Goal: Task Accomplishment & Management: Complete application form

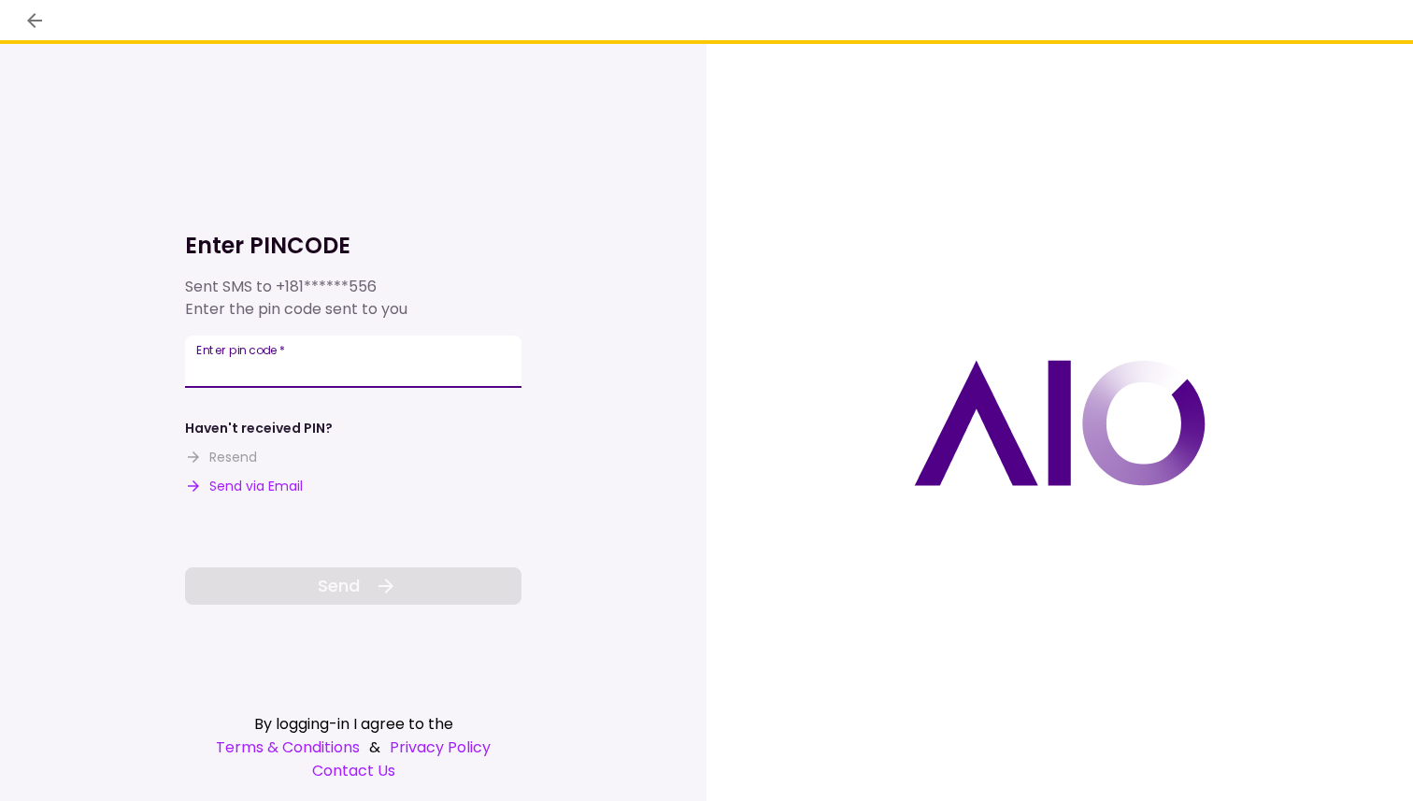
click at [249, 365] on input "Enter pin code   *" at bounding box center [353, 361] width 336 height 52
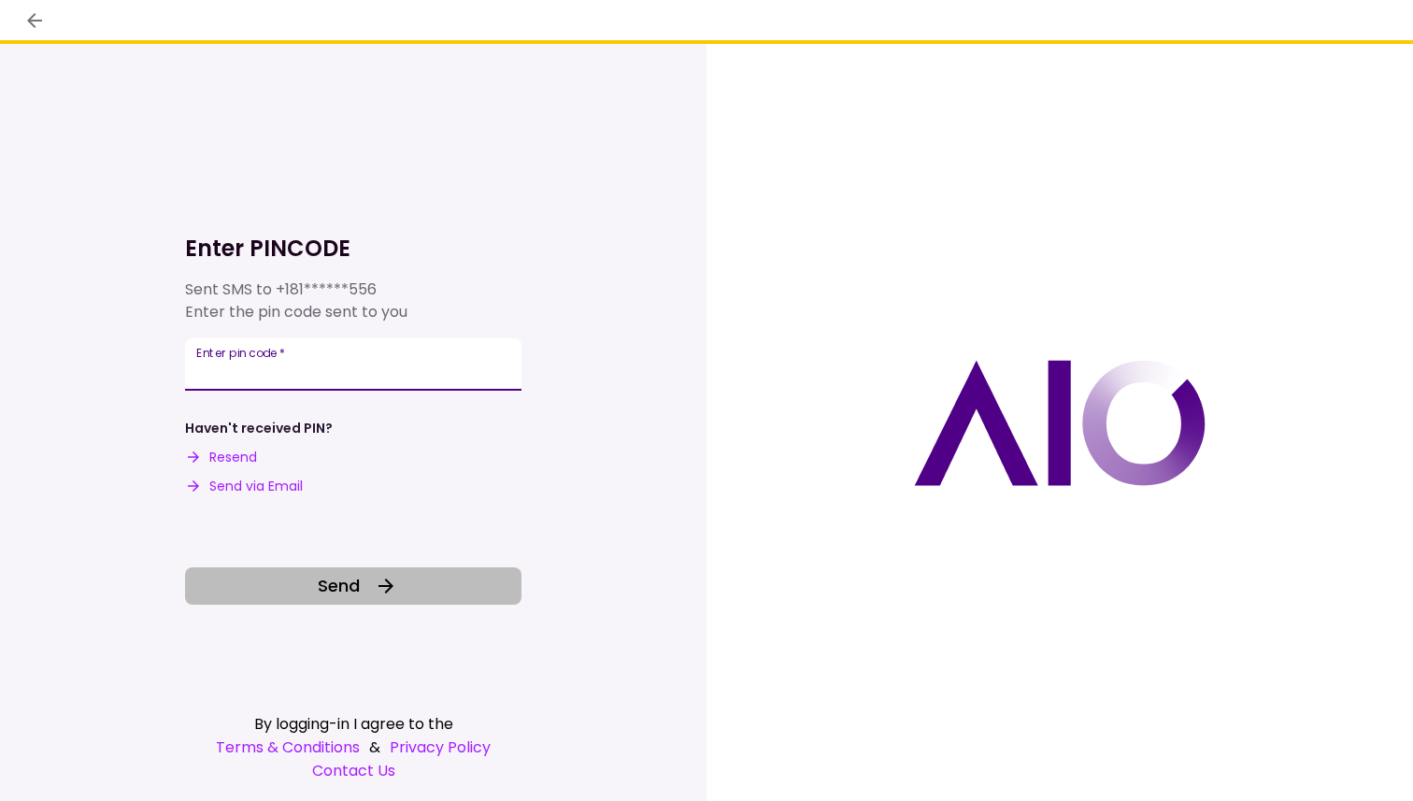
type input "******"
click at [359, 591] on span "Send" at bounding box center [339, 585] width 42 height 25
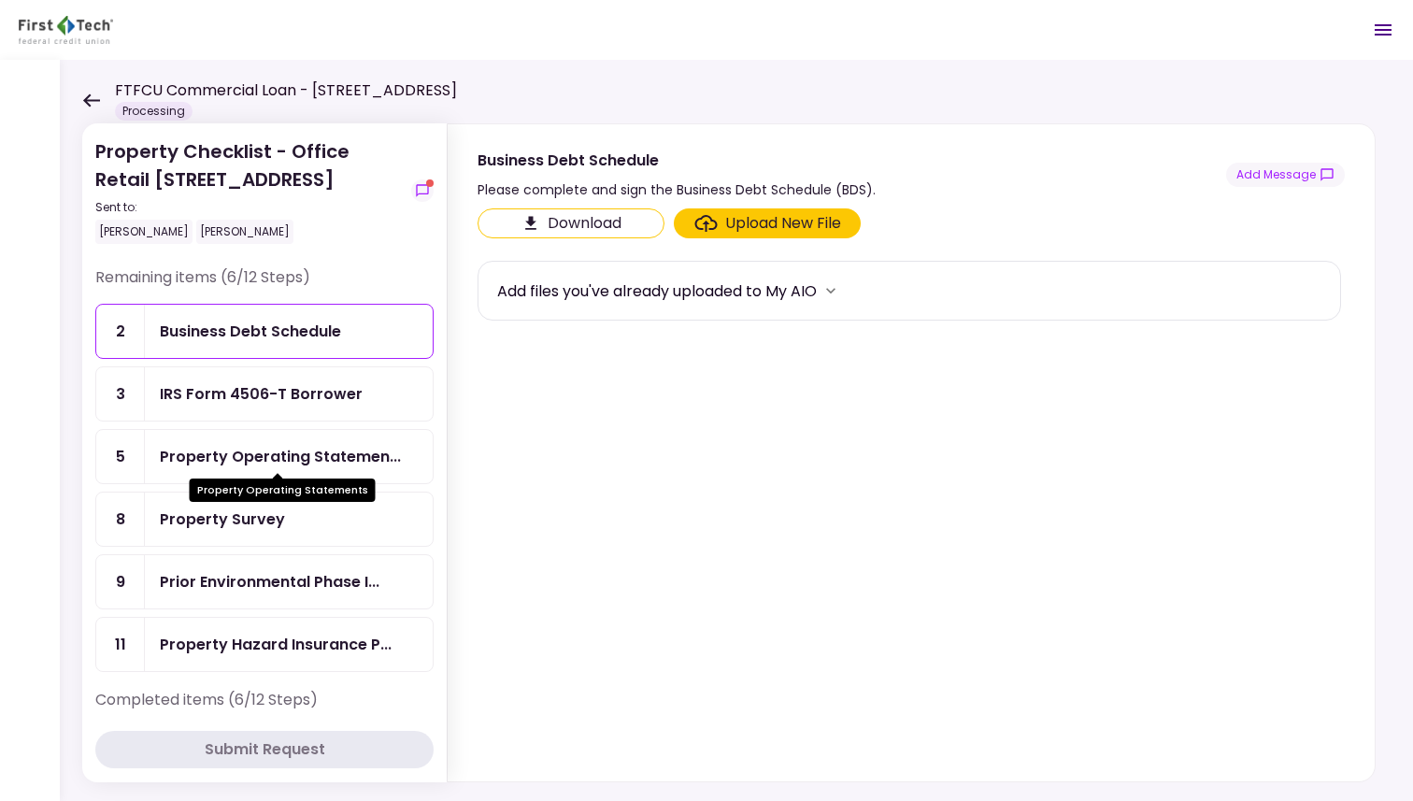
click at [221, 447] on div "Property Operating Statemen..." at bounding box center [280, 456] width 241 height 23
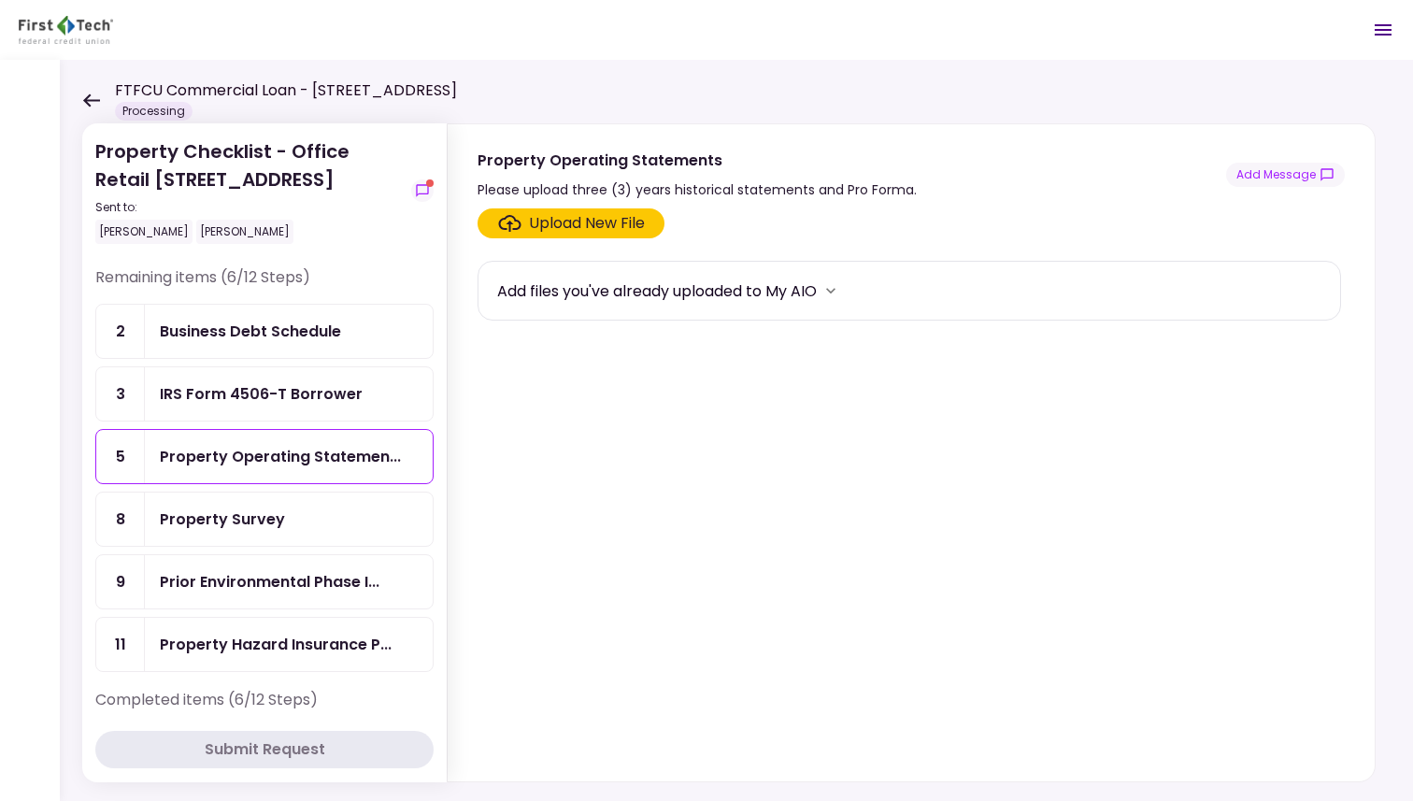
click at [241, 392] on div "IRS Form 4506-T Borrower" at bounding box center [261, 393] width 203 height 23
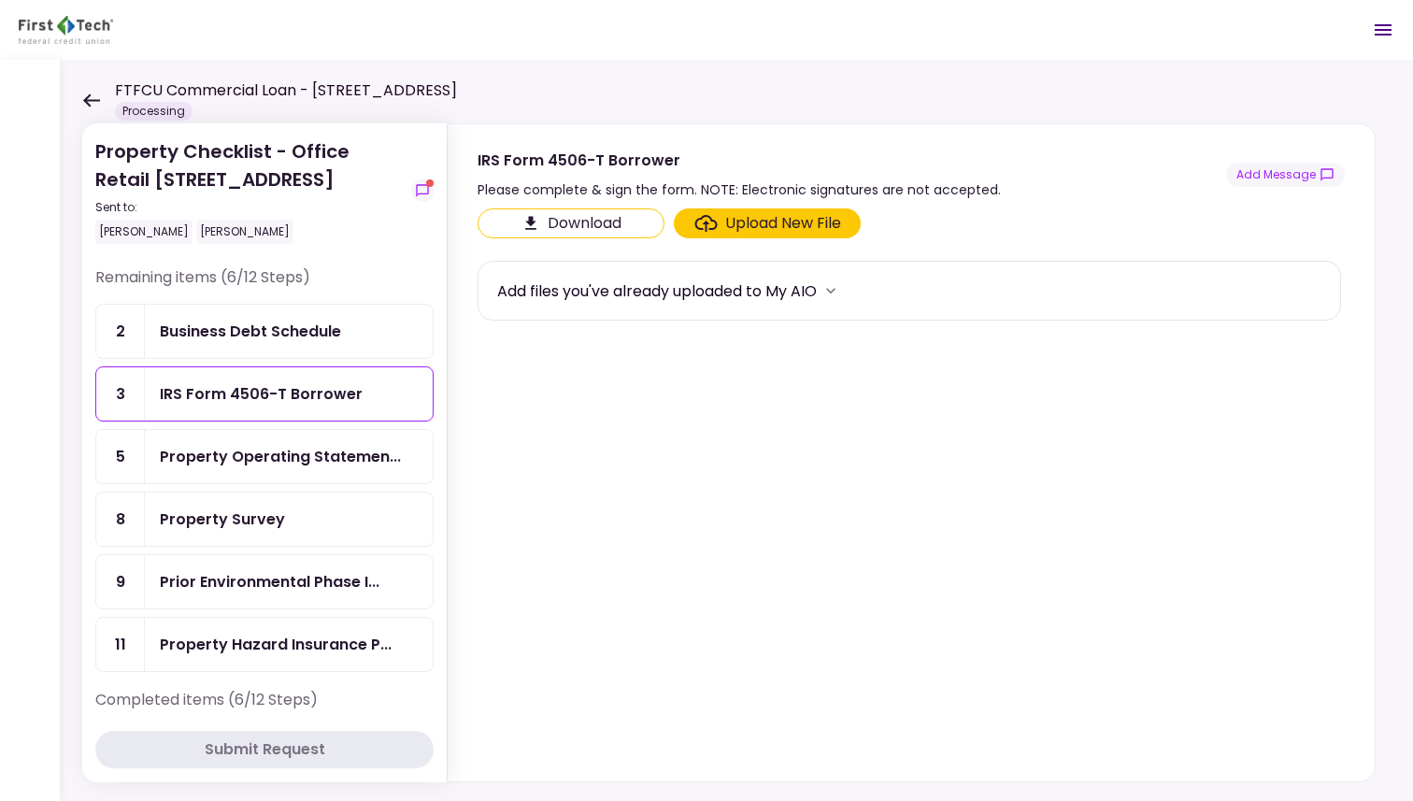
click at [725, 212] on div "Upload New File" at bounding box center [783, 223] width 116 height 22
click at [0, 0] on input "Upload New File" at bounding box center [0, 0] width 0 height 0
click at [759, 230] on div "Upload New File" at bounding box center [783, 223] width 116 height 22
click at [0, 0] on input "Upload New File" at bounding box center [0, 0] width 0 height 0
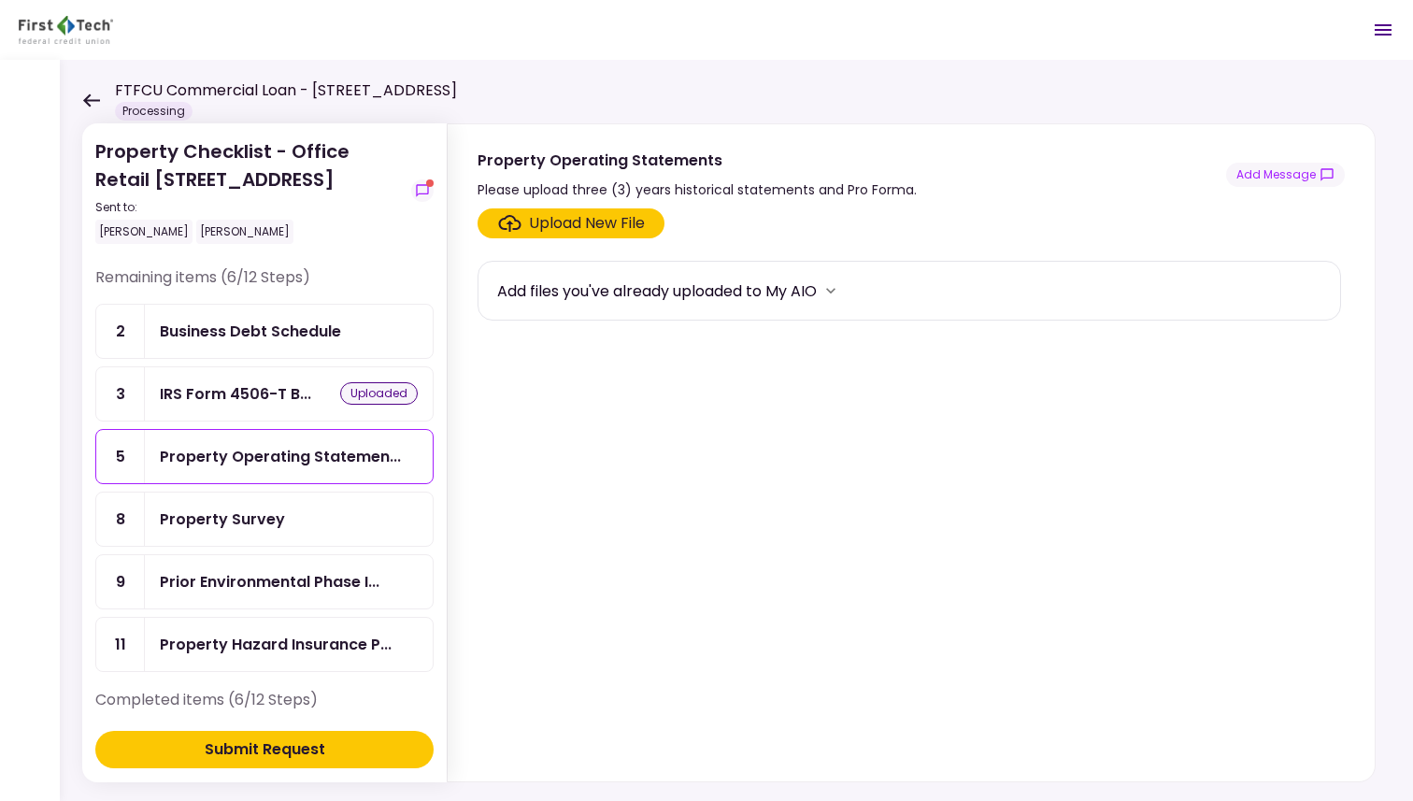
click at [589, 215] on div "Upload New File" at bounding box center [587, 223] width 116 height 22
click at [0, 0] on input "Upload New File" at bounding box center [0, 0] width 0 height 0
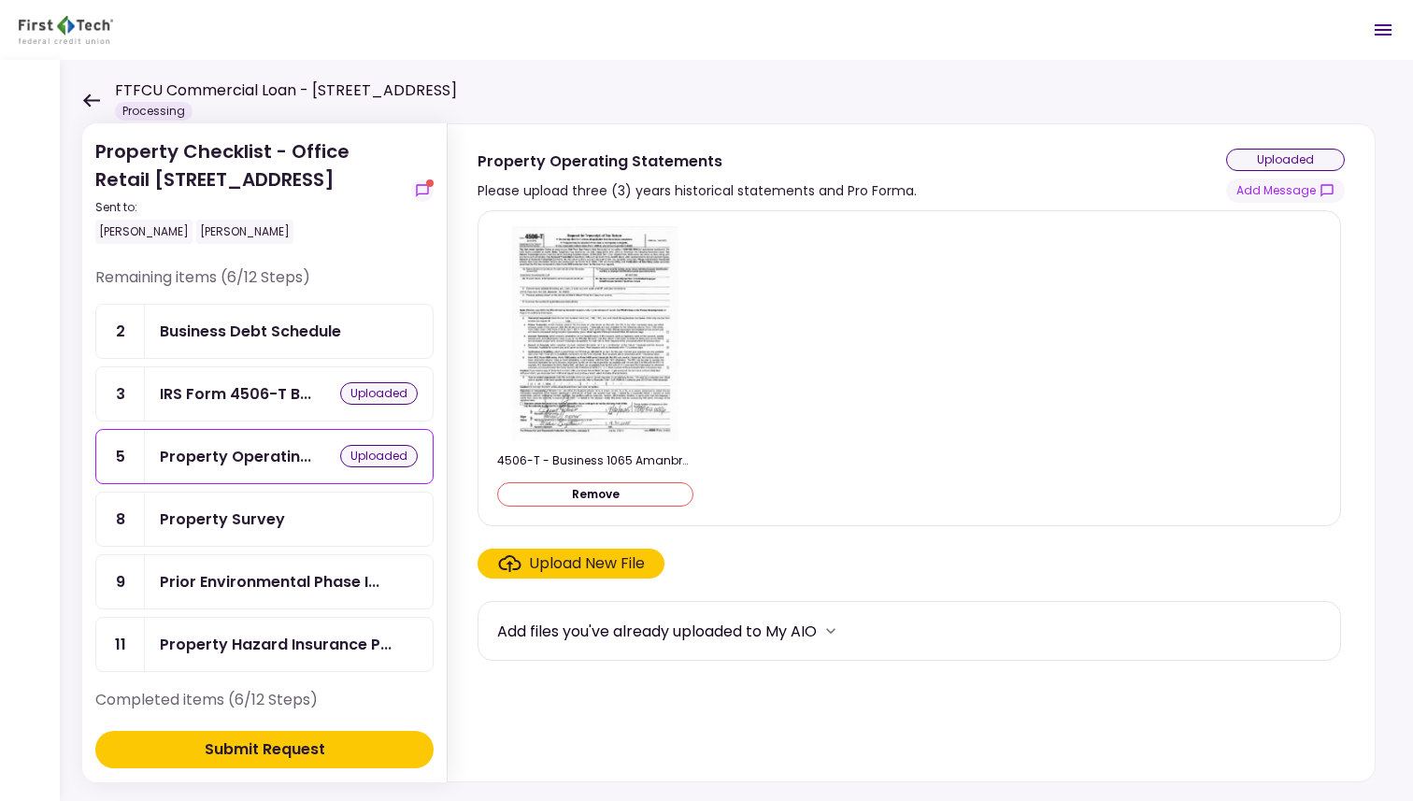
click at [92, 97] on icon at bounding box center [91, 100] width 18 height 14
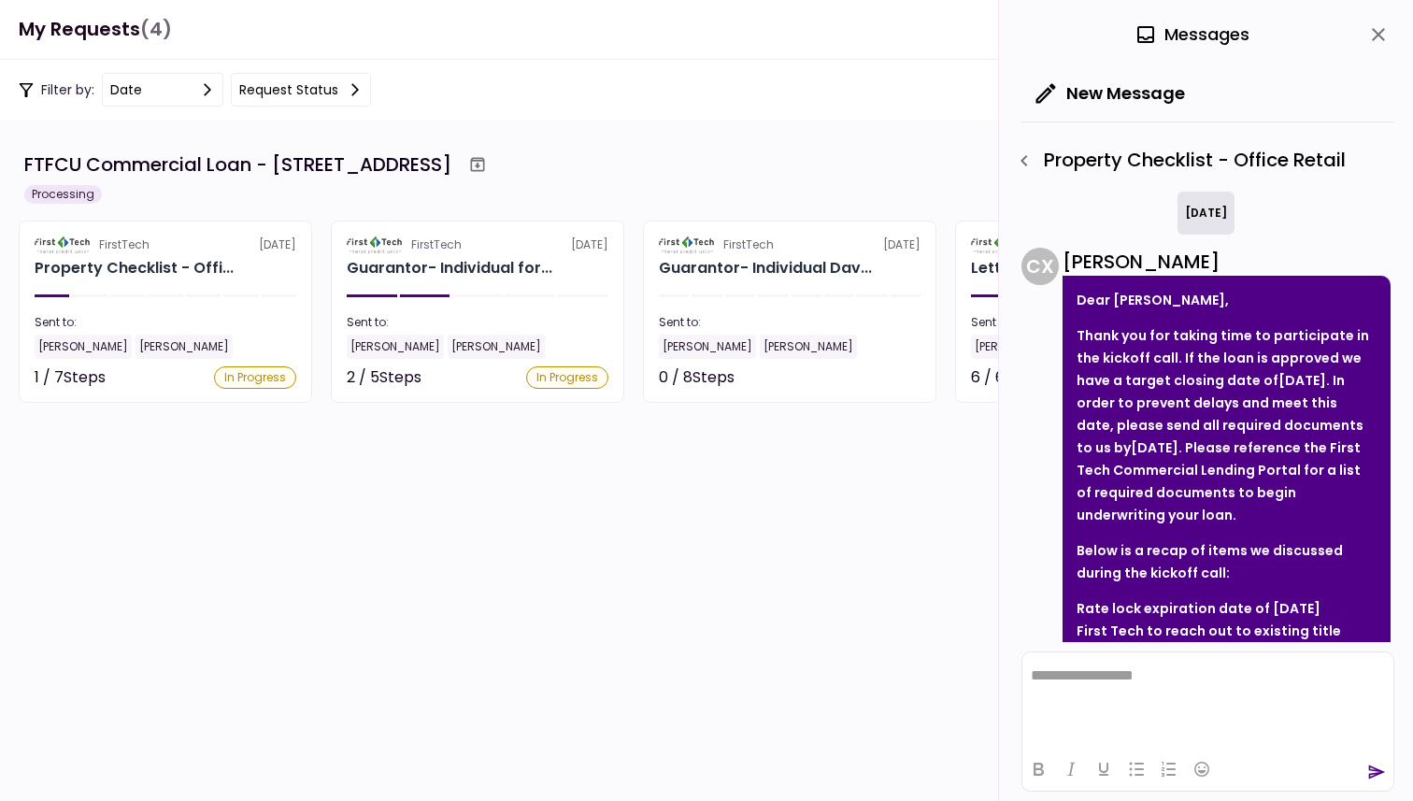
scroll to position [464, 0]
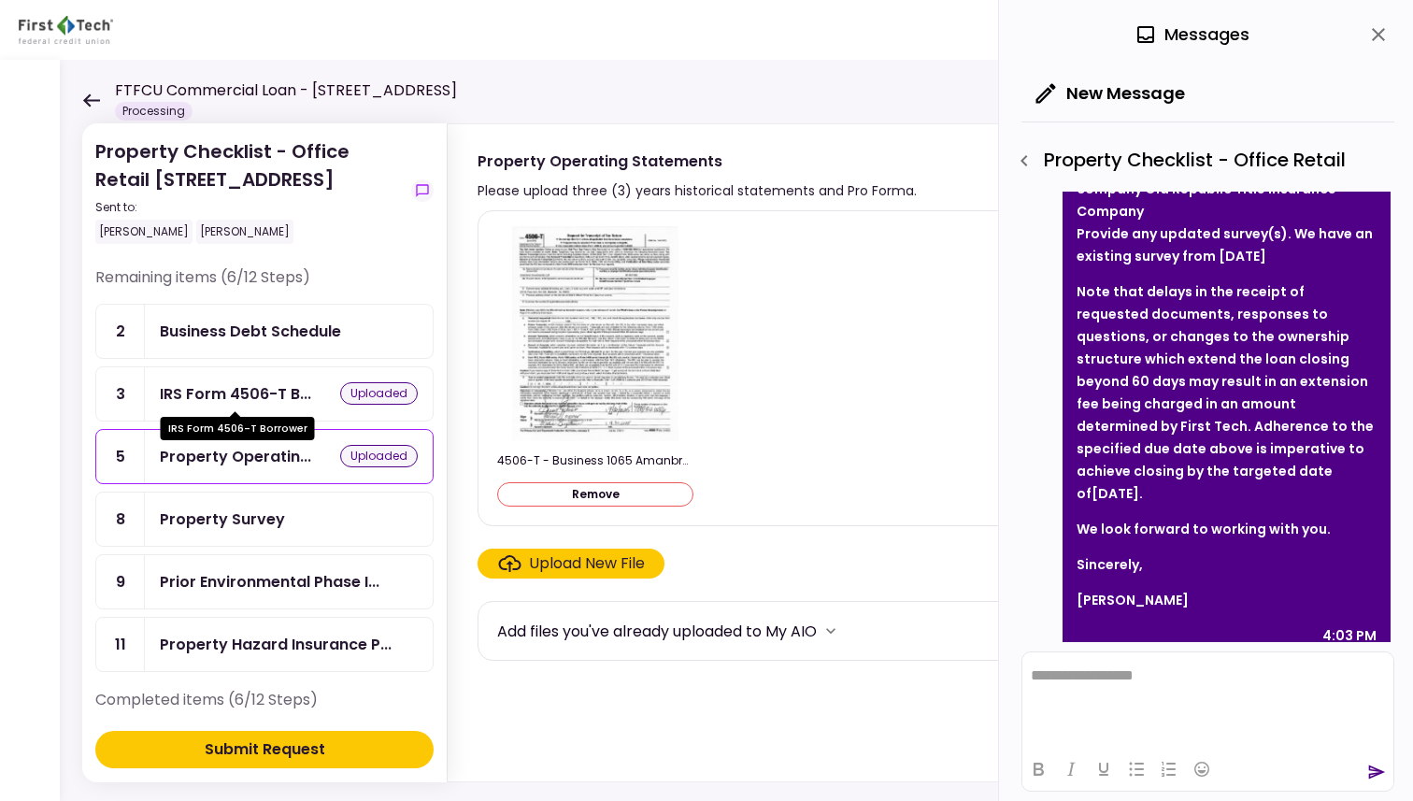
click at [270, 393] on div "IRS Form 4506-T B..." at bounding box center [235, 393] width 151 height 23
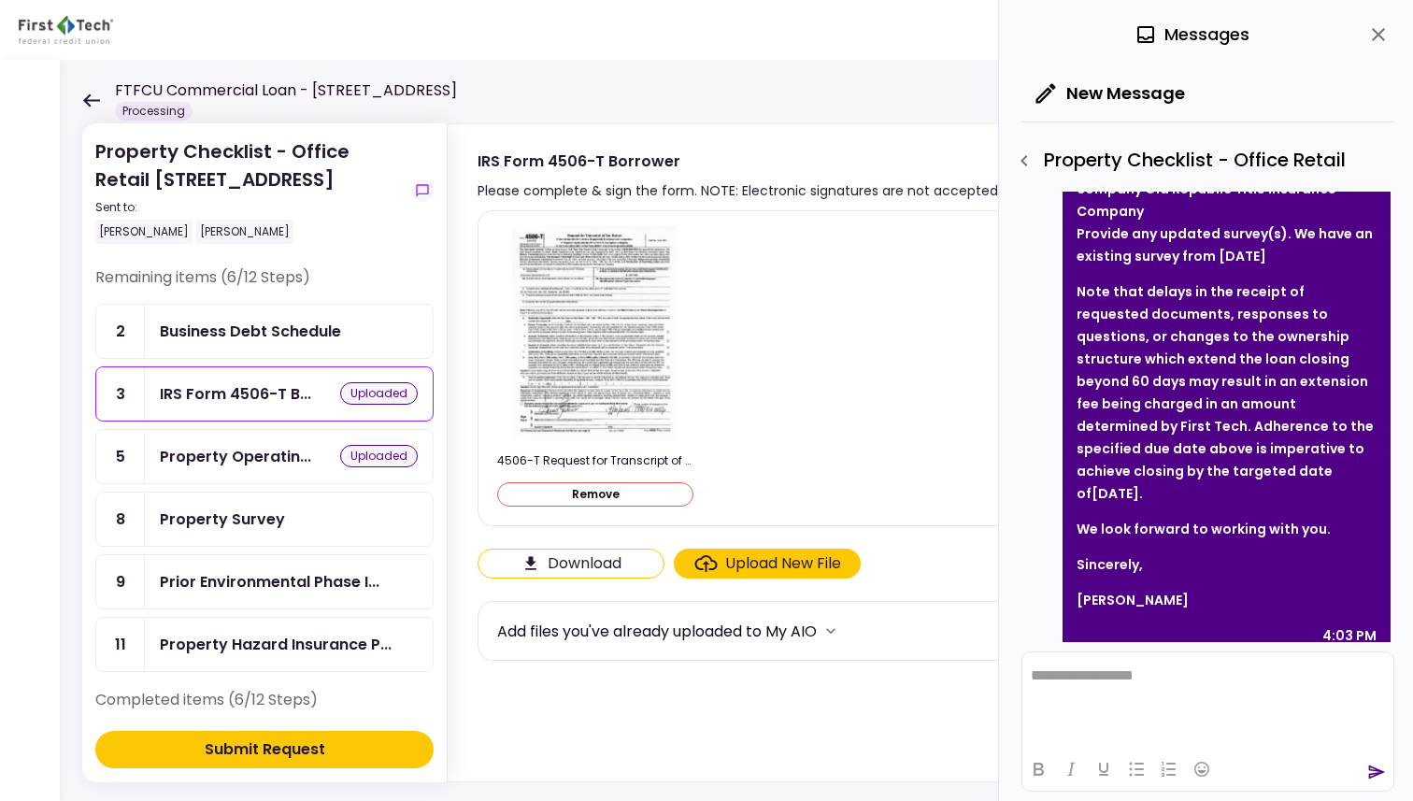
click at [768, 562] on div "Upload New File" at bounding box center [783, 563] width 116 height 22
click at [0, 0] on input "Upload New File" at bounding box center [0, 0] width 0 height 0
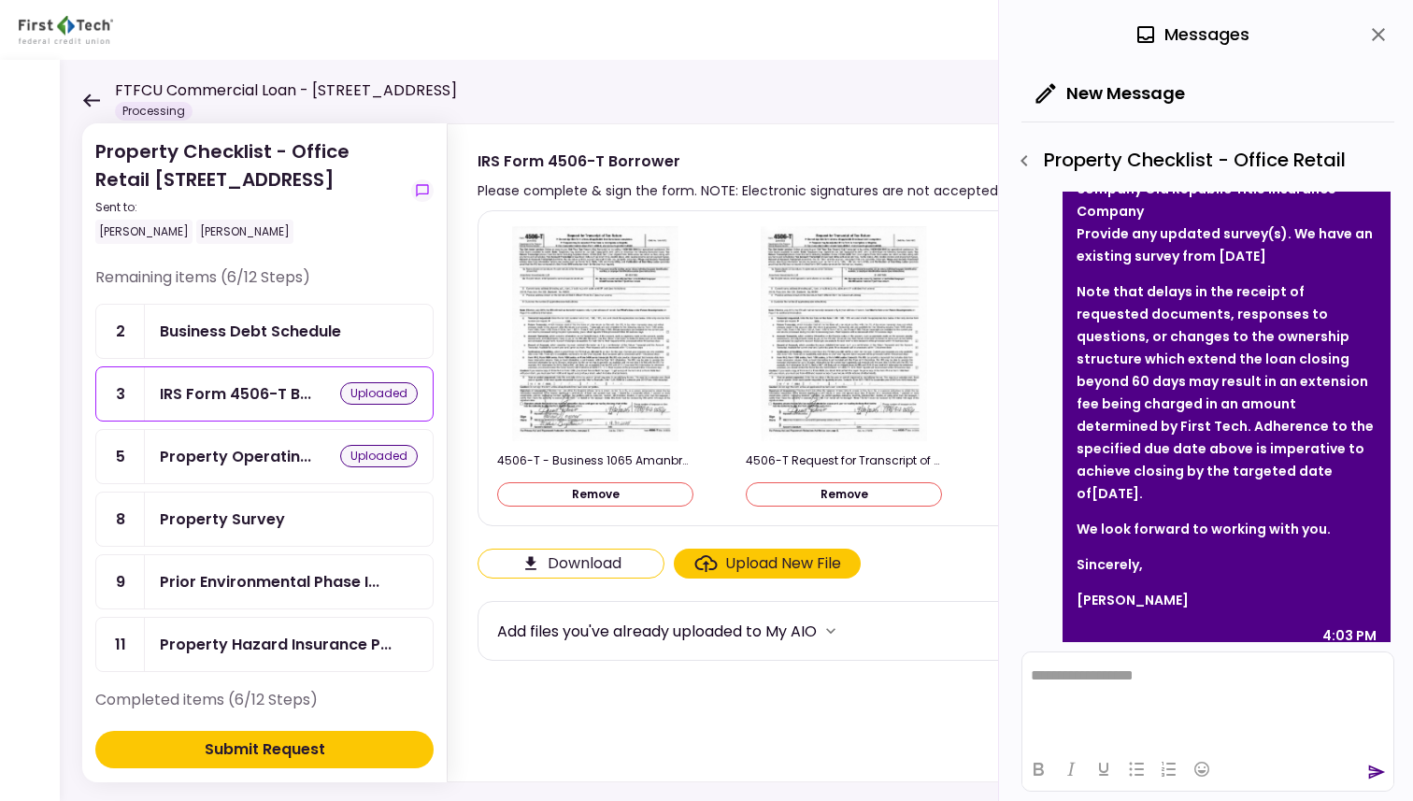
click at [757, 559] on div "Upload New File" at bounding box center [783, 563] width 116 height 22
click at [0, 0] on input "Upload New File" at bounding box center [0, 0] width 0 height 0
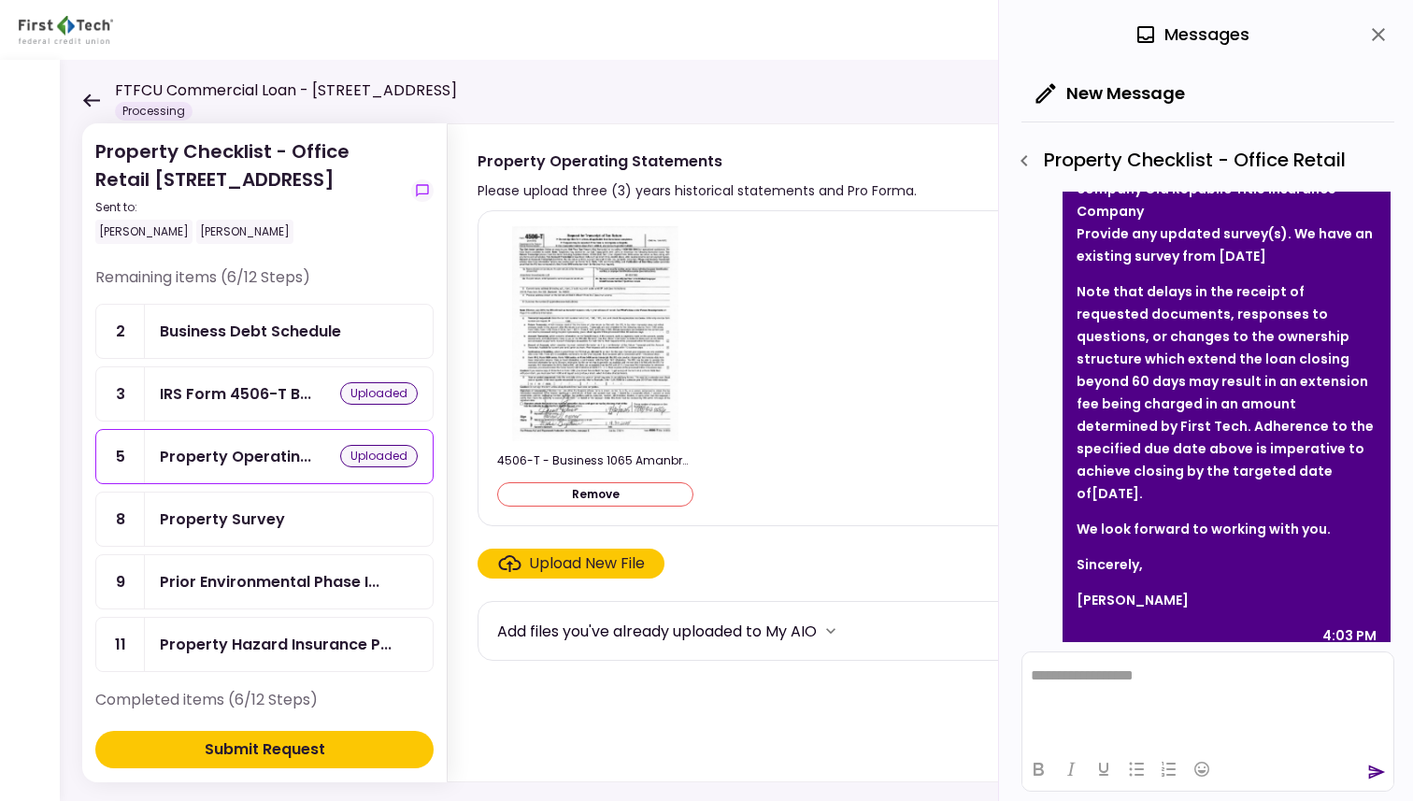
click at [609, 492] on button "Remove" at bounding box center [595, 494] width 196 height 24
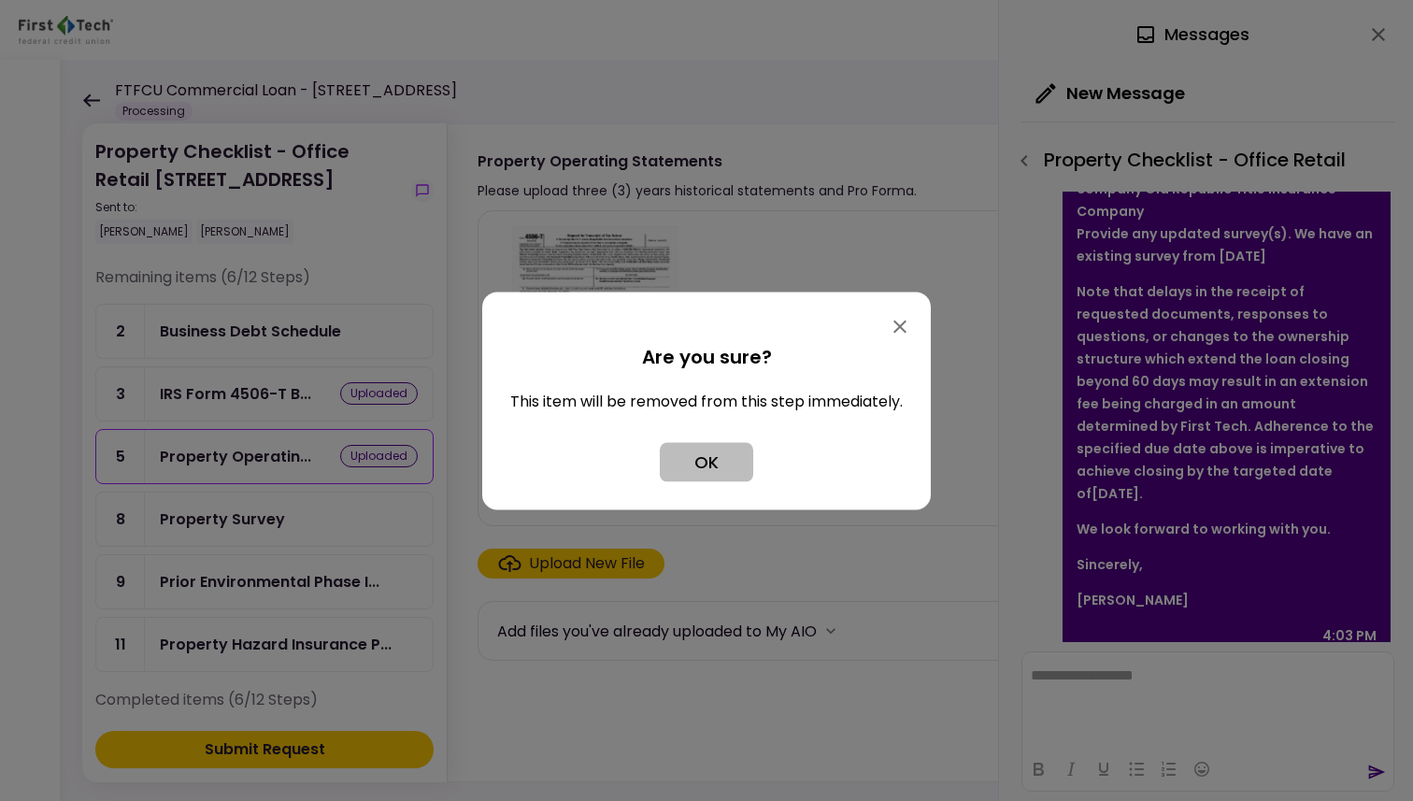
click at [721, 462] on button "OK" at bounding box center [706, 461] width 93 height 39
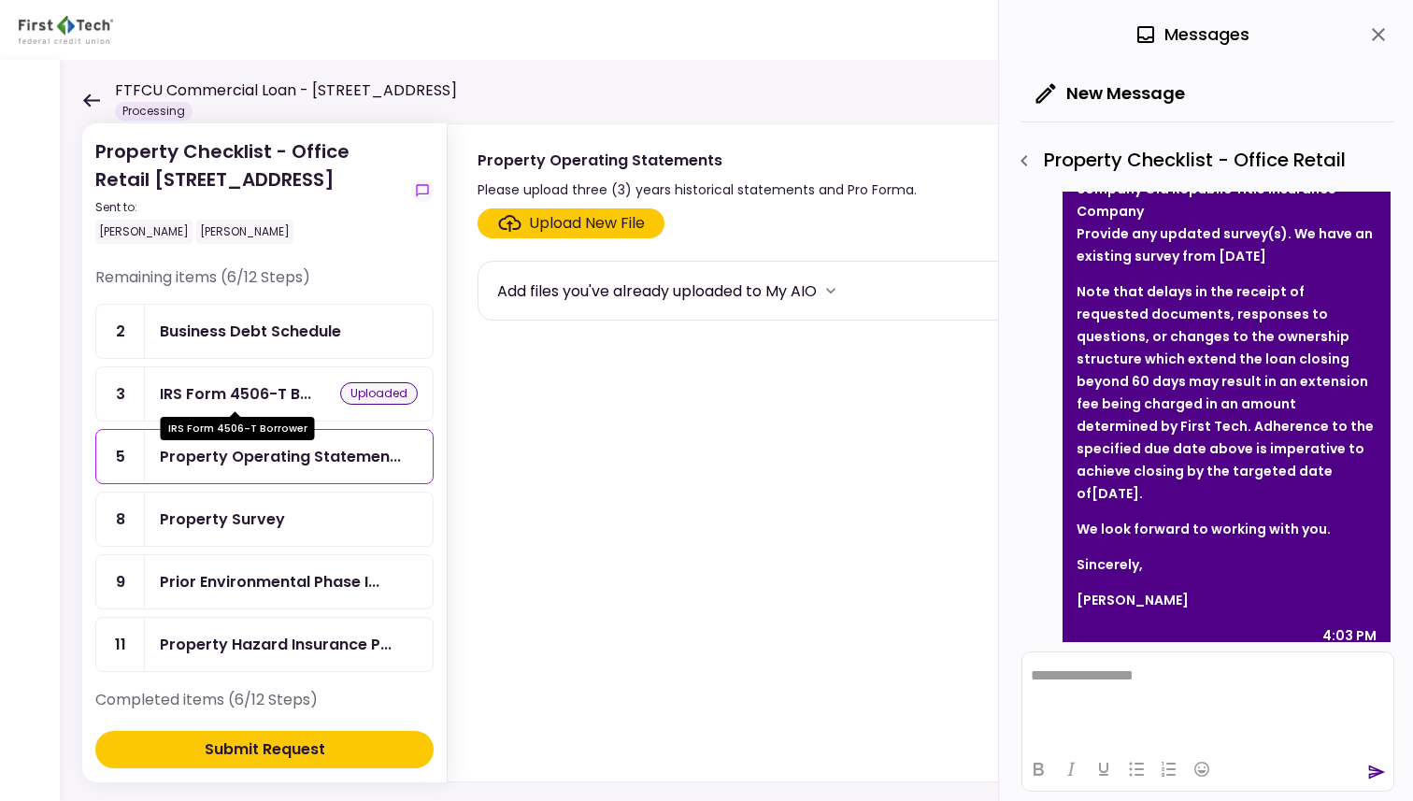
click at [278, 394] on div "IRS Form 4506-T B..." at bounding box center [235, 393] width 151 height 23
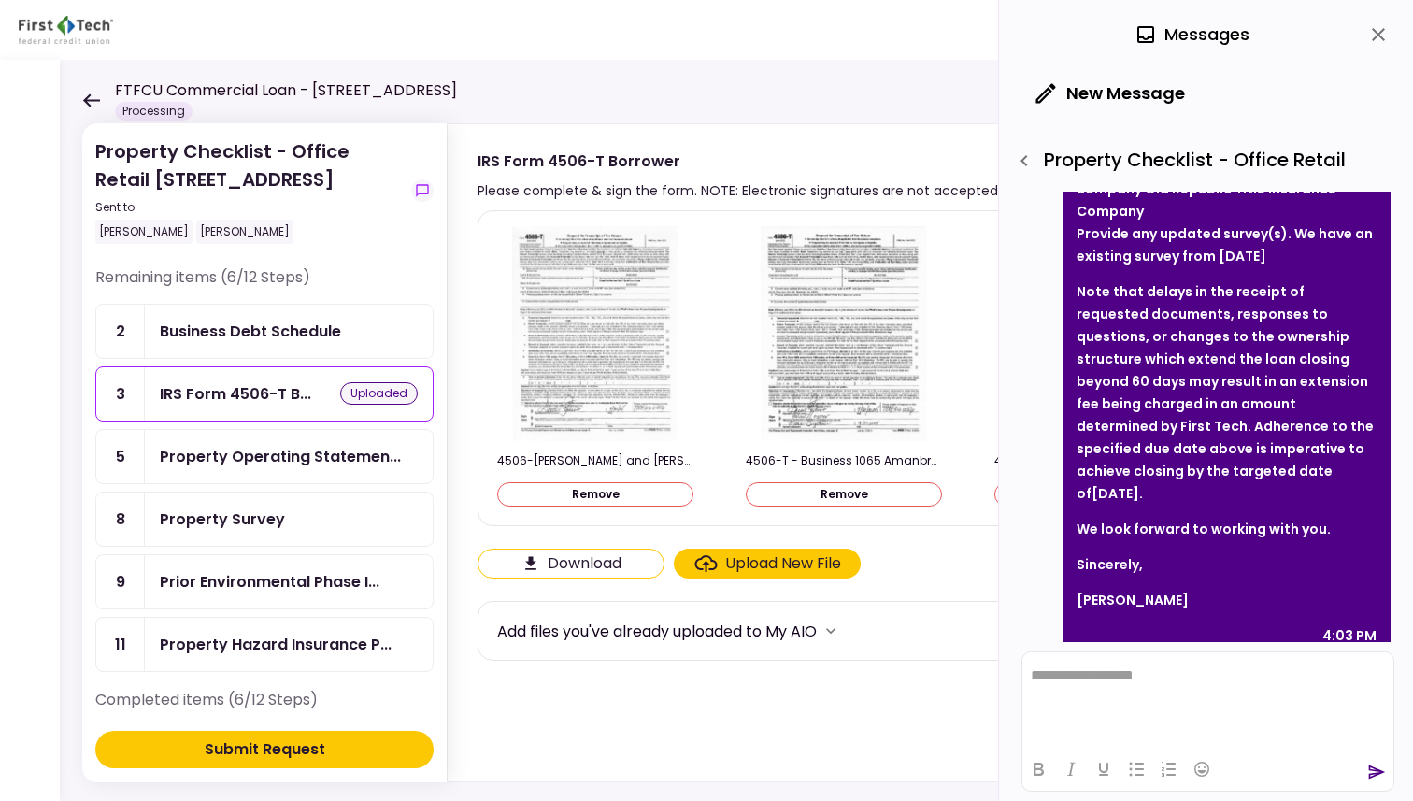
click at [264, 324] on div "Business Debt Schedule" at bounding box center [250, 331] width 181 height 23
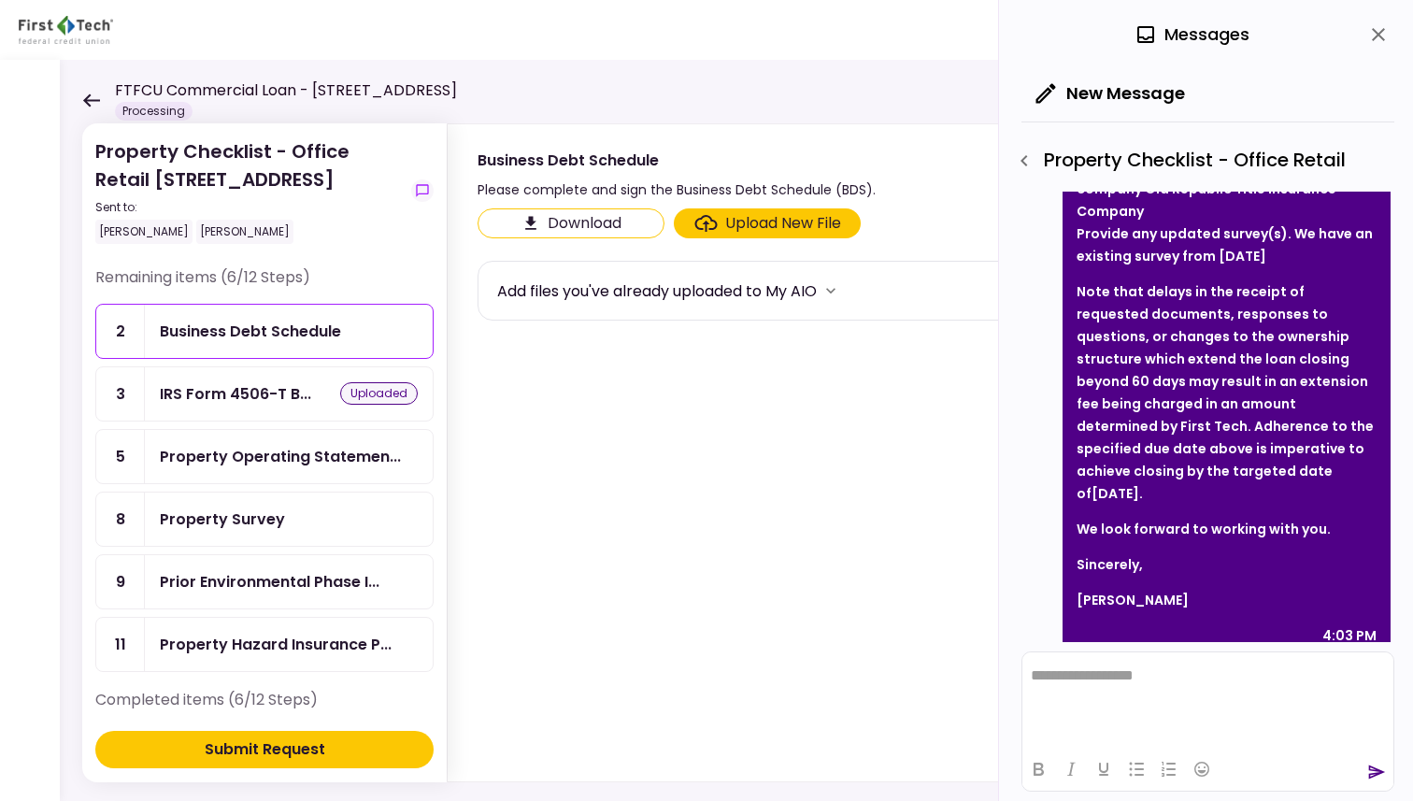
click at [263, 328] on div "Business Debt Schedule" at bounding box center [250, 331] width 181 height 23
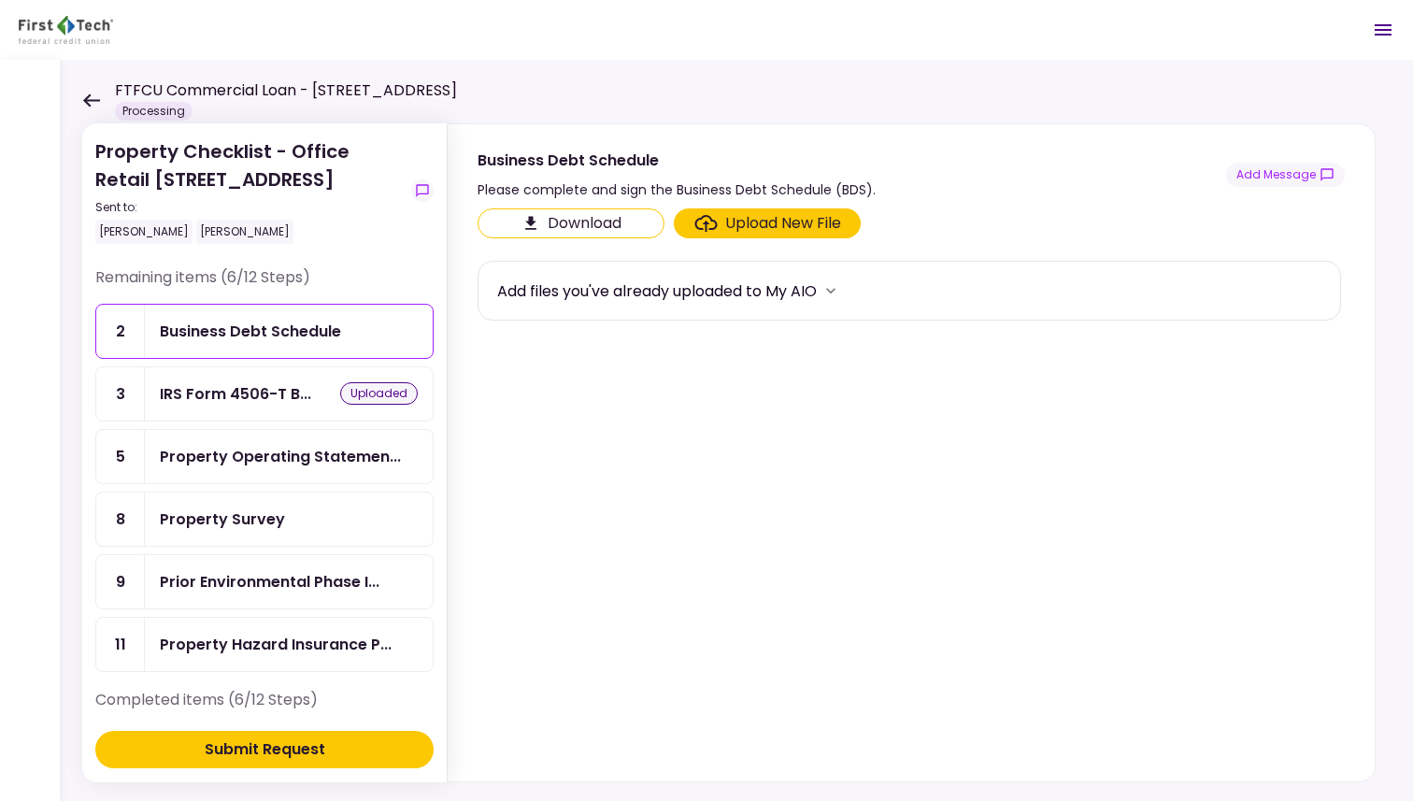
click at [244, 499] on div "Property Survey" at bounding box center [289, 518] width 288 height 53
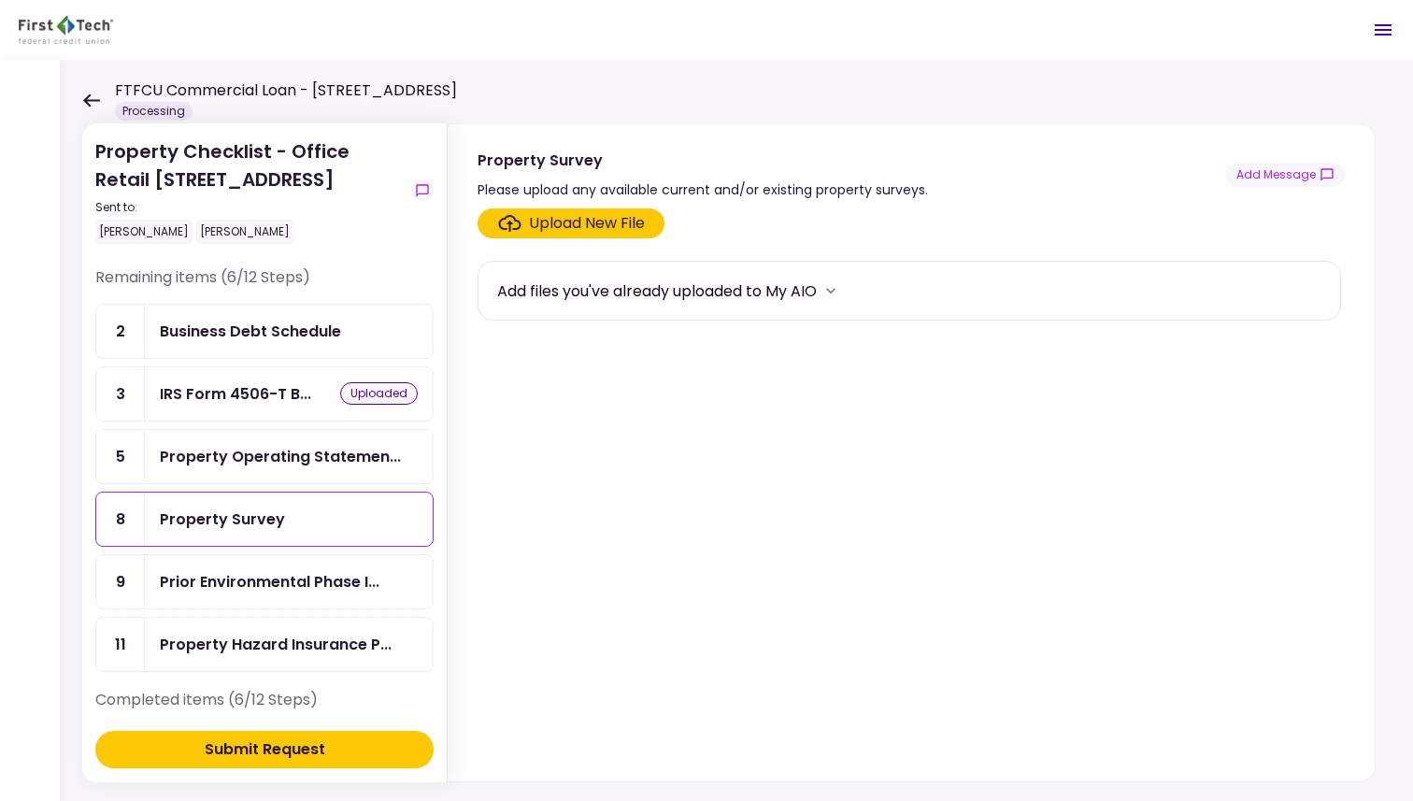
click at [590, 219] on div "Upload New File" at bounding box center [587, 223] width 116 height 22
click at [0, 0] on input "Upload New File" at bounding box center [0, 0] width 0 height 0
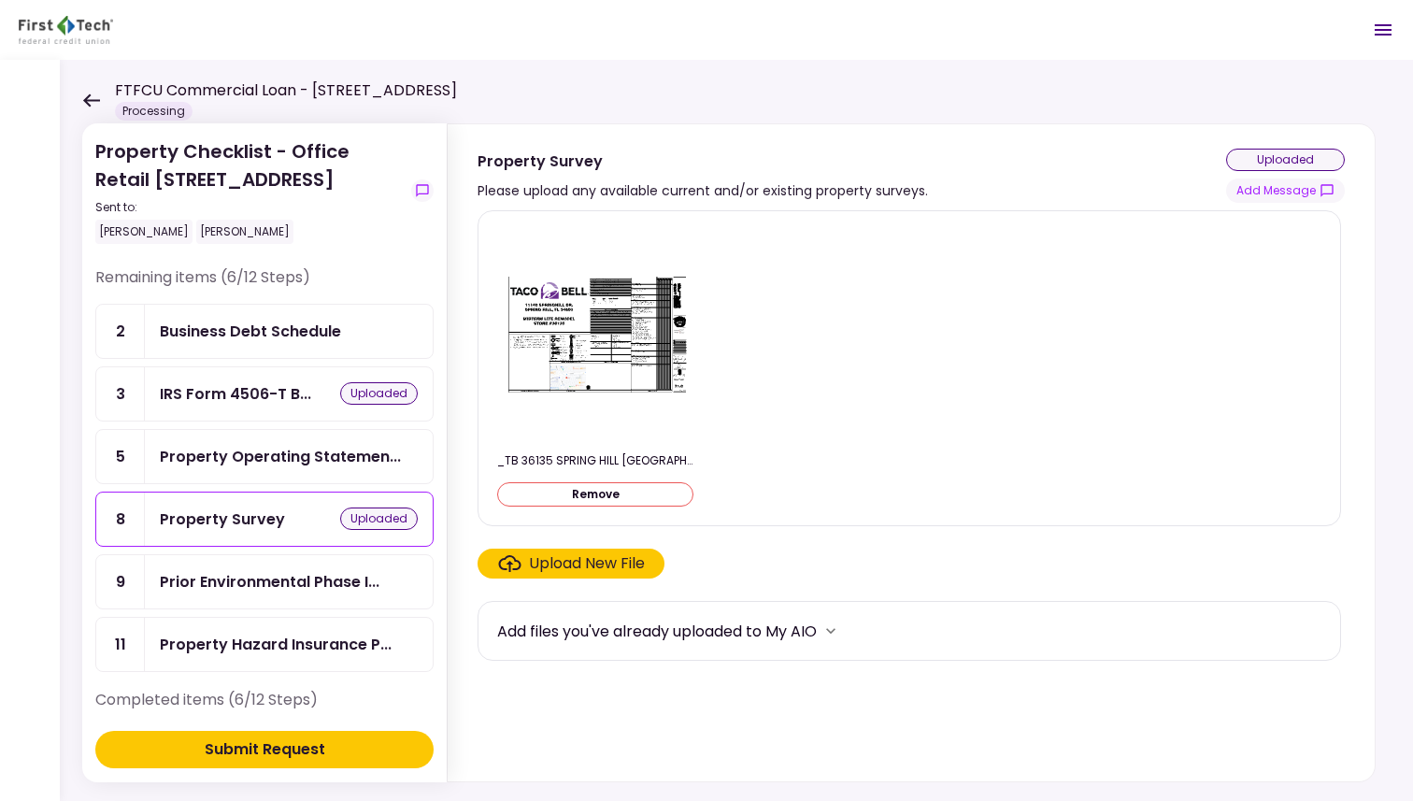
click at [592, 559] on div "Upload New File" at bounding box center [587, 563] width 116 height 22
click at [0, 0] on input "Upload New File" at bounding box center [0, 0] width 0 height 0
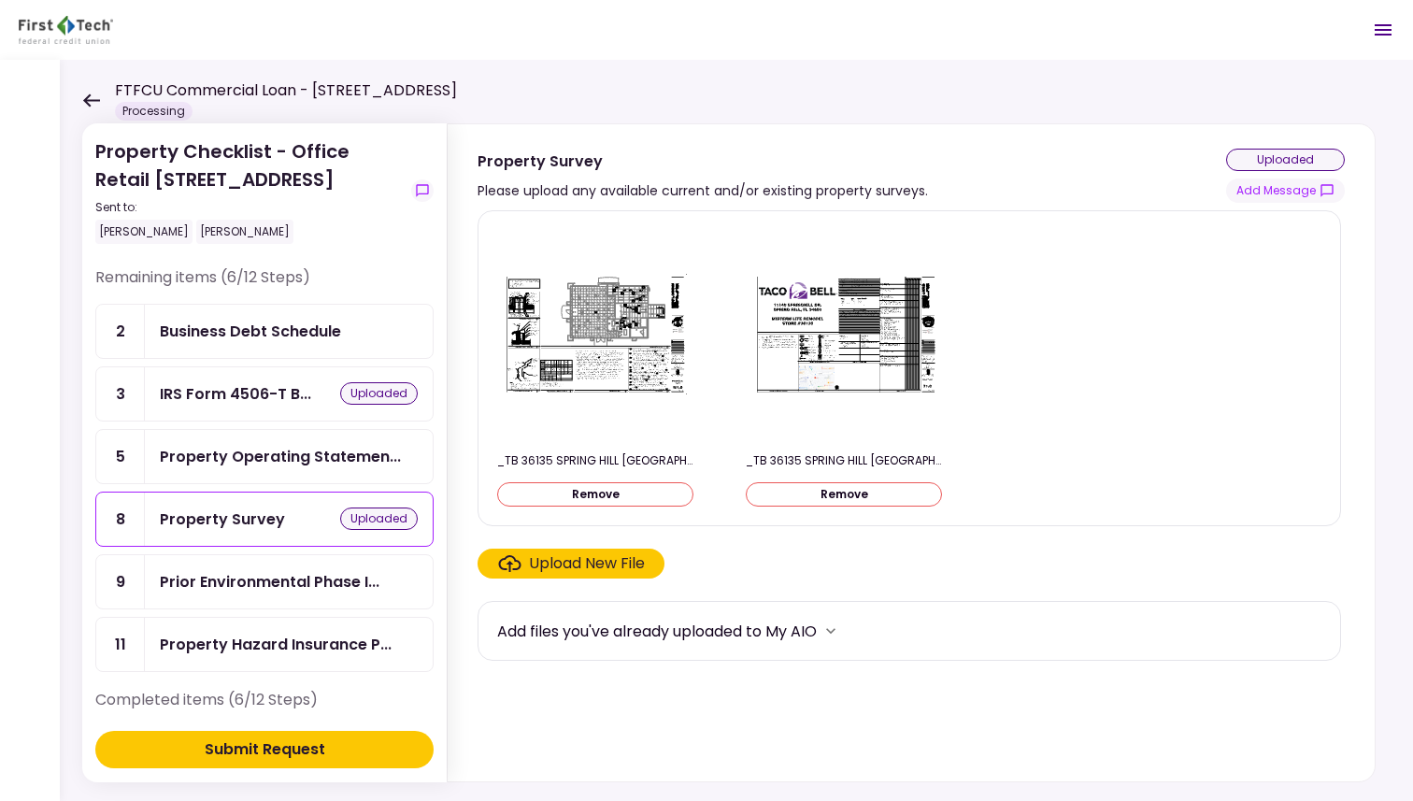
click at [568, 560] on div "Upload New File" at bounding box center [587, 563] width 116 height 22
click at [0, 0] on input "Upload New File" at bounding box center [0, 0] width 0 height 0
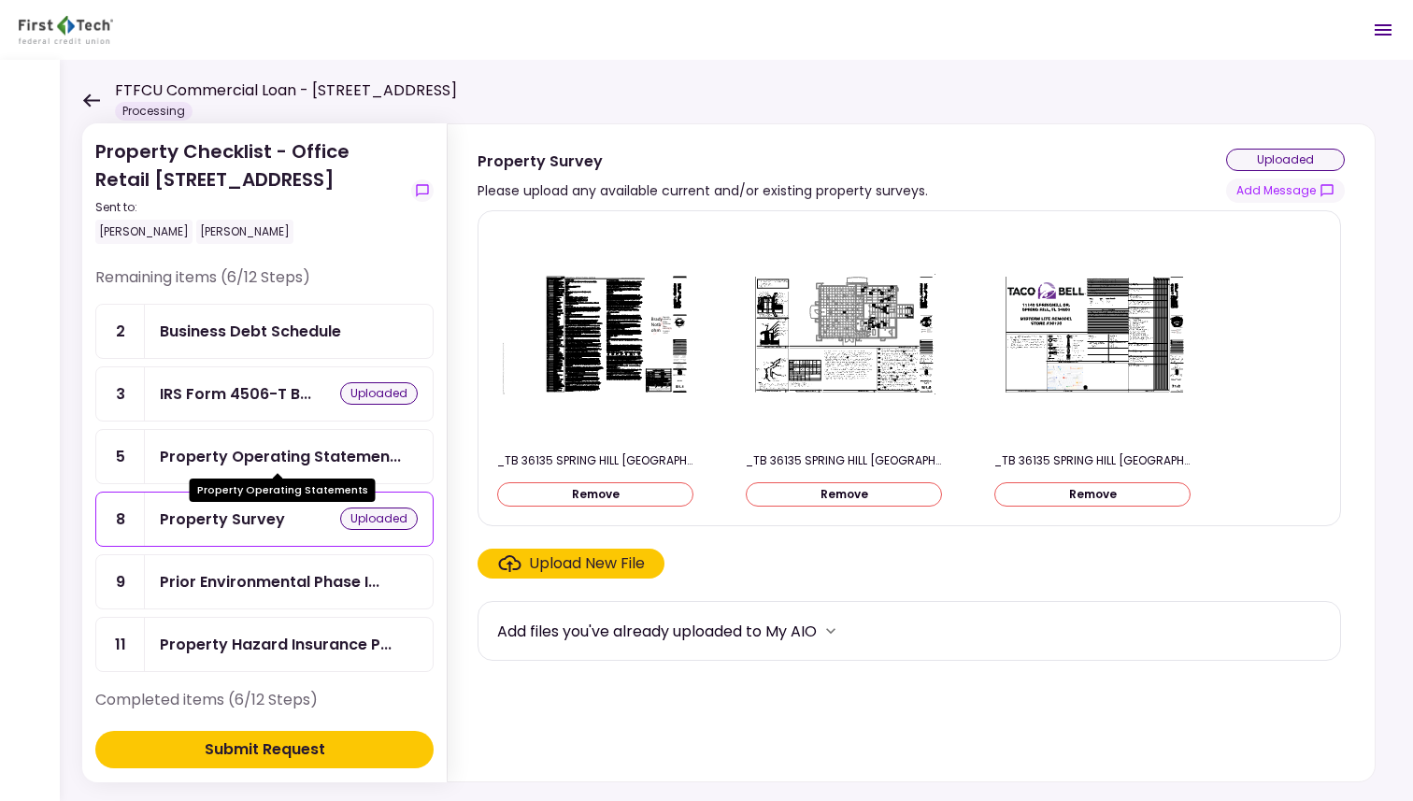
click at [309, 450] on div "Property Operating Statemen..." at bounding box center [280, 456] width 241 height 23
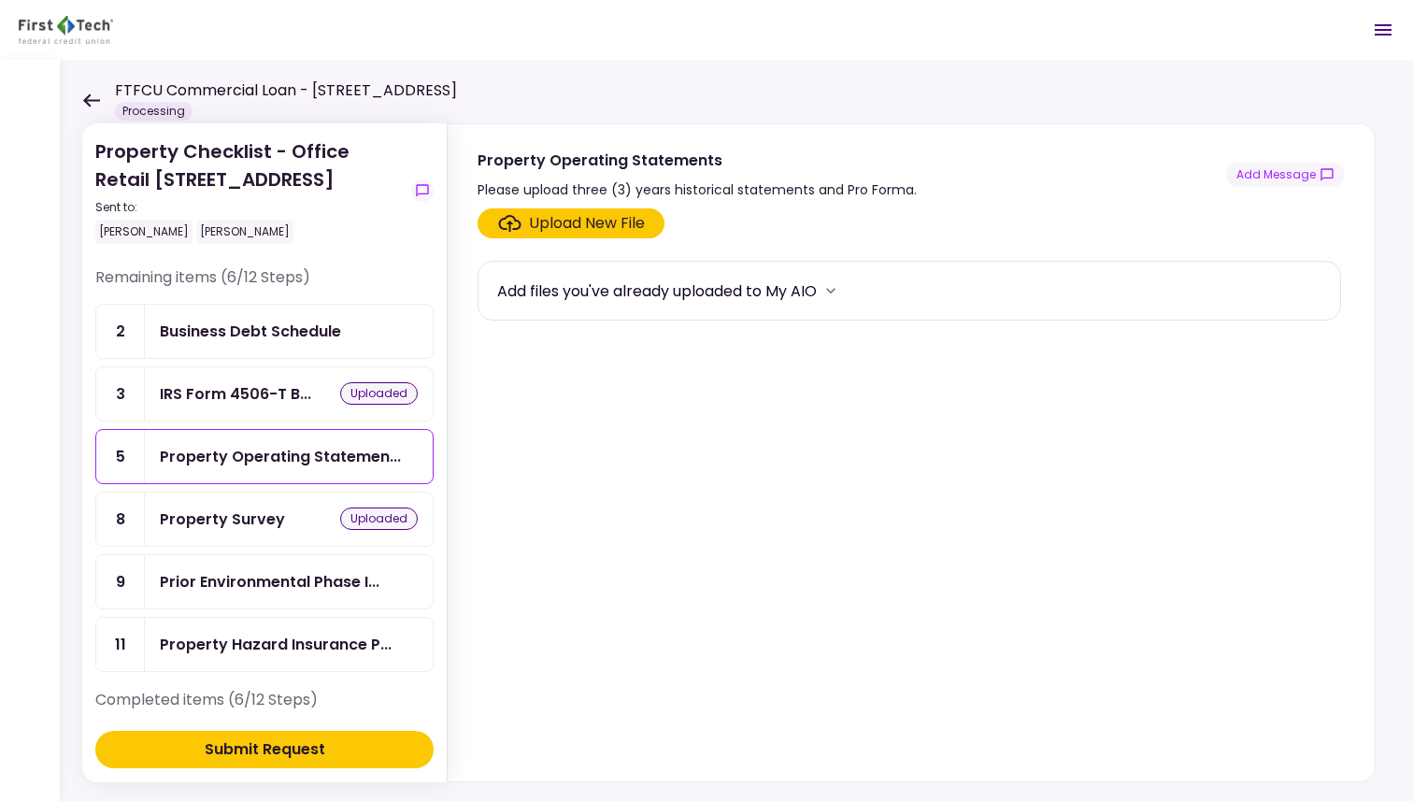
click at [581, 221] on div "Upload New File" at bounding box center [587, 223] width 116 height 22
click at [0, 0] on input "Upload New File" at bounding box center [0, 0] width 0 height 0
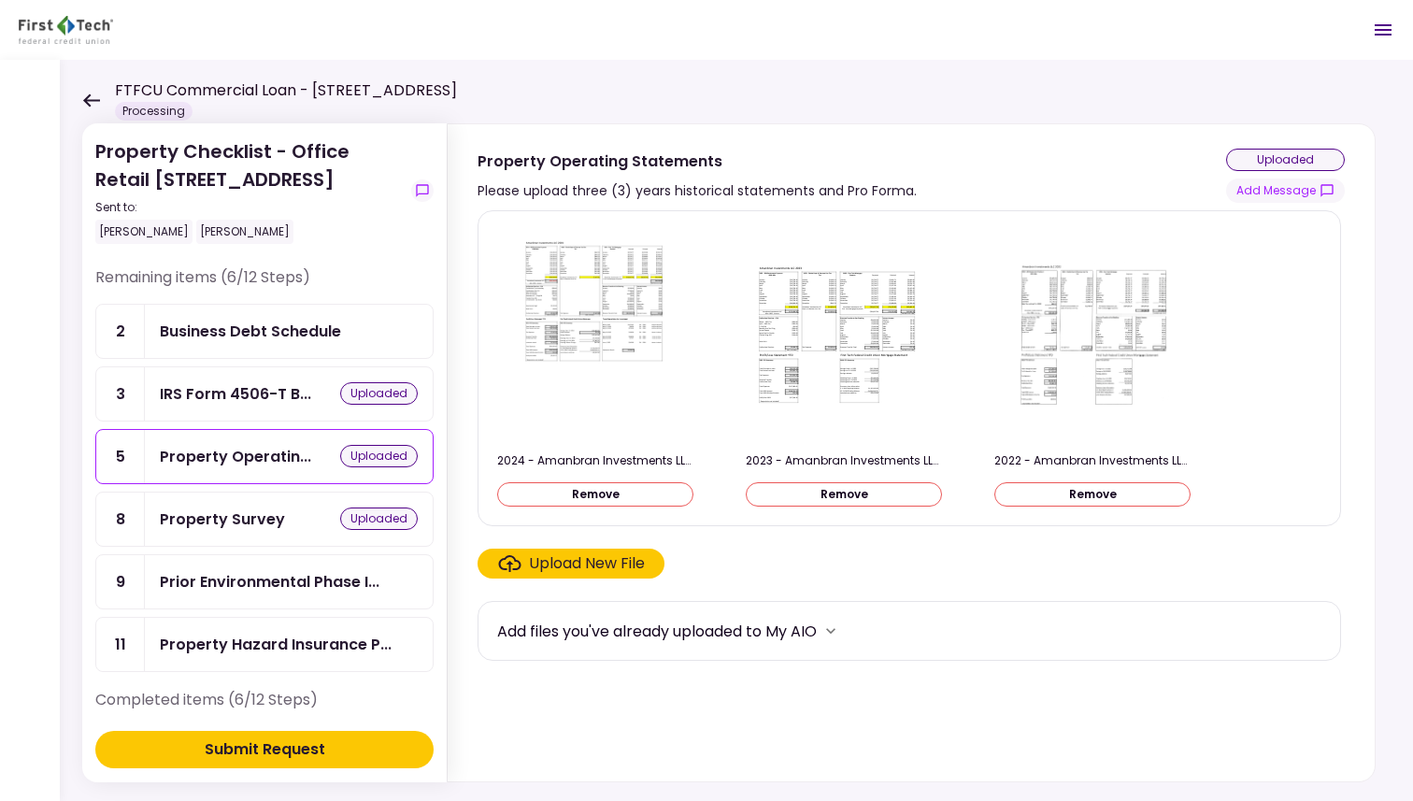
click at [302, 332] on div "Business Debt Schedule" at bounding box center [250, 331] width 181 height 23
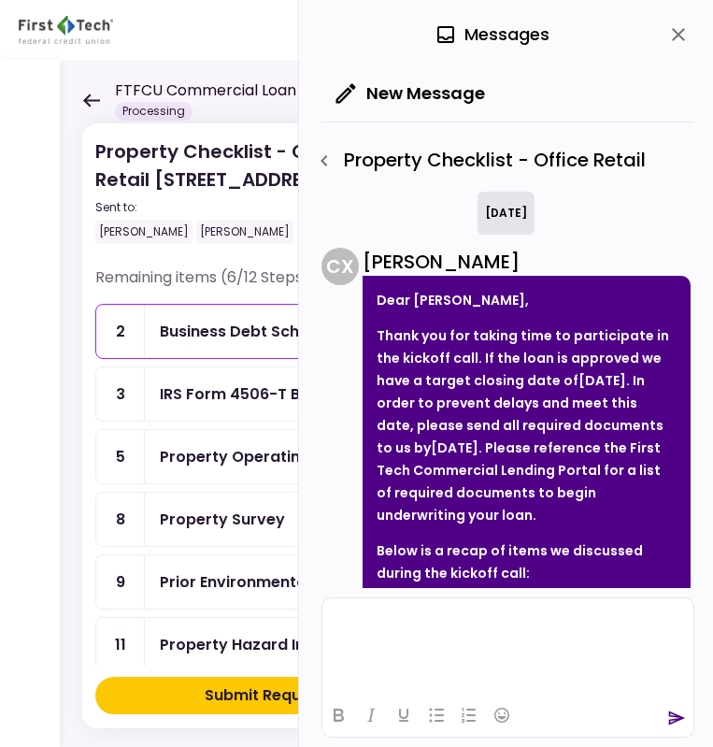
click at [392, 640] on html at bounding box center [507, 621] width 371 height 46
click at [676, 717] on icon "send" at bounding box center [676, 717] width 19 height 19
click at [619, 129] on div "Property Checklist - Office Retail" at bounding box center [507, 156] width 373 height 70
click at [678, 31] on icon "close" at bounding box center [678, 34] width 22 height 22
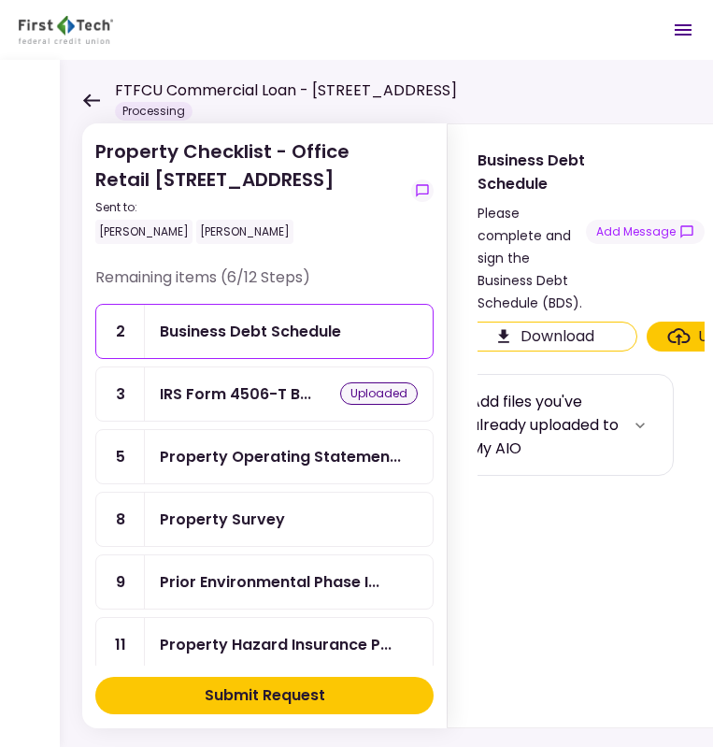
scroll to position [0, 6]
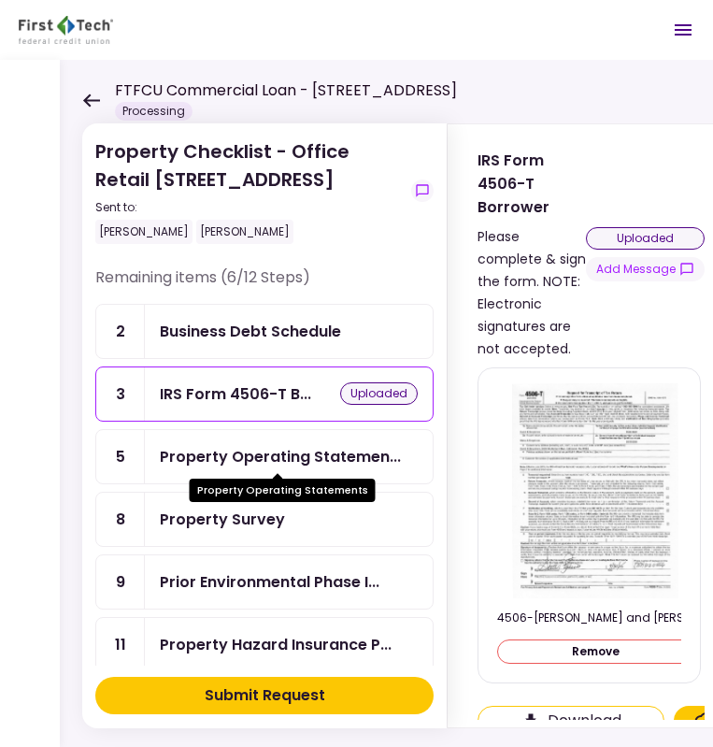
click at [271, 450] on div "Property Operating Statemen..." at bounding box center [280, 456] width 241 height 23
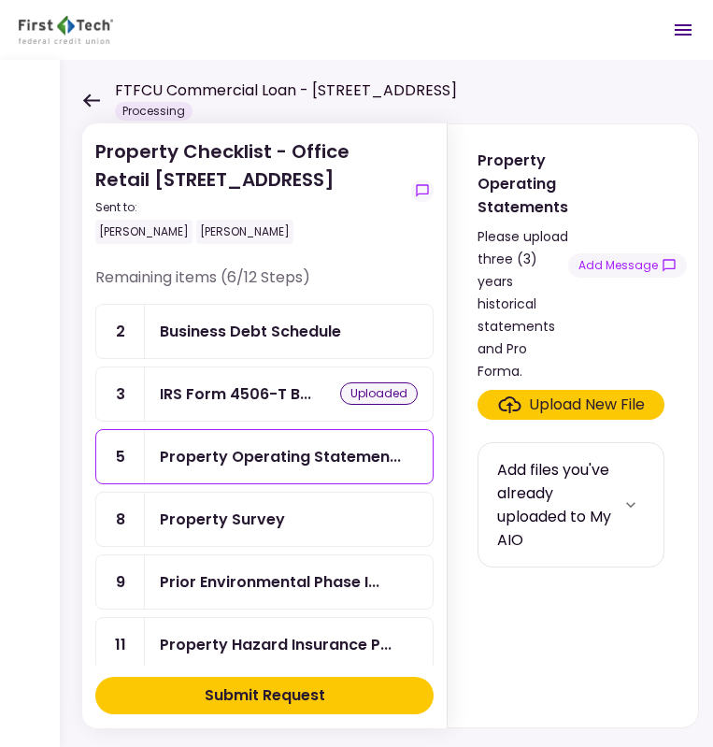
click at [573, 397] on div "Upload New File" at bounding box center [587, 404] width 116 height 22
click at [0, 0] on input "Upload New File" at bounding box center [0, 0] width 0 height 0
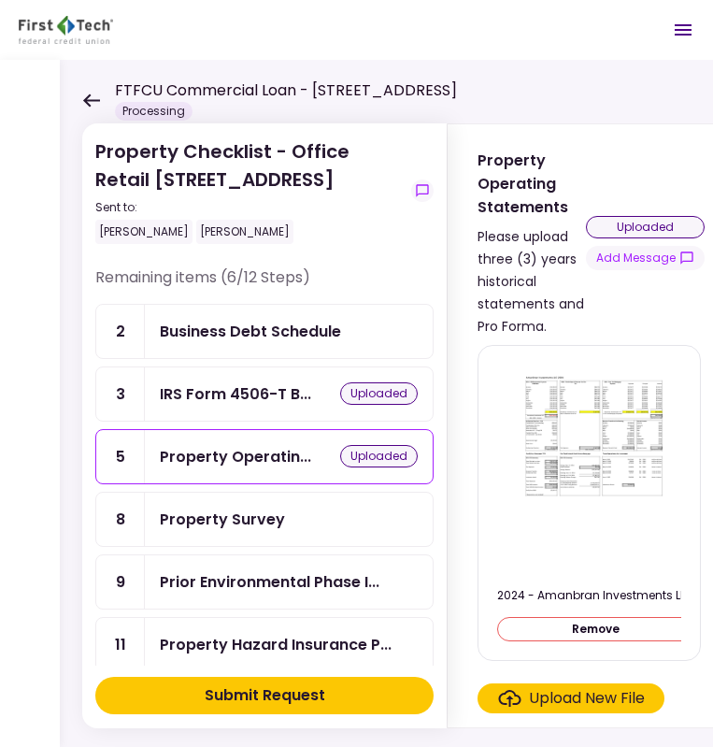
click at [303, 514] on div "Property Survey" at bounding box center [289, 518] width 258 height 23
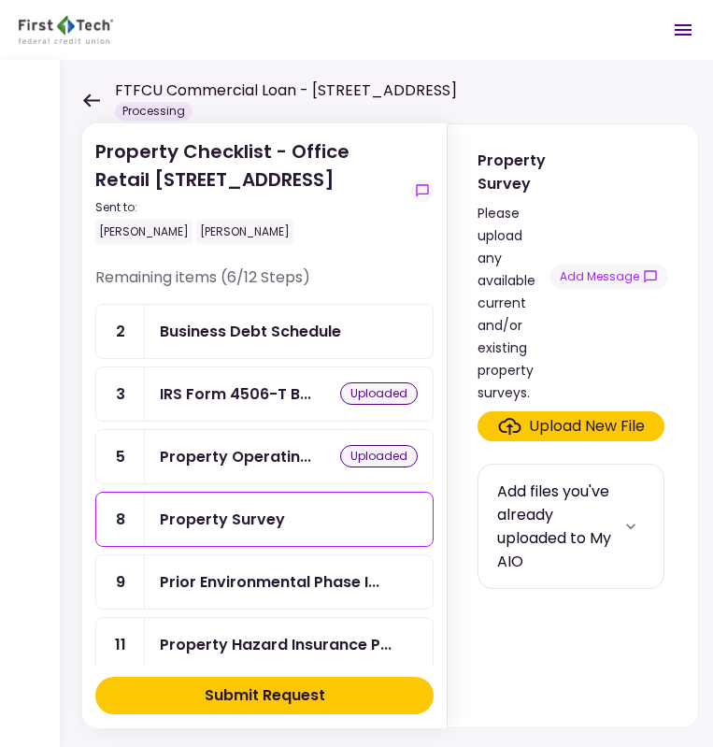
click at [556, 415] on div "Upload New File" at bounding box center [587, 426] width 116 height 22
click at [0, 0] on input "Upload New File" at bounding box center [0, 0] width 0 height 0
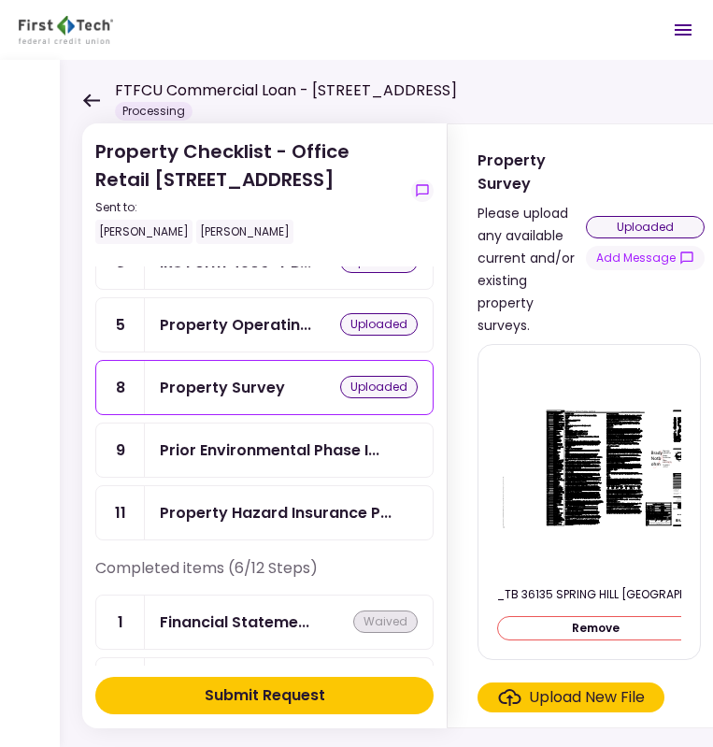
scroll to position [138, 0]
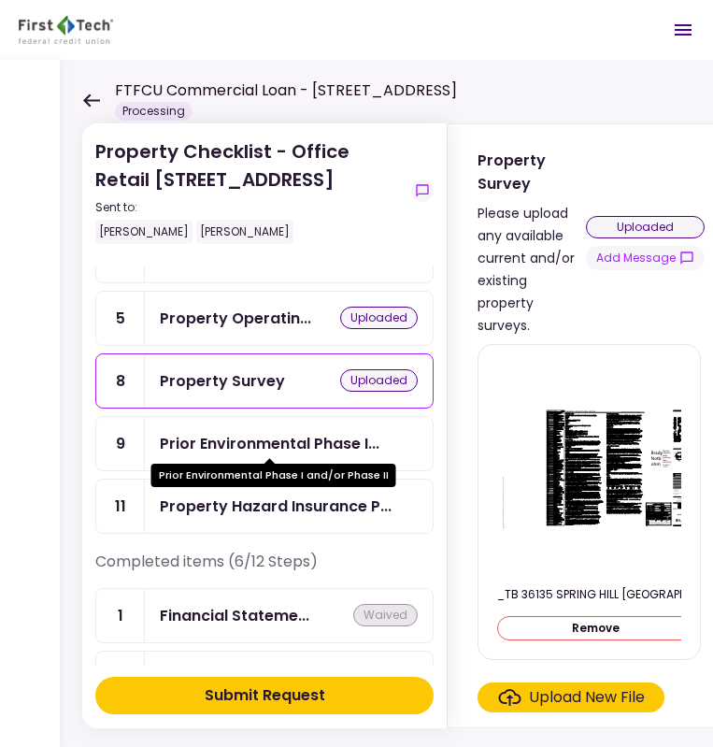
click at [340, 444] on div "Prior Environmental Phase I..." at bounding box center [270, 443] width 220 height 23
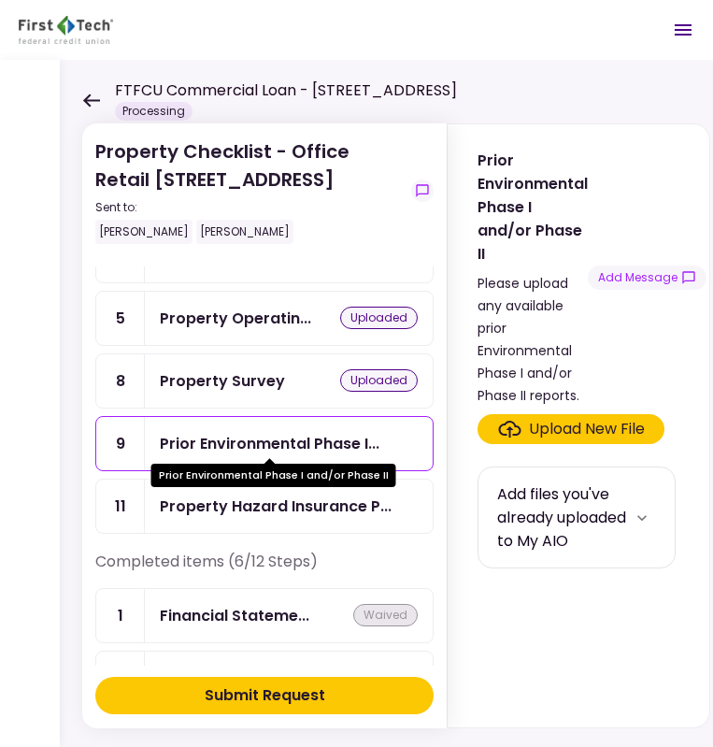
click at [315, 446] on div "Prior Environmental Phase I..." at bounding box center [270, 443] width 220 height 23
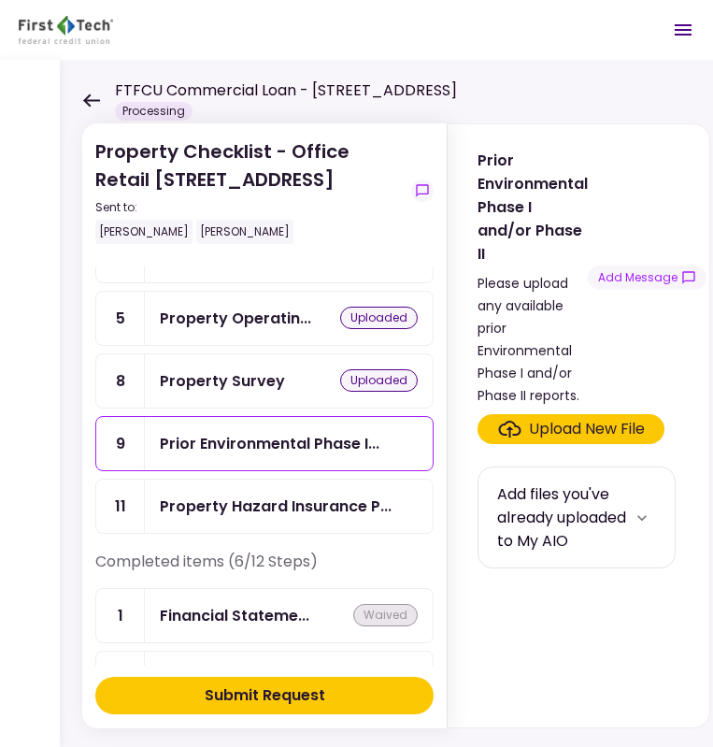
click at [582, 418] on div "Upload New File" at bounding box center [587, 429] width 116 height 22
click at [0, 0] on input "Upload New File" at bounding box center [0, 0] width 0 height 0
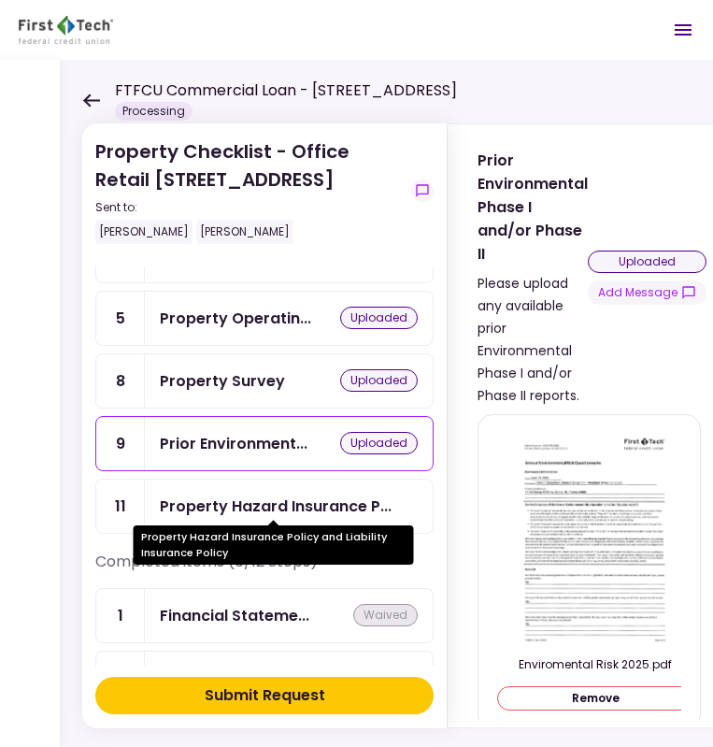
click at [267, 495] on div "Property Hazard Insurance P..." at bounding box center [276, 505] width 232 height 23
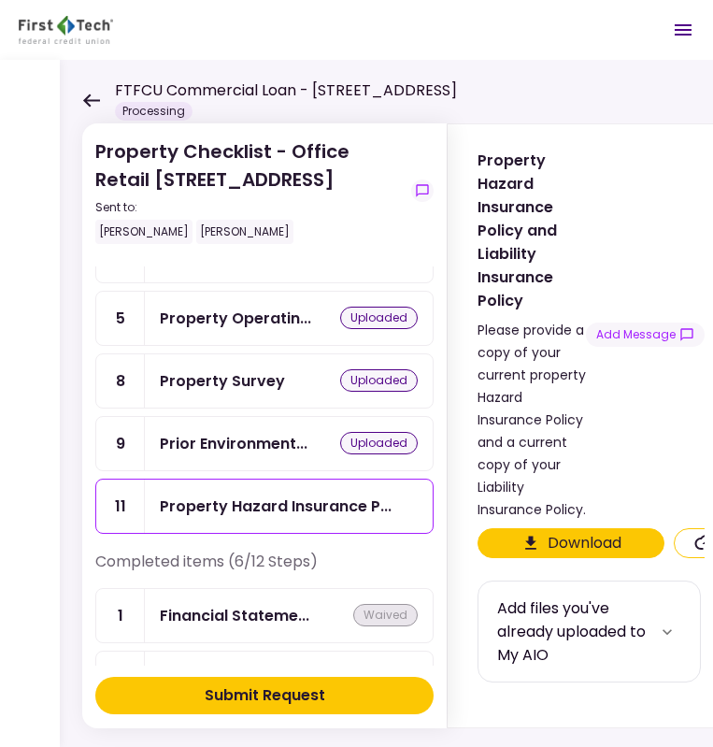
click at [293, 439] on div "Prior Environment..." at bounding box center [234, 443] width 148 height 23
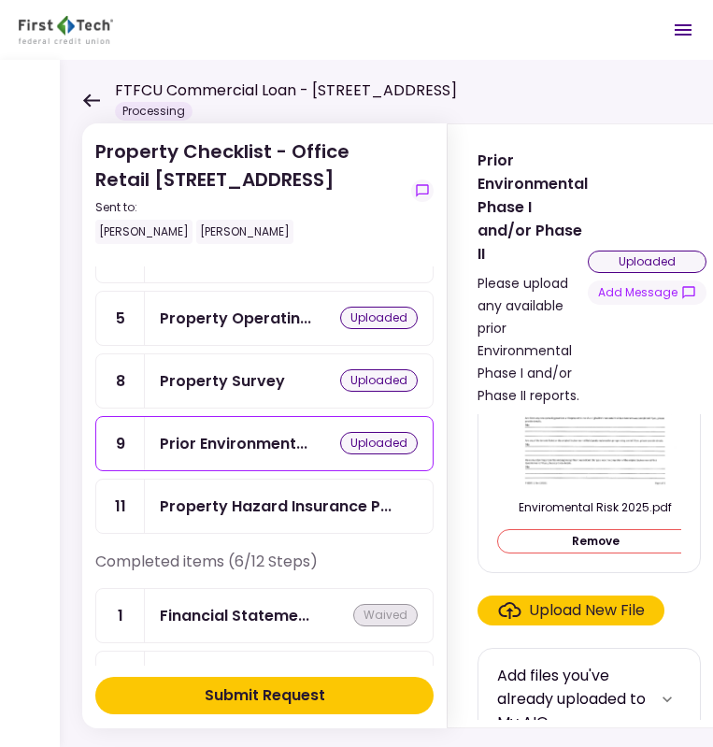
scroll to position [163, 0]
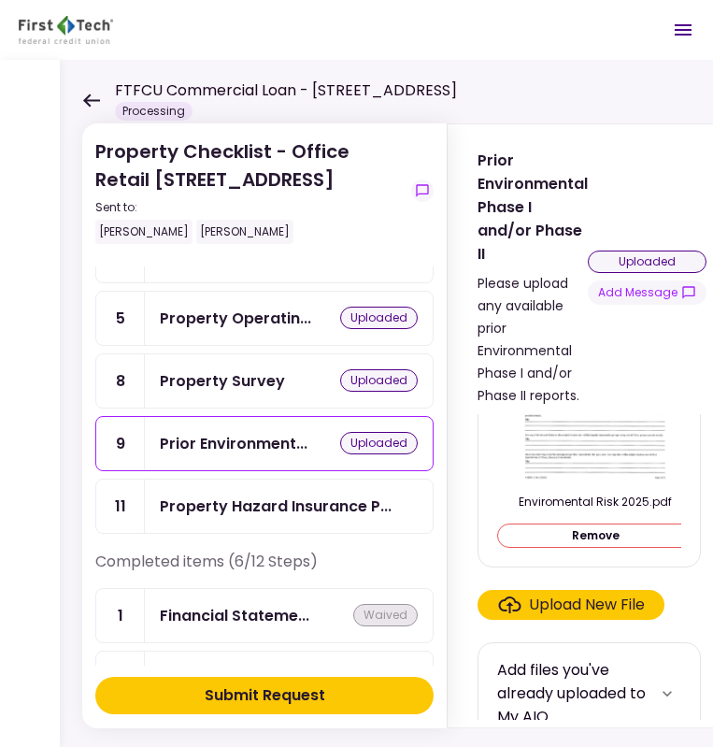
click at [588, 593] on div "Upload New File" at bounding box center [587, 604] width 116 height 22
click at [0, 0] on input "Upload New File" at bounding box center [0, 0] width 0 height 0
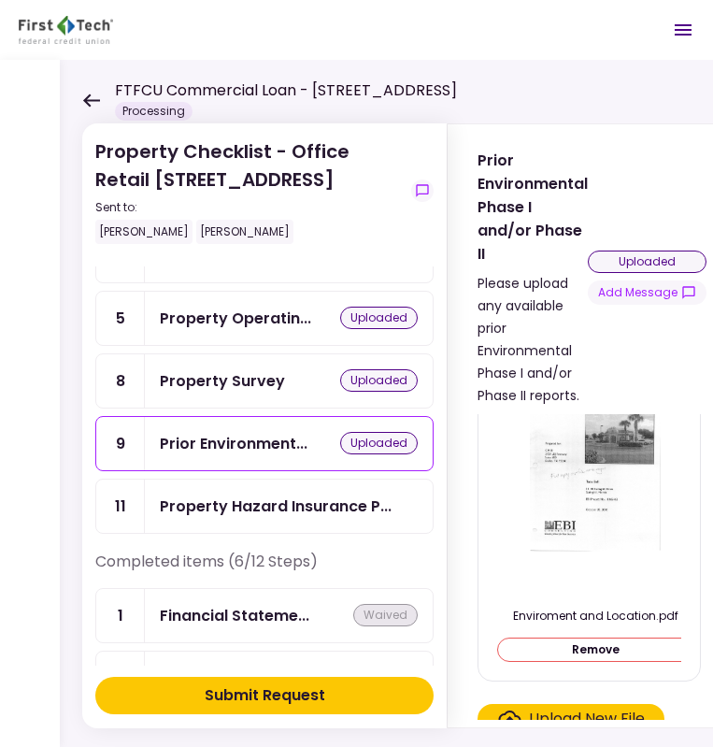
scroll to position [65, 0]
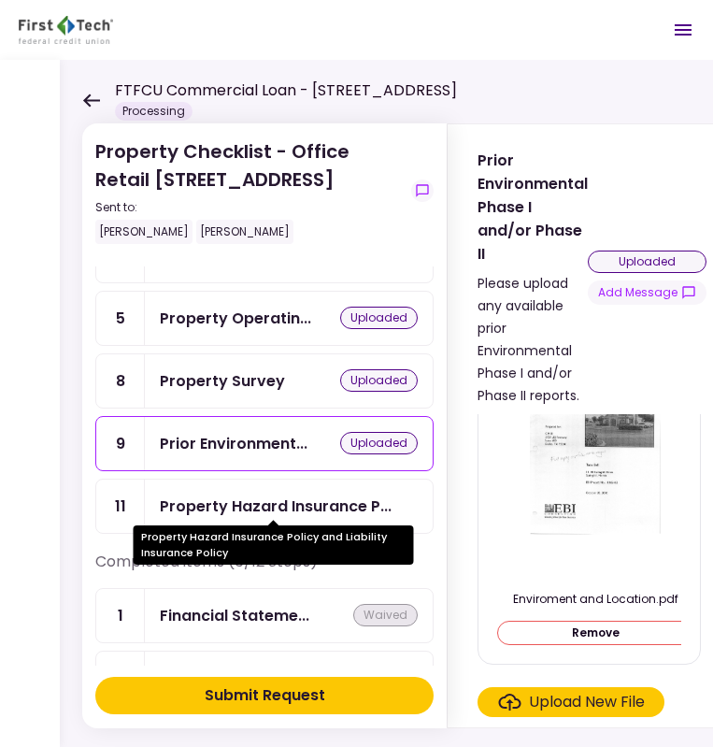
click at [300, 499] on div "Property Hazard Insurance P..." at bounding box center [276, 505] width 232 height 23
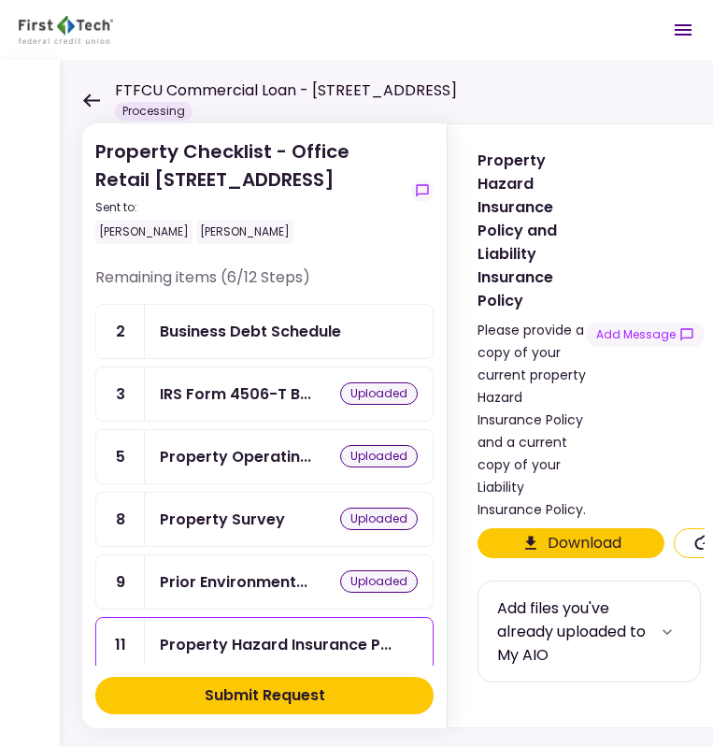
click at [267, 335] on div "Business Debt Schedule" at bounding box center [250, 331] width 181 height 23
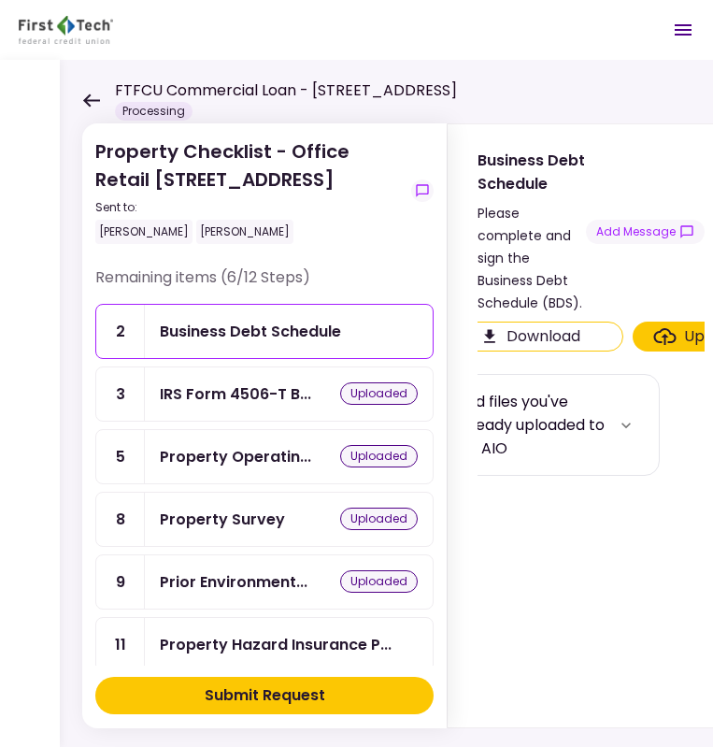
scroll to position [0, 82]
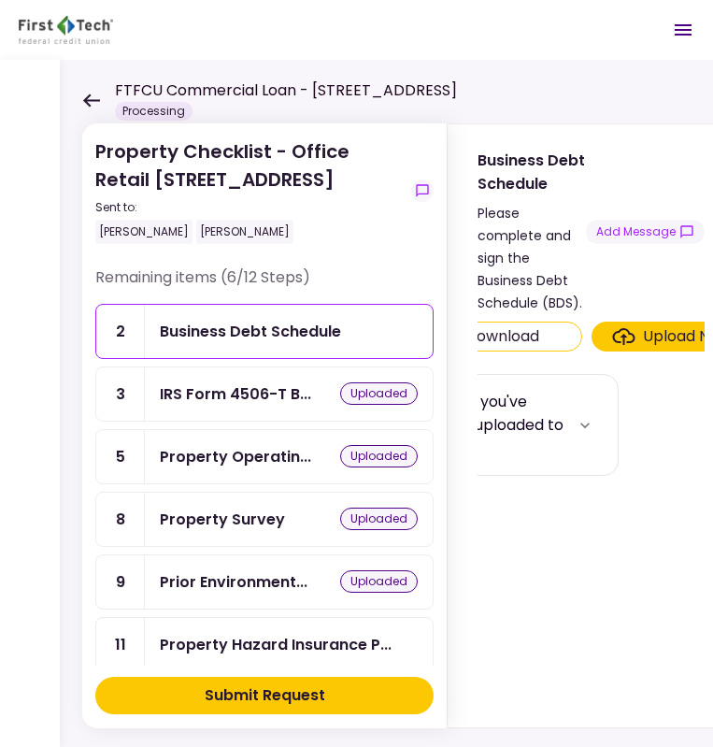
click at [649, 325] on div "Upload New File" at bounding box center [701, 336] width 116 height 22
click at [0, 0] on input "Upload New File" at bounding box center [0, 0] width 0 height 0
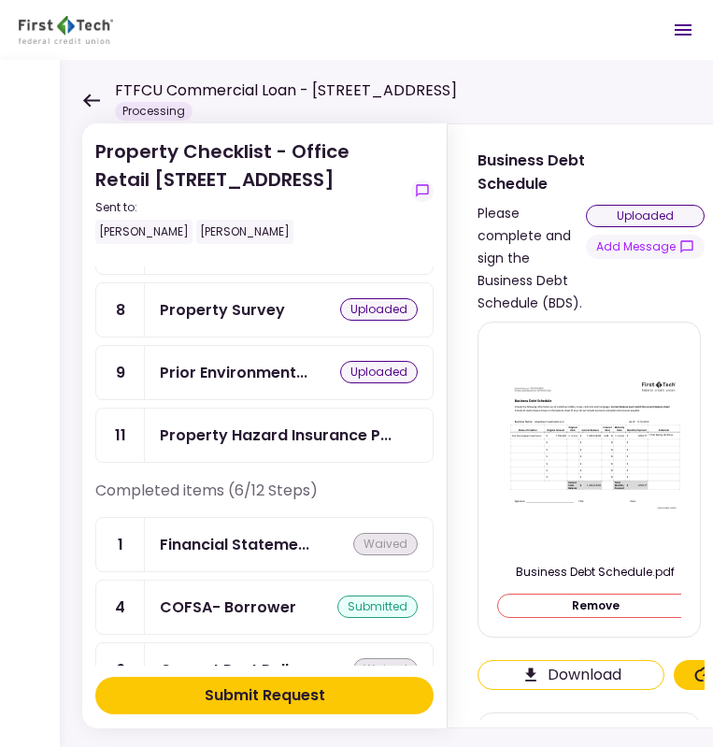
scroll to position [208, 0]
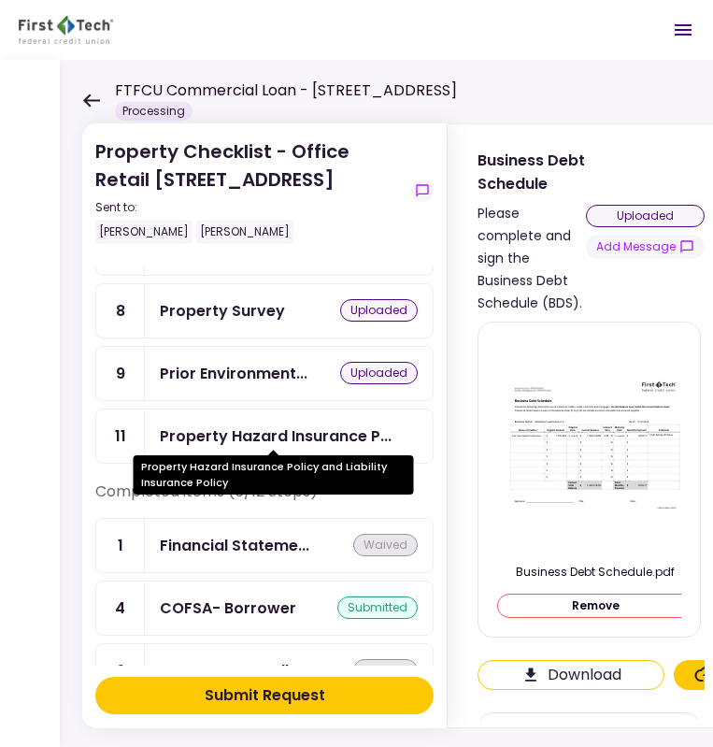
click at [289, 434] on div "Property Hazard Insurance P..." at bounding box center [276, 435] width 232 height 23
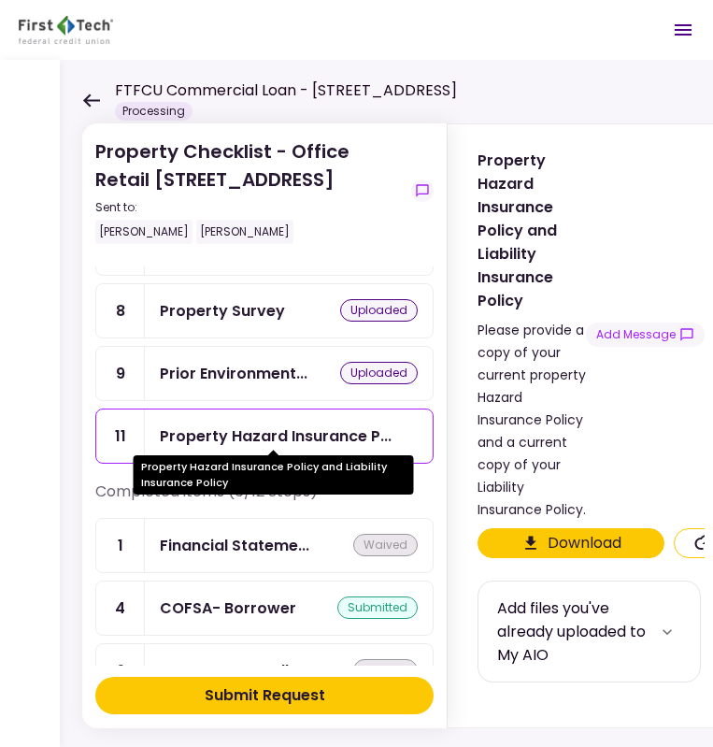
click at [278, 429] on div "Property Hazard Insurance P..." at bounding box center [276, 435] width 232 height 23
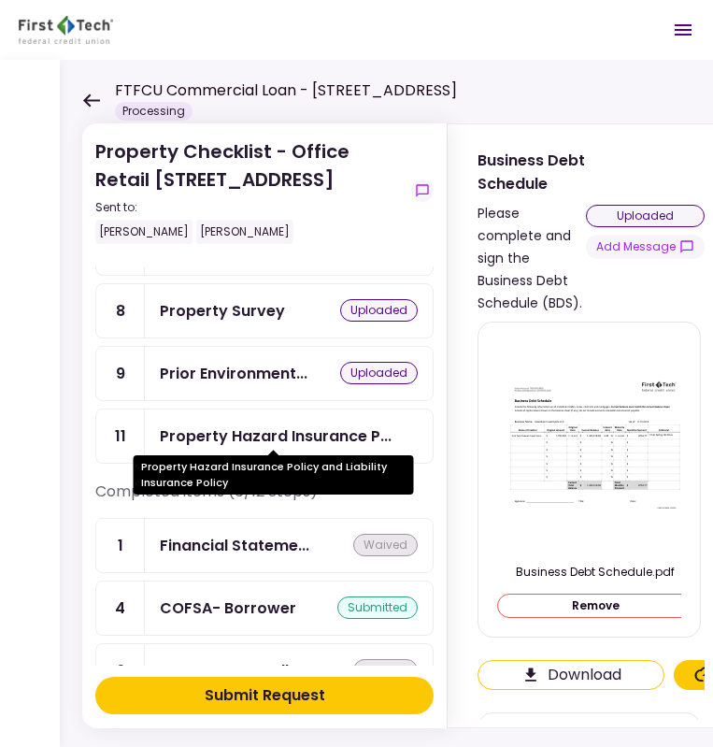
click at [266, 434] on div "Property Hazard Insurance P..." at bounding box center [276, 435] width 232 height 23
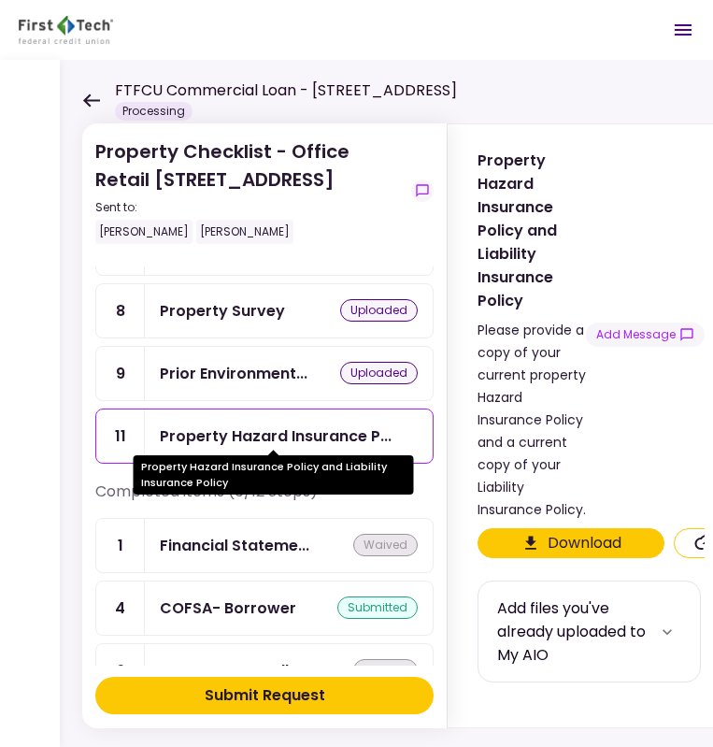
click at [294, 432] on div "Property Hazard Insurance P..." at bounding box center [276, 435] width 232 height 23
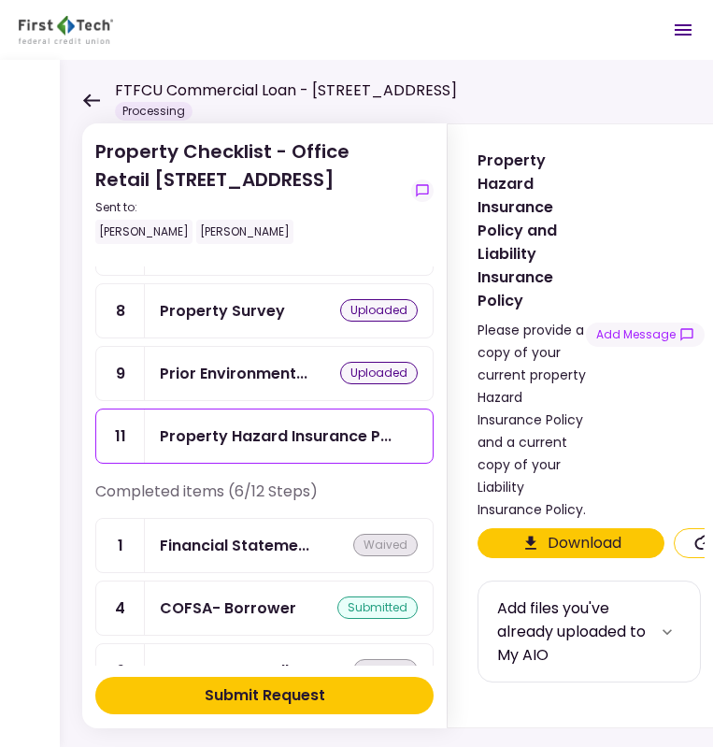
click at [694, 537] on icon "Click here to upload the required document" at bounding box center [705, 543] width 22 height 17
click at [0, 0] on input "Upload New File" at bounding box center [0, 0] width 0 height 0
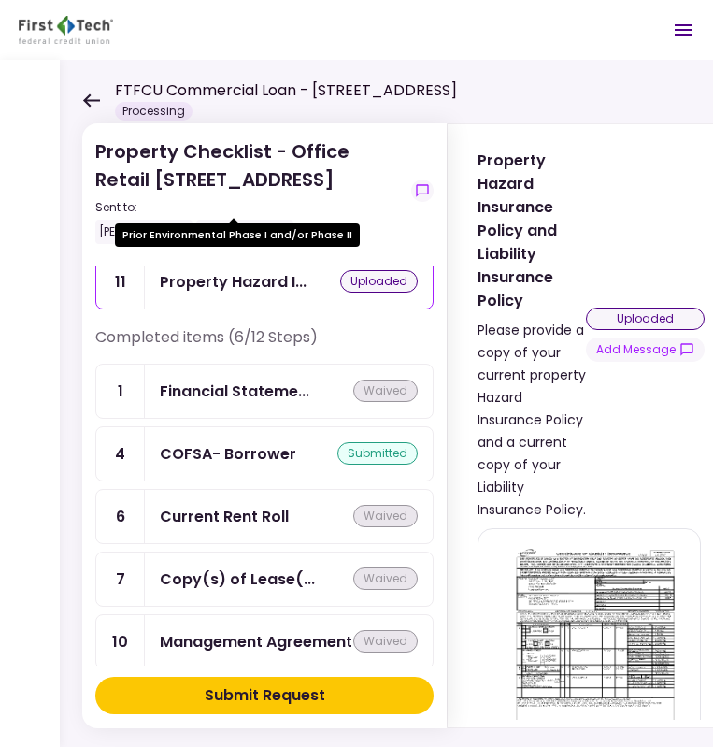
scroll to position [457, 0]
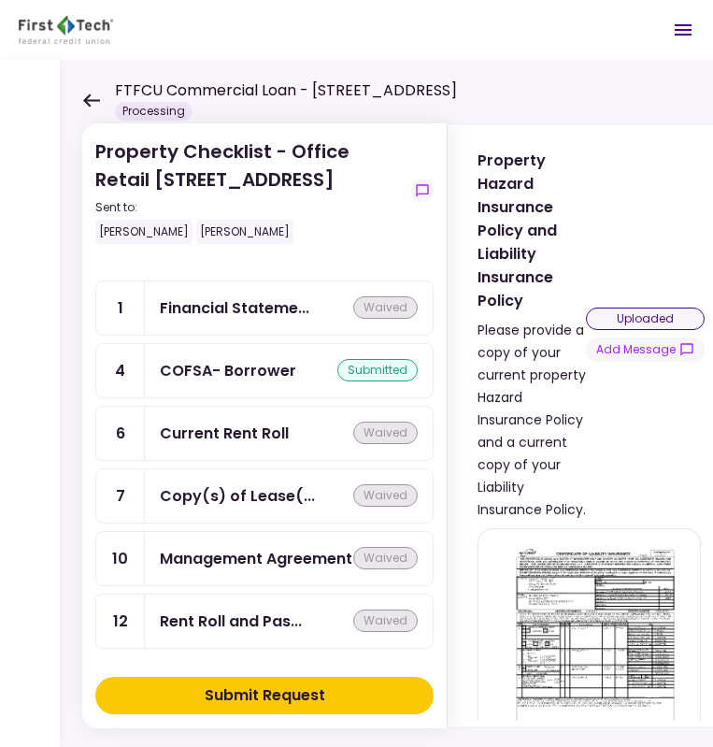
click at [274, 688] on div "Submit Request" at bounding box center [265, 695] width 121 height 22
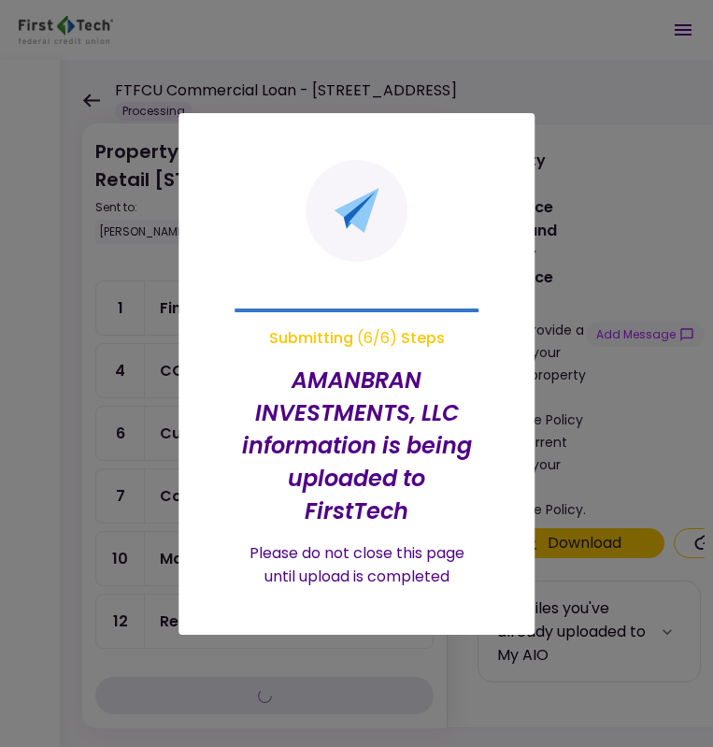
scroll to position [40, 0]
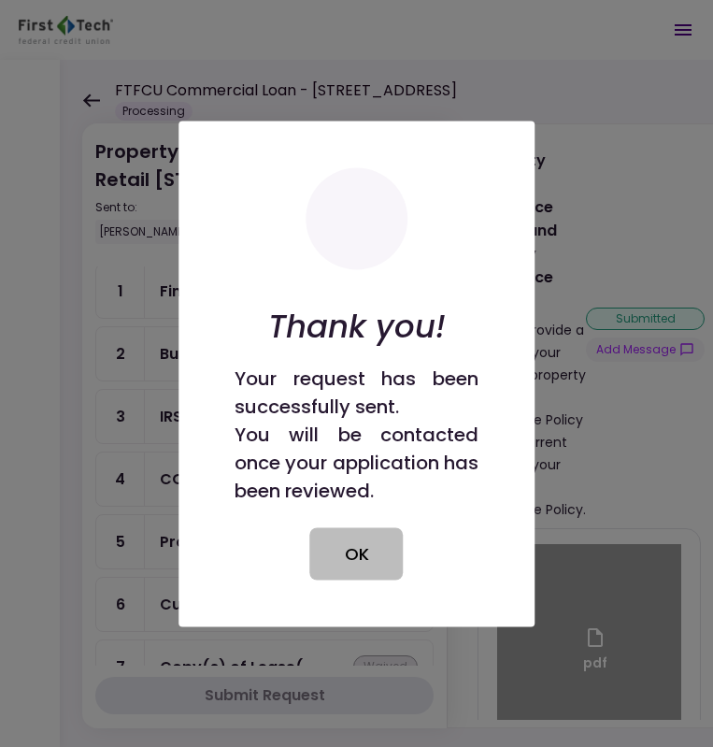
click at [352, 554] on button "OK" at bounding box center [356, 553] width 93 height 52
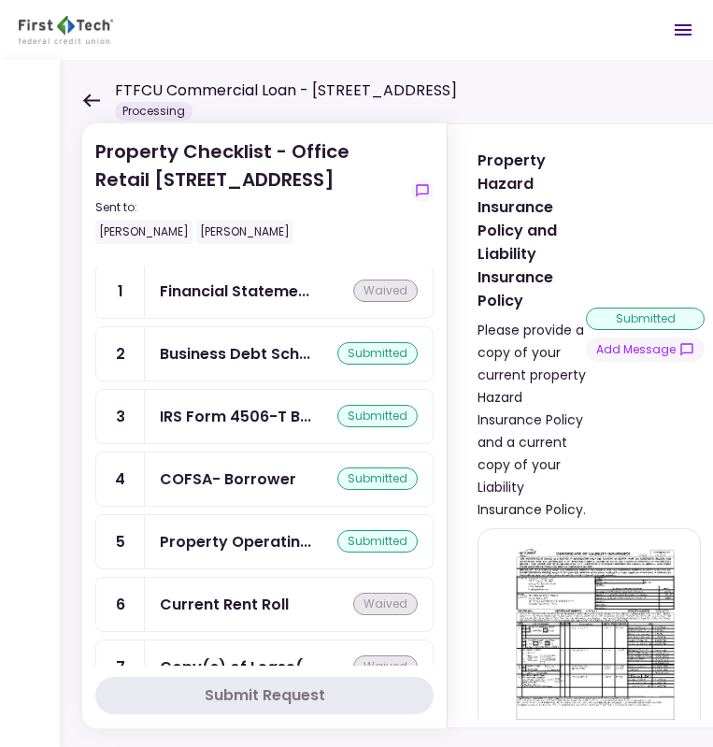
scroll to position [0, 0]
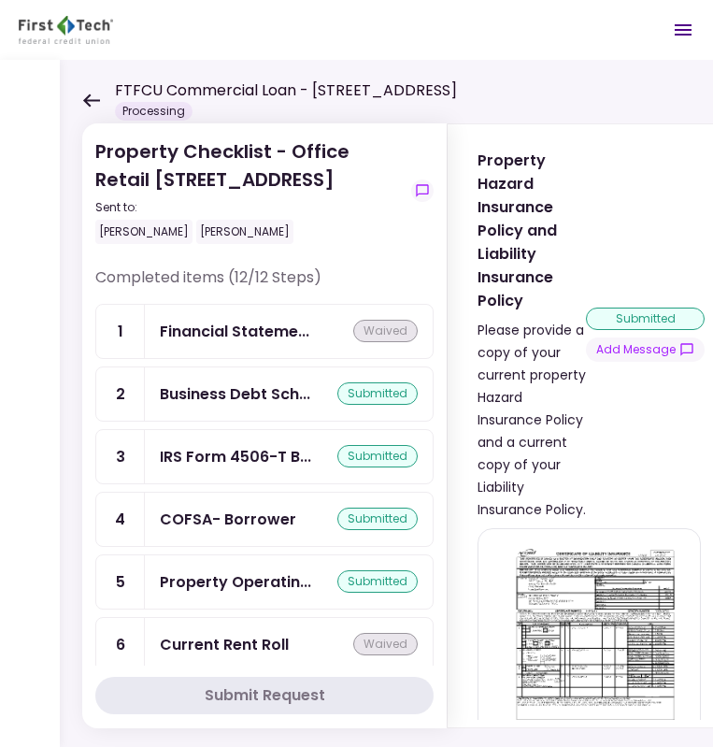
click at [100, 105] on div "FTFCU Commercial Loan - [STREET_ADDRESS] Processing" at bounding box center [269, 99] width 375 height 41
click at [90, 101] on icon at bounding box center [91, 100] width 18 height 14
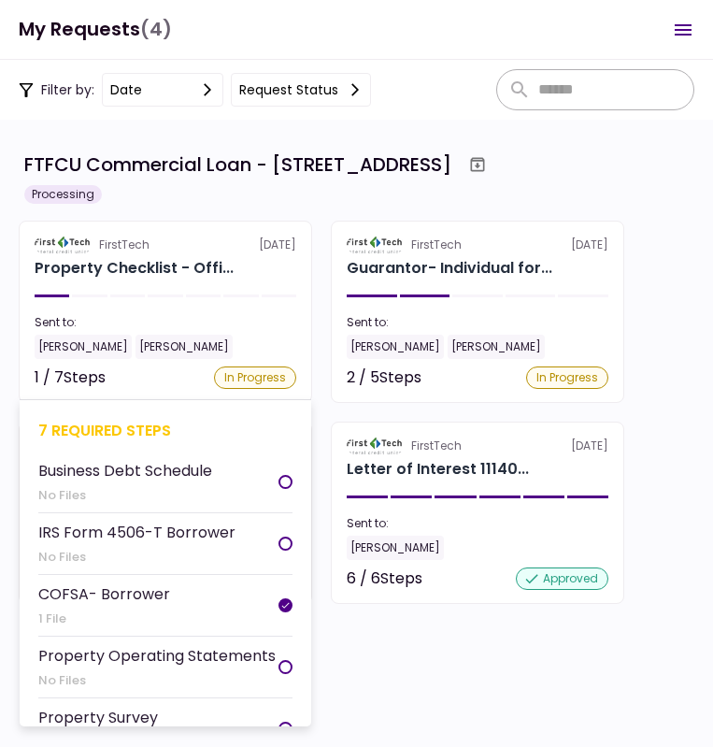
click at [128, 466] on div "Business Debt Schedule" at bounding box center [125, 470] width 174 height 23
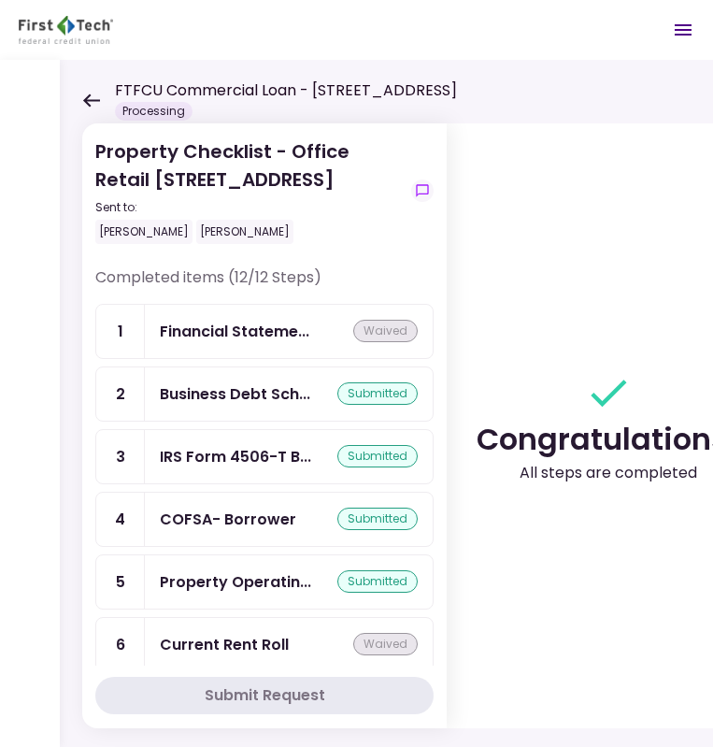
click at [94, 105] on icon at bounding box center [91, 100] width 18 height 14
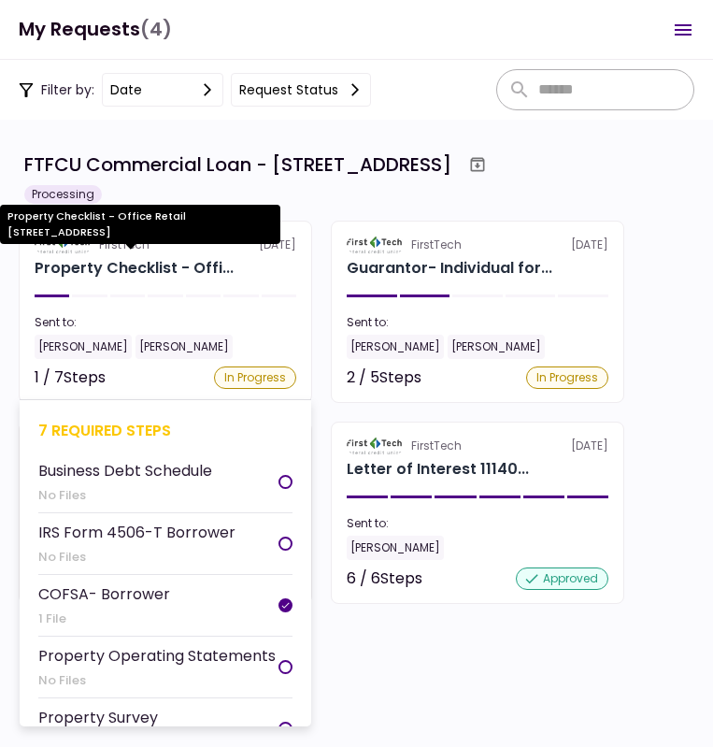
click at [140, 269] on div "Property Checklist - Offi..." at bounding box center [134, 268] width 199 height 22
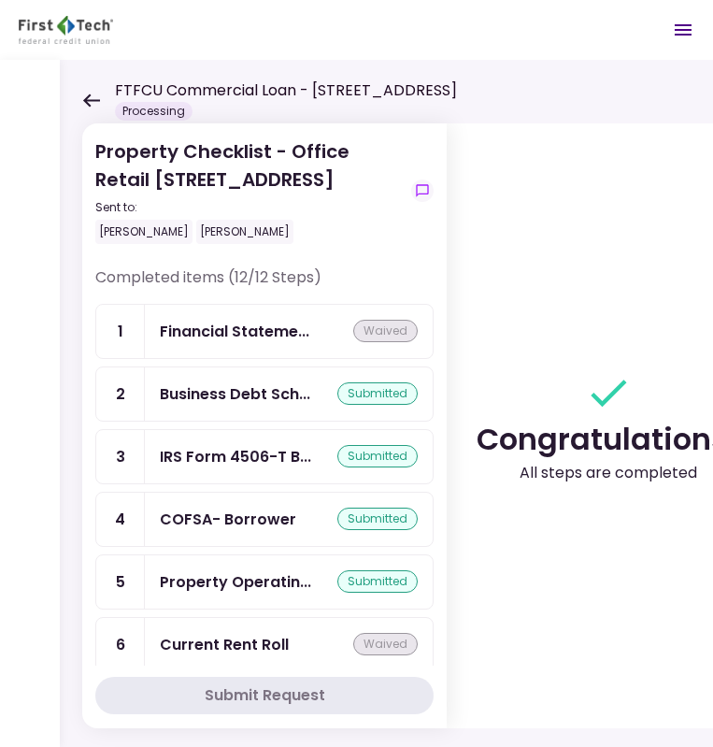
click at [87, 100] on icon at bounding box center [91, 99] width 17 height 13
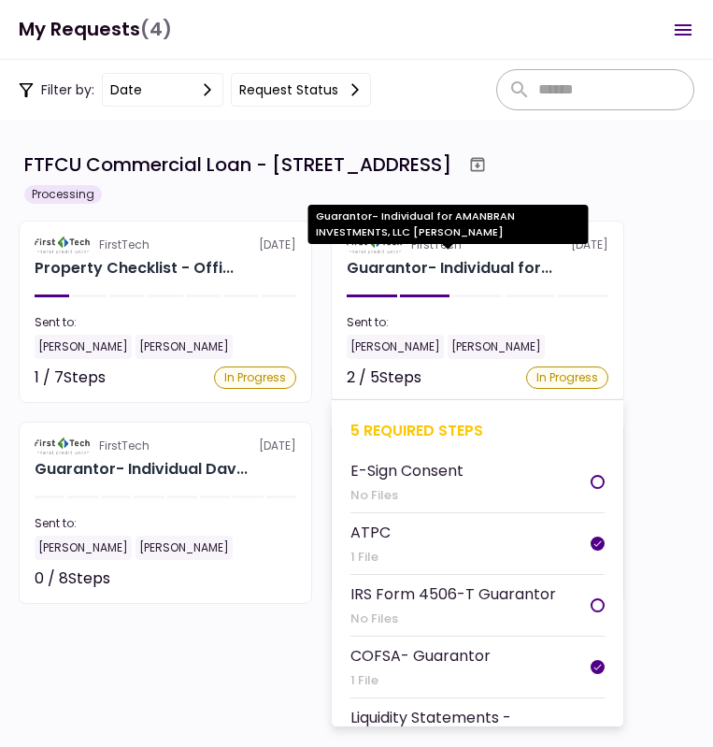
click at [418, 270] on div "Guarantor- Individual for..." at bounding box center [450, 268] width 206 height 22
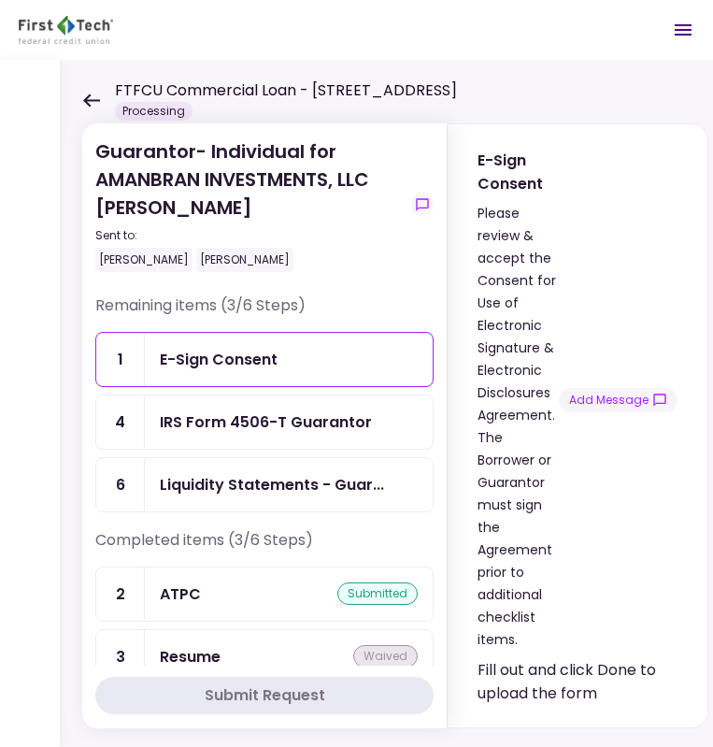
click at [307, 421] on div "IRS Form 4506-T Guarantor" at bounding box center [266, 421] width 212 height 23
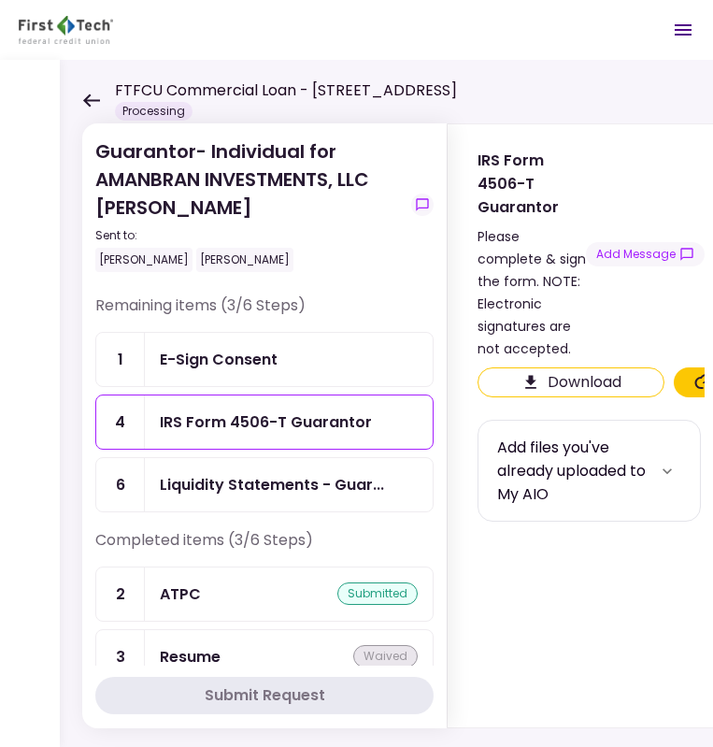
click at [571, 367] on button "Download" at bounding box center [571, 382] width 187 height 30
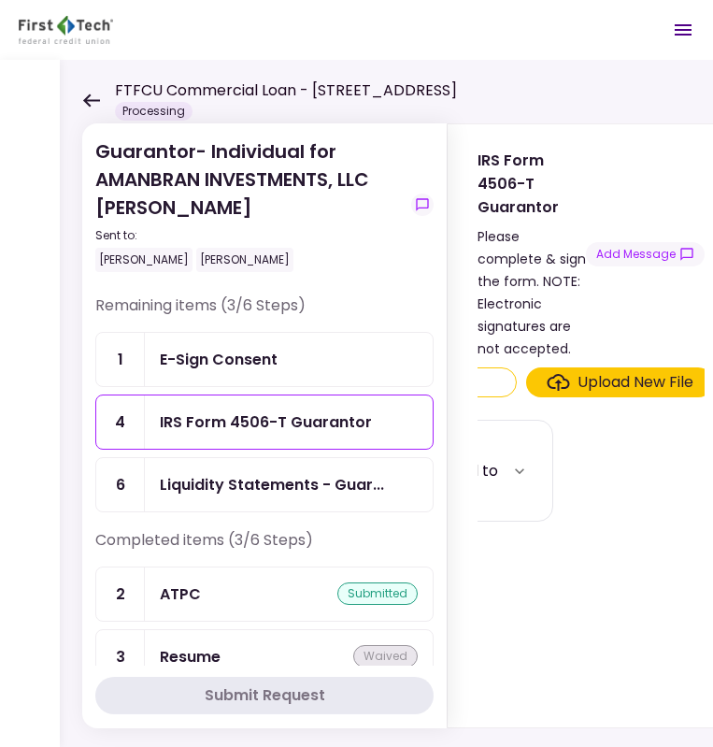
scroll to position [0, 150]
click at [644, 371] on div "Upload New File" at bounding box center [634, 382] width 116 height 22
click at [0, 0] on input "Upload New File" at bounding box center [0, 0] width 0 height 0
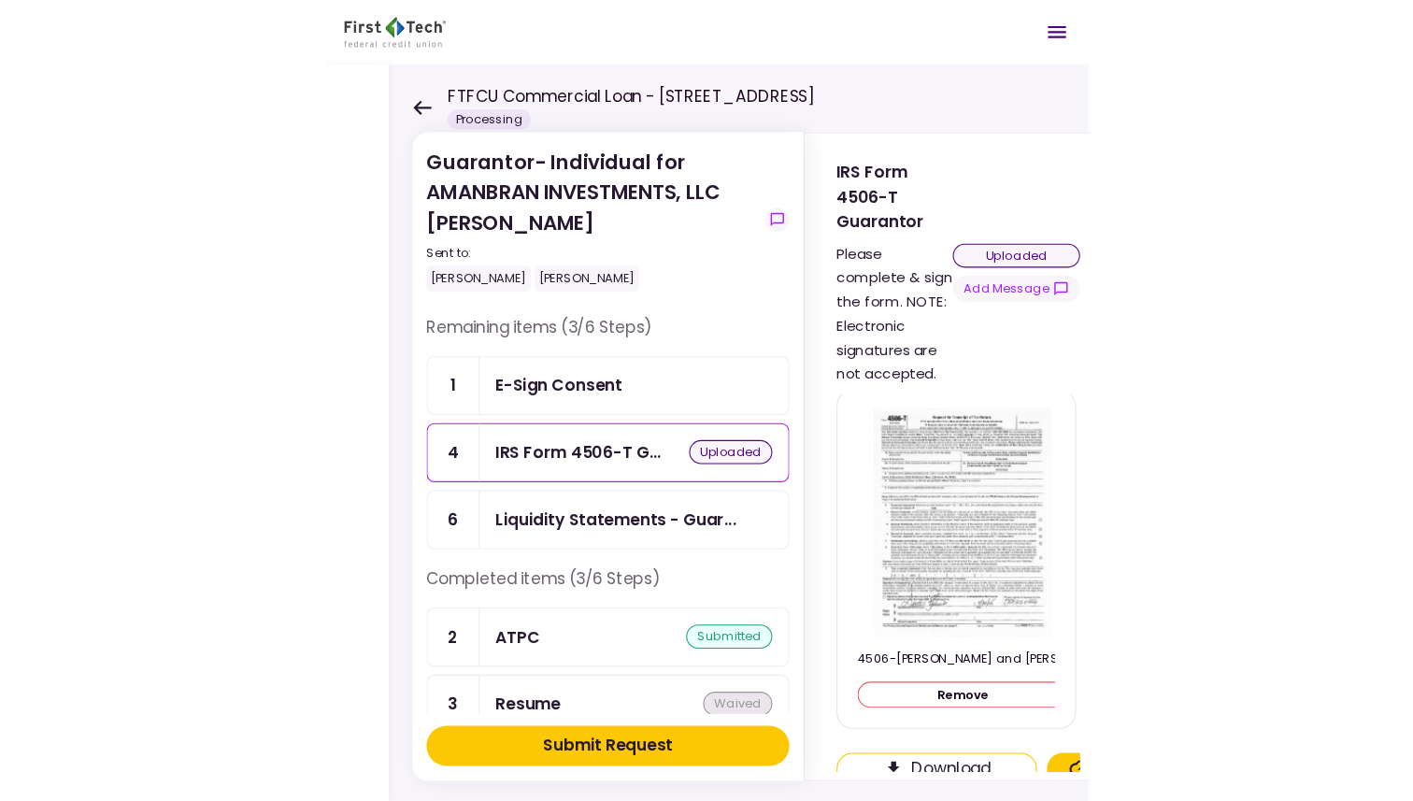
scroll to position [0, 0]
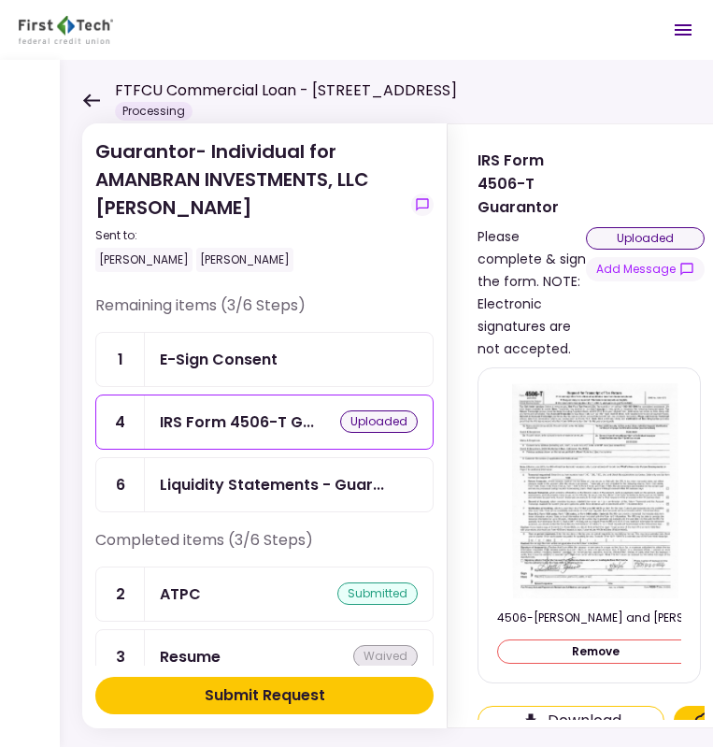
click at [245, 355] on div "E-Sign Consent" at bounding box center [219, 359] width 118 height 23
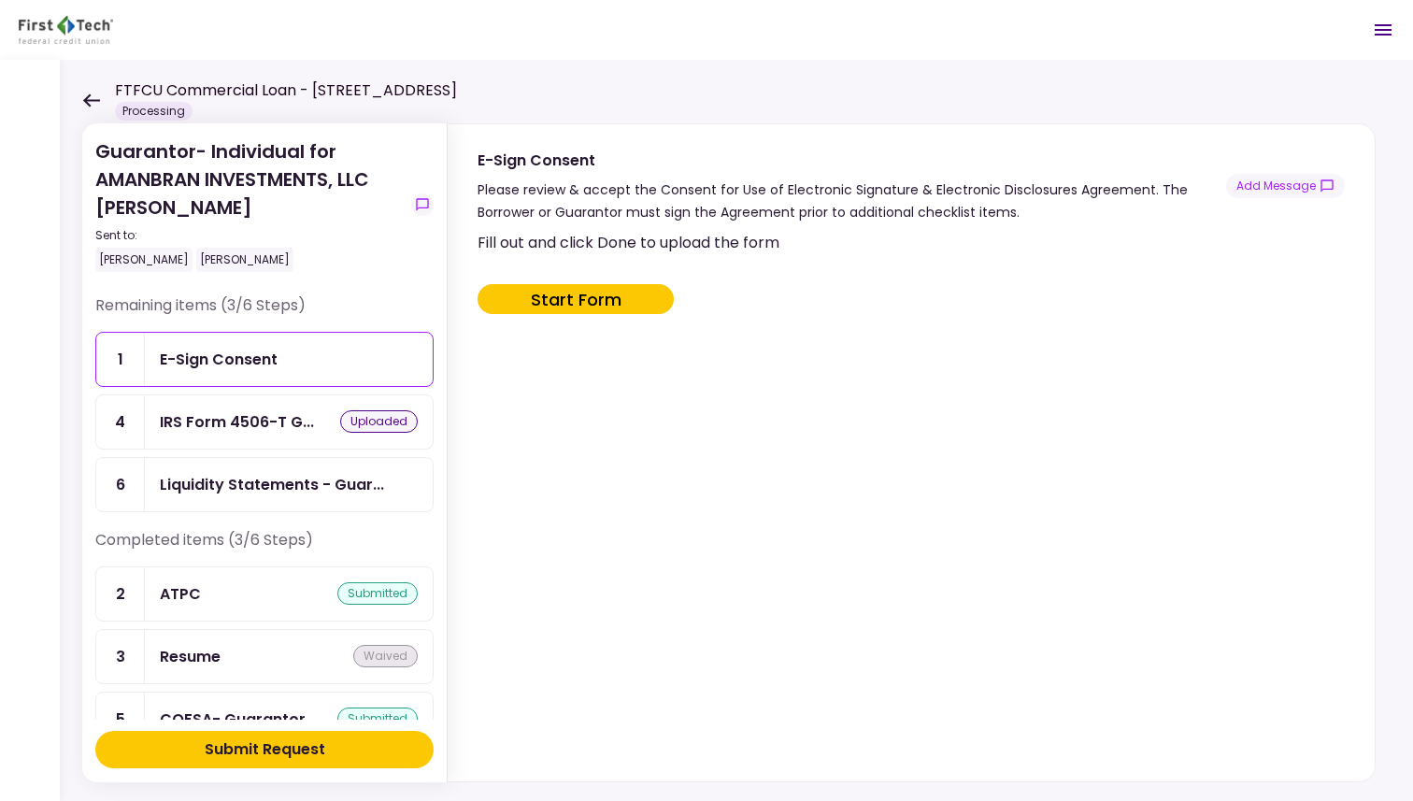
click at [583, 295] on button "Start Form" at bounding box center [576, 299] width 196 height 30
type input "***"
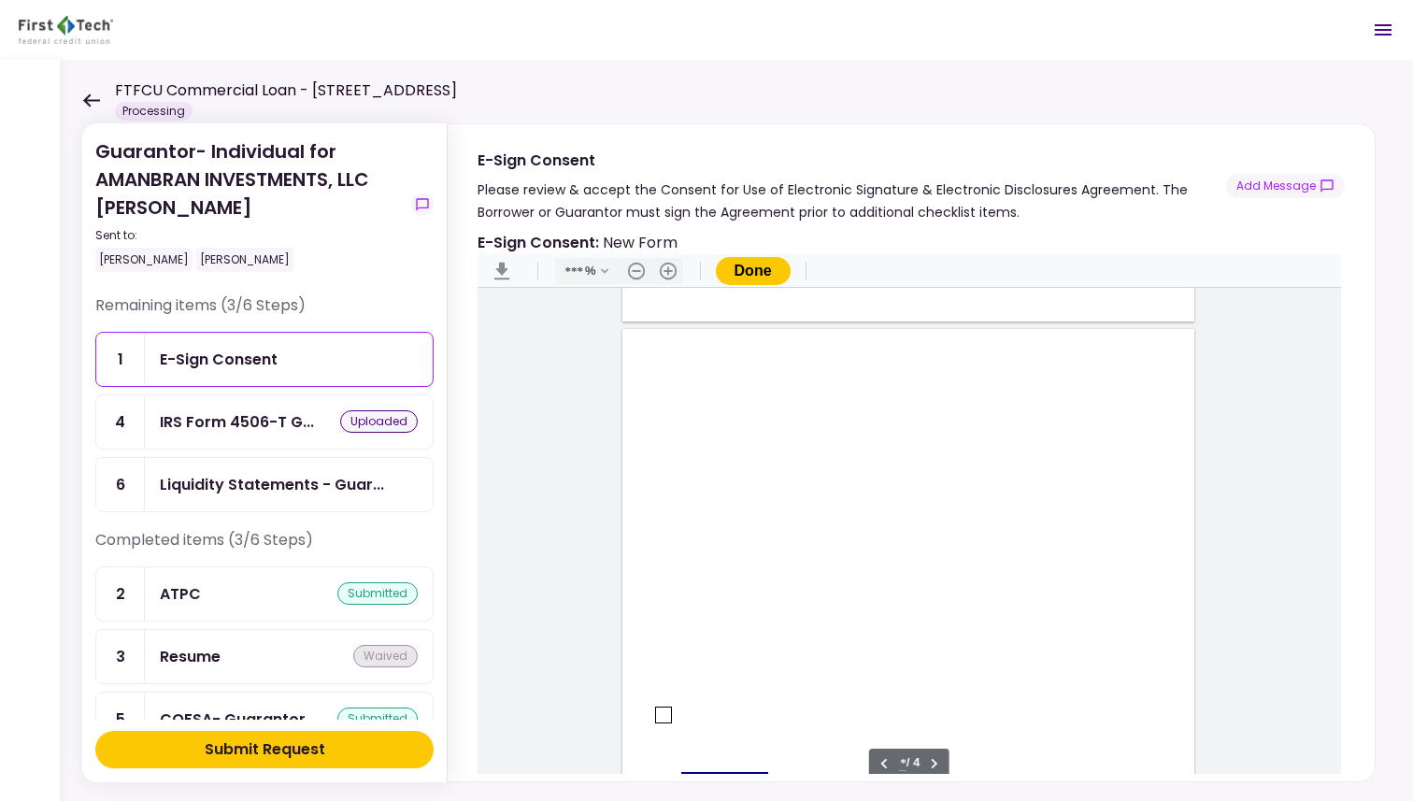
type input "*"
click at [657, 517] on div "Document Content" at bounding box center [663, 516] width 15 height 15
click at [712, 509] on div "message.signHere" at bounding box center [724, 507] width 87 height 20
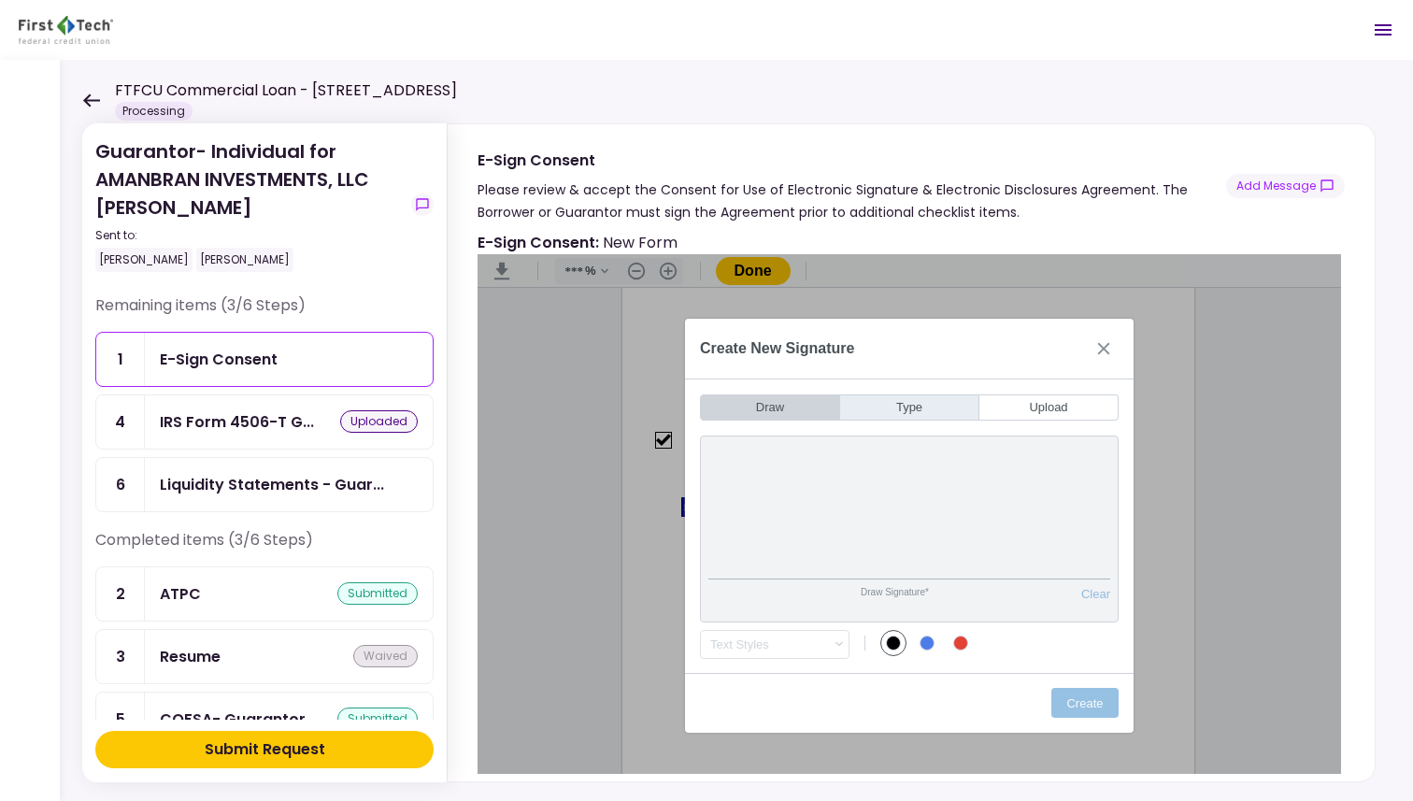
click at [712, 407] on button "Type" at bounding box center [909, 407] width 139 height 26
type input "*"
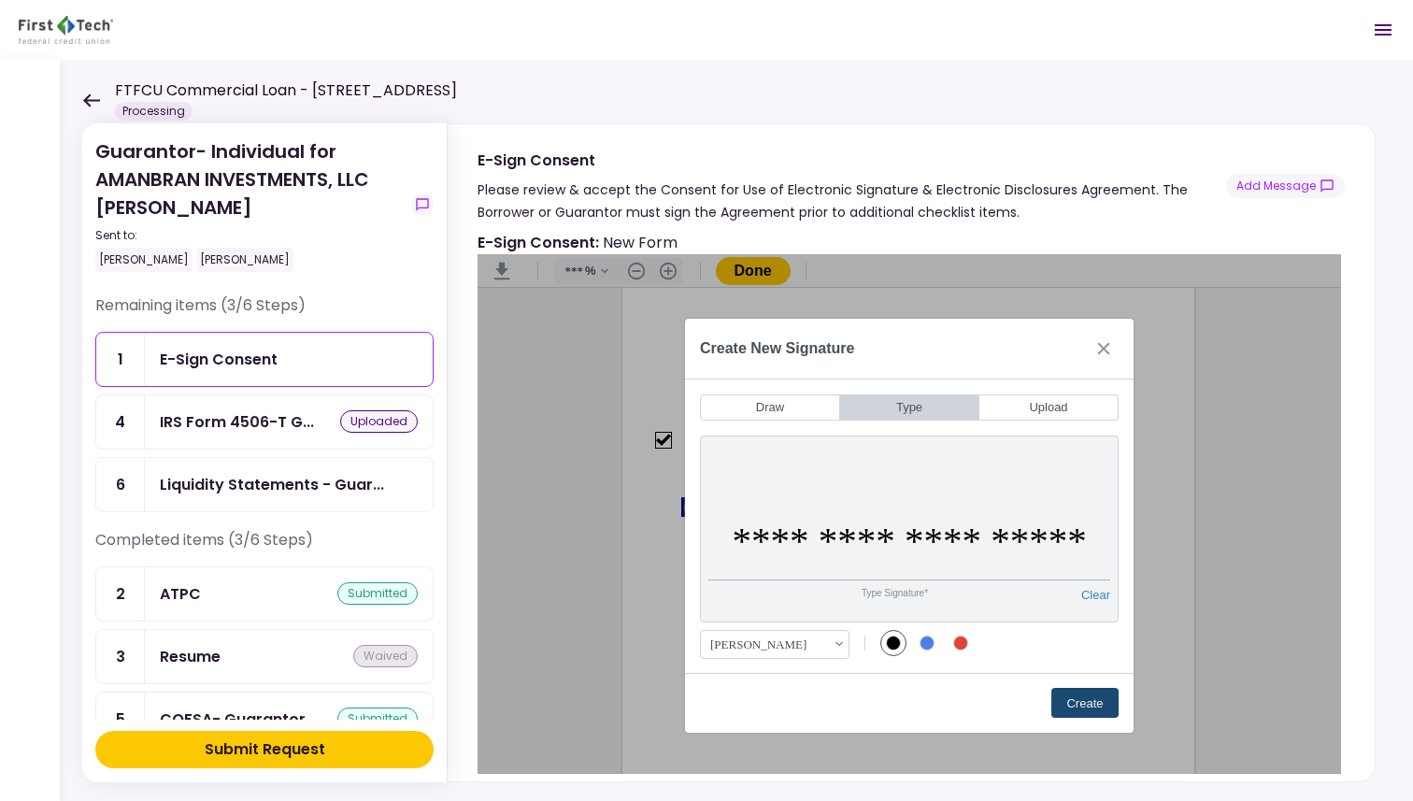
type input "**********"
click at [712, 706] on button "Create" at bounding box center [1084, 703] width 67 height 30
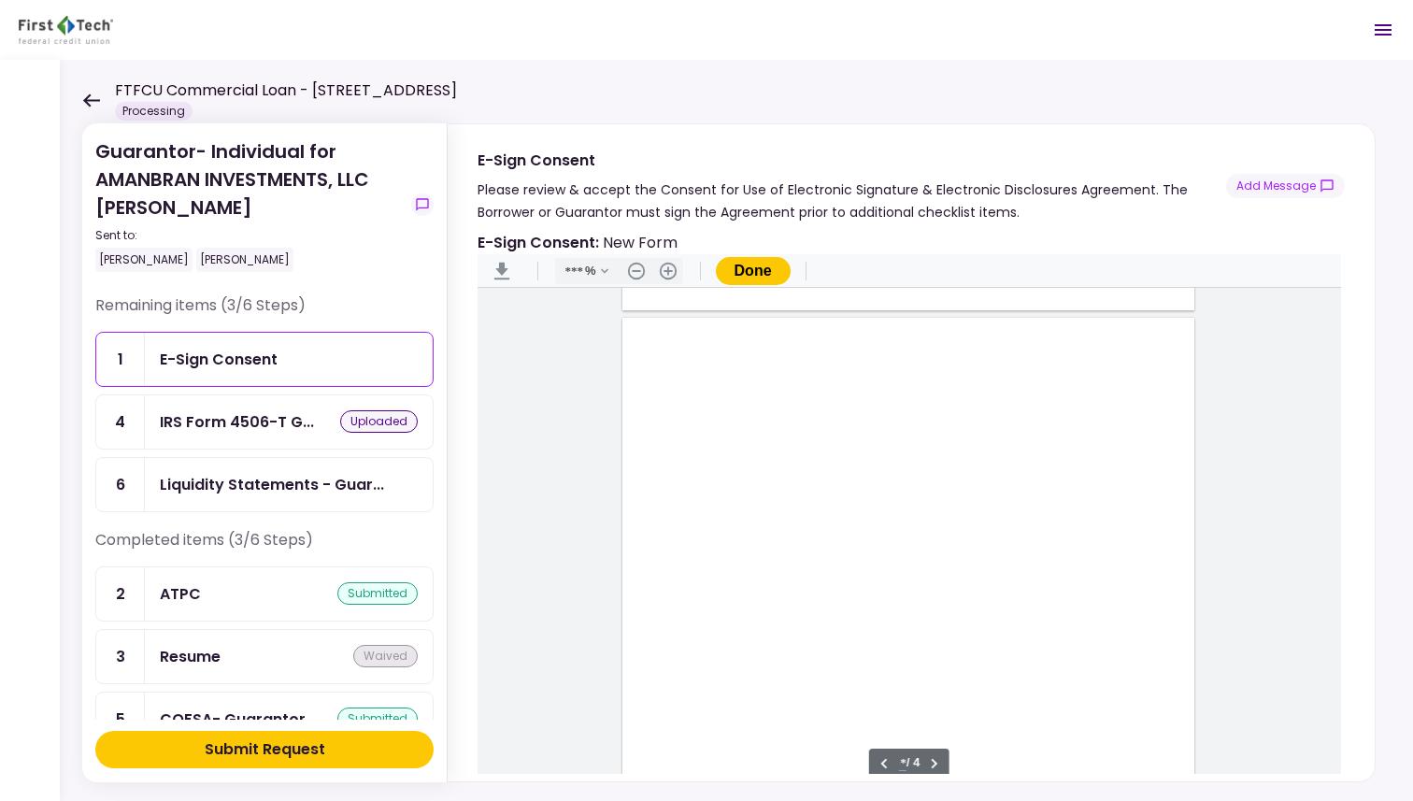
type input "*"
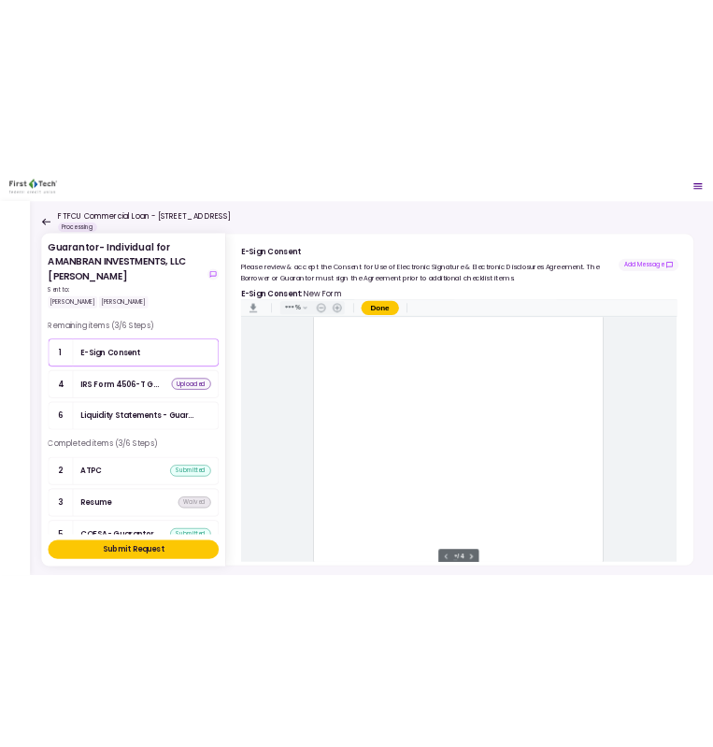
scroll to position [67, 0]
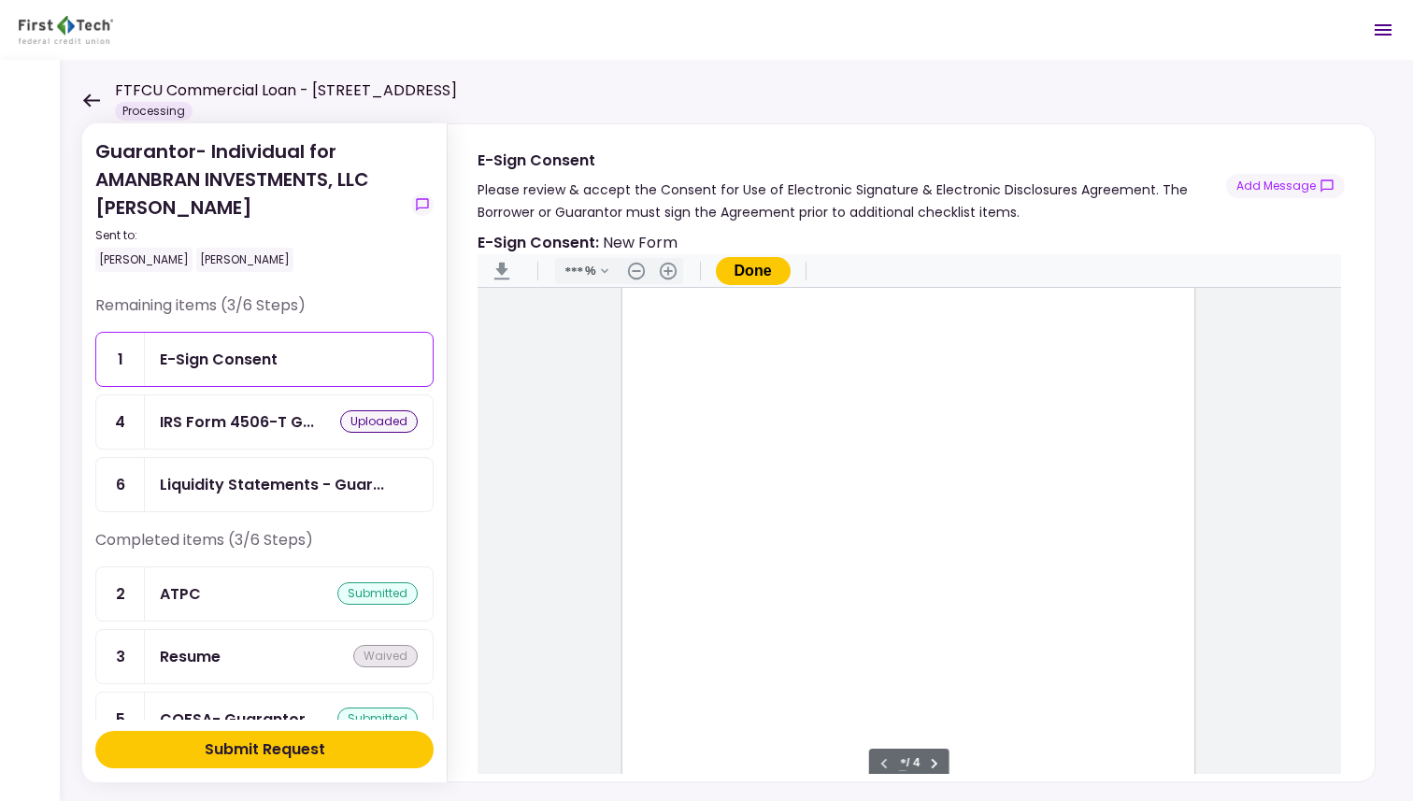
click at [712, 270] on button "Done" at bounding box center [753, 271] width 75 height 28
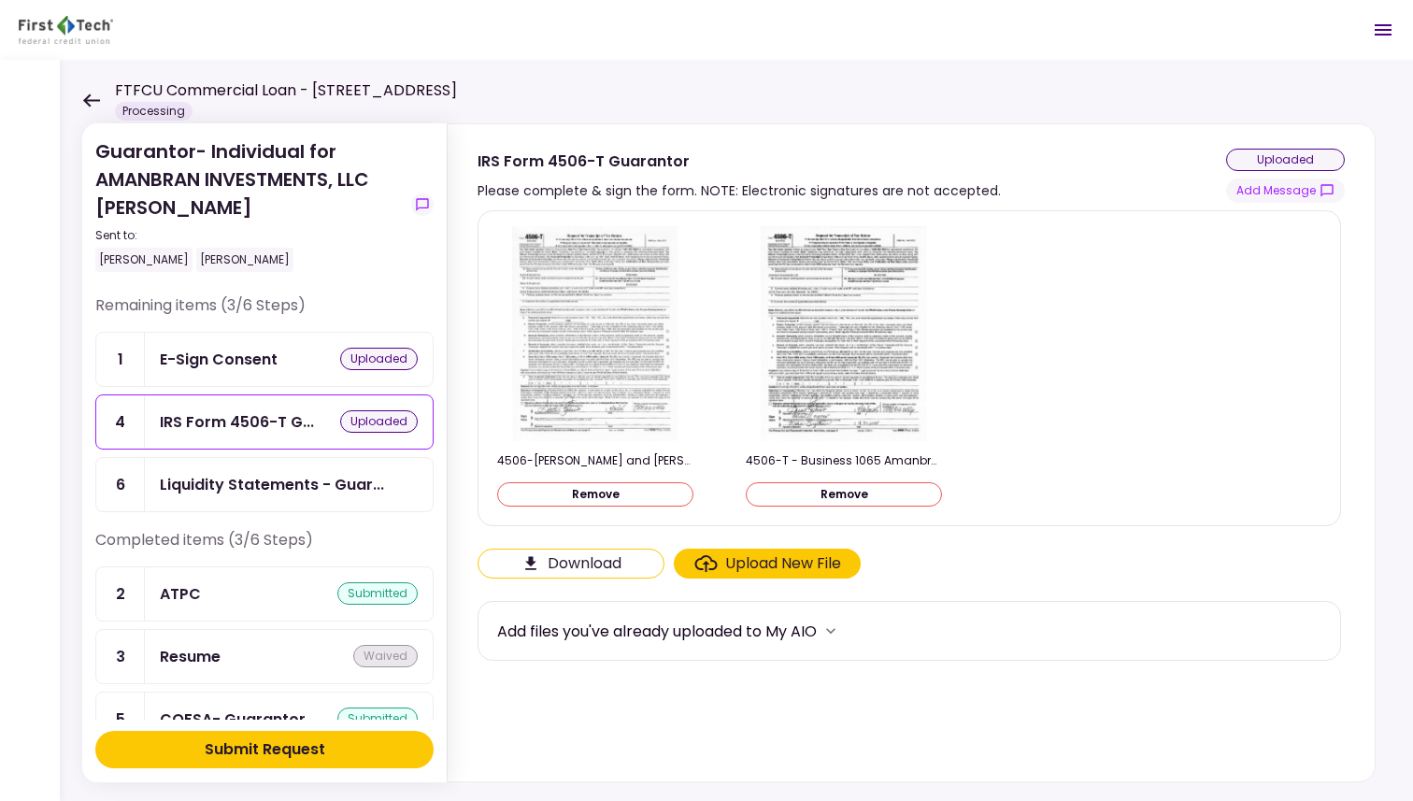
click at [374, 361] on div "uploaded" at bounding box center [379, 359] width 78 height 22
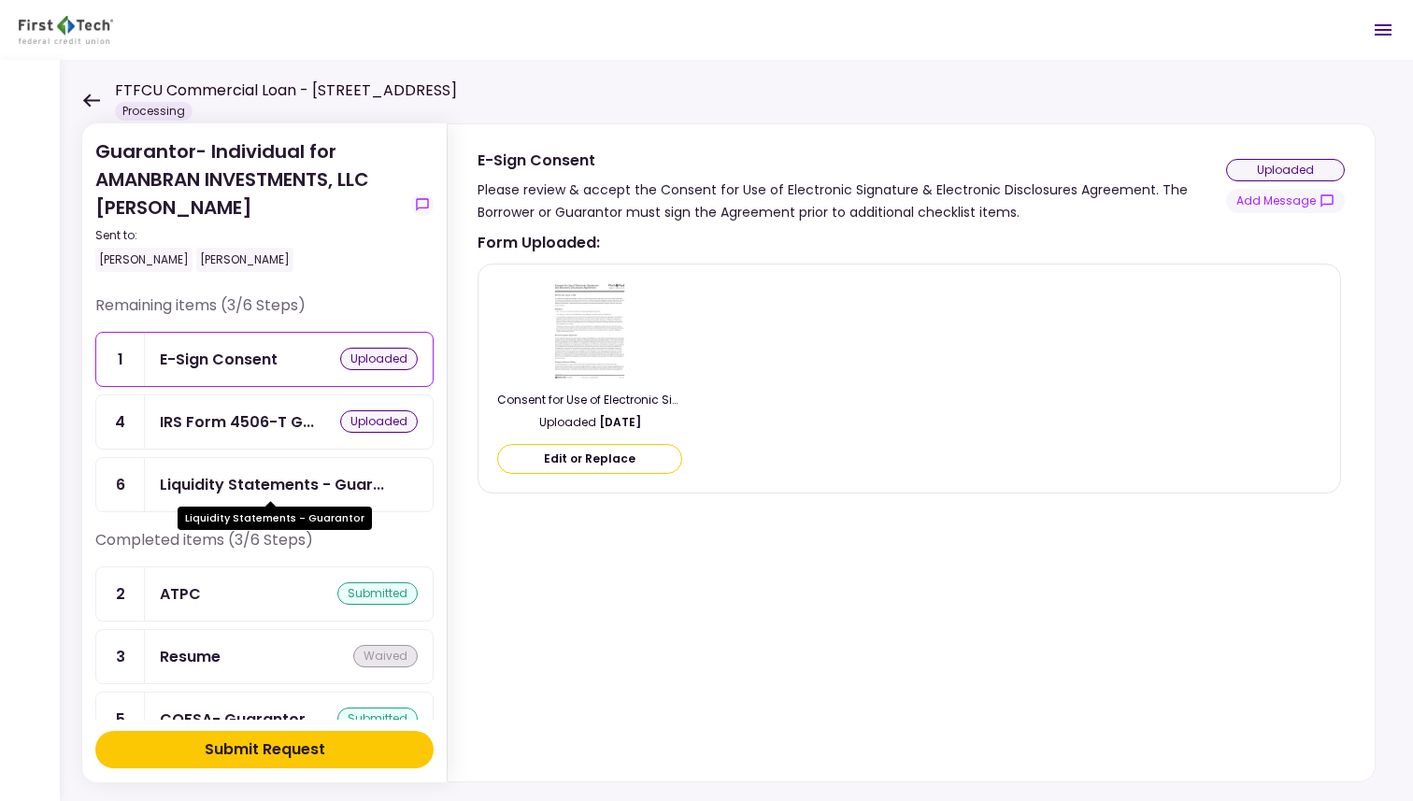
click at [286, 481] on div "Liquidity Statements - Guar..." at bounding box center [272, 484] width 224 height 23
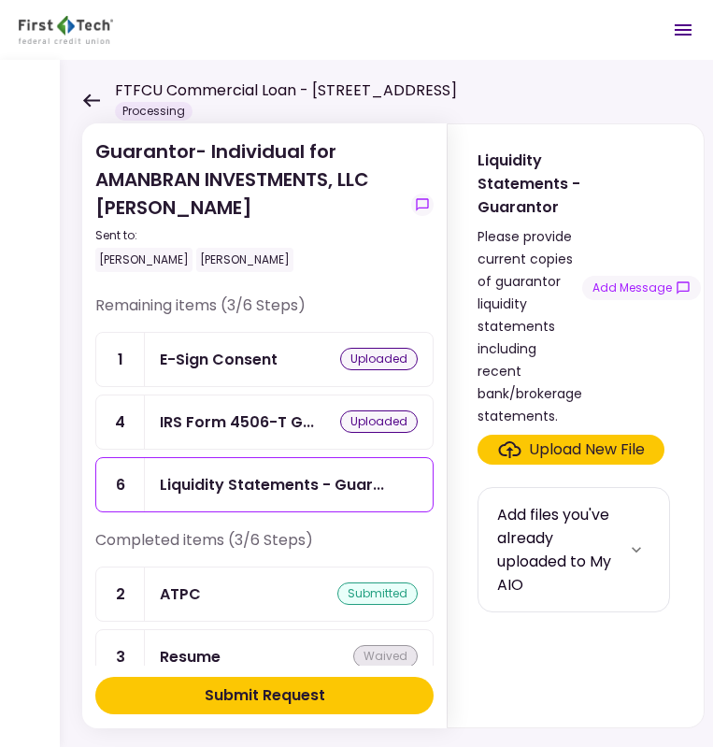
click at [595, 438] on div "Upload New File" at bounding box center [587, 449] width 116 height 22
click at [0, 0] on input "Upload New File" at bounding box center [0, 0] width 0 height 0
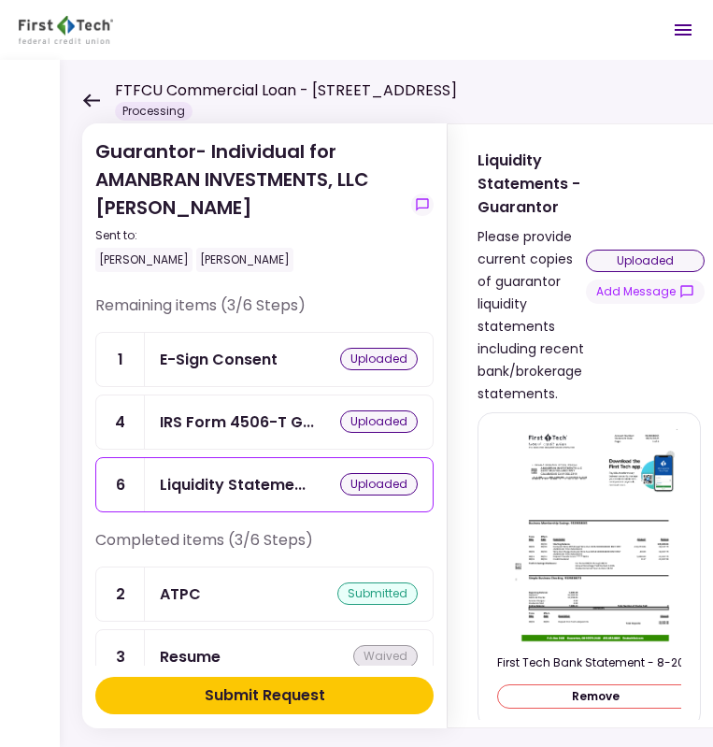
scroll to position [93, 0]
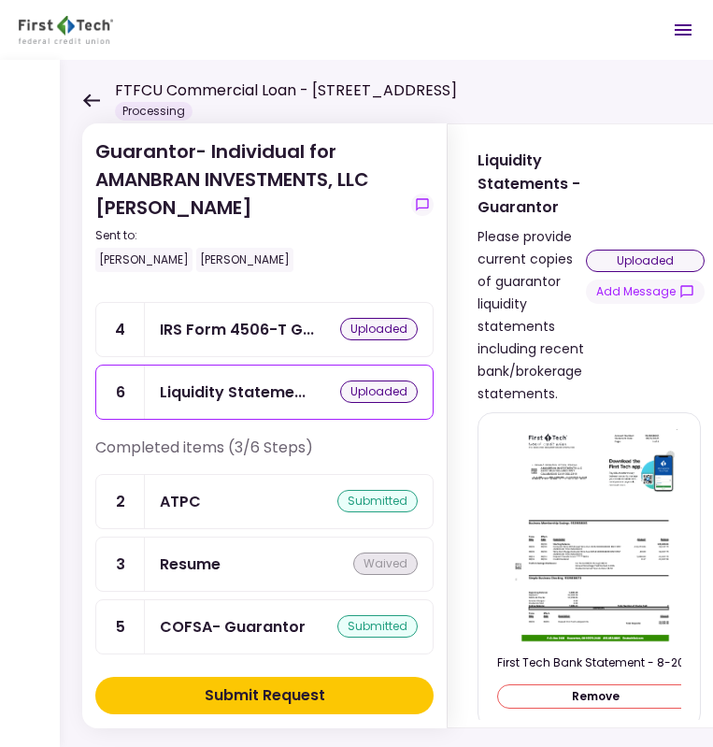
click at [251, 693] on div "Submit Request" at bounding box center [265, 695] width 121 height 22
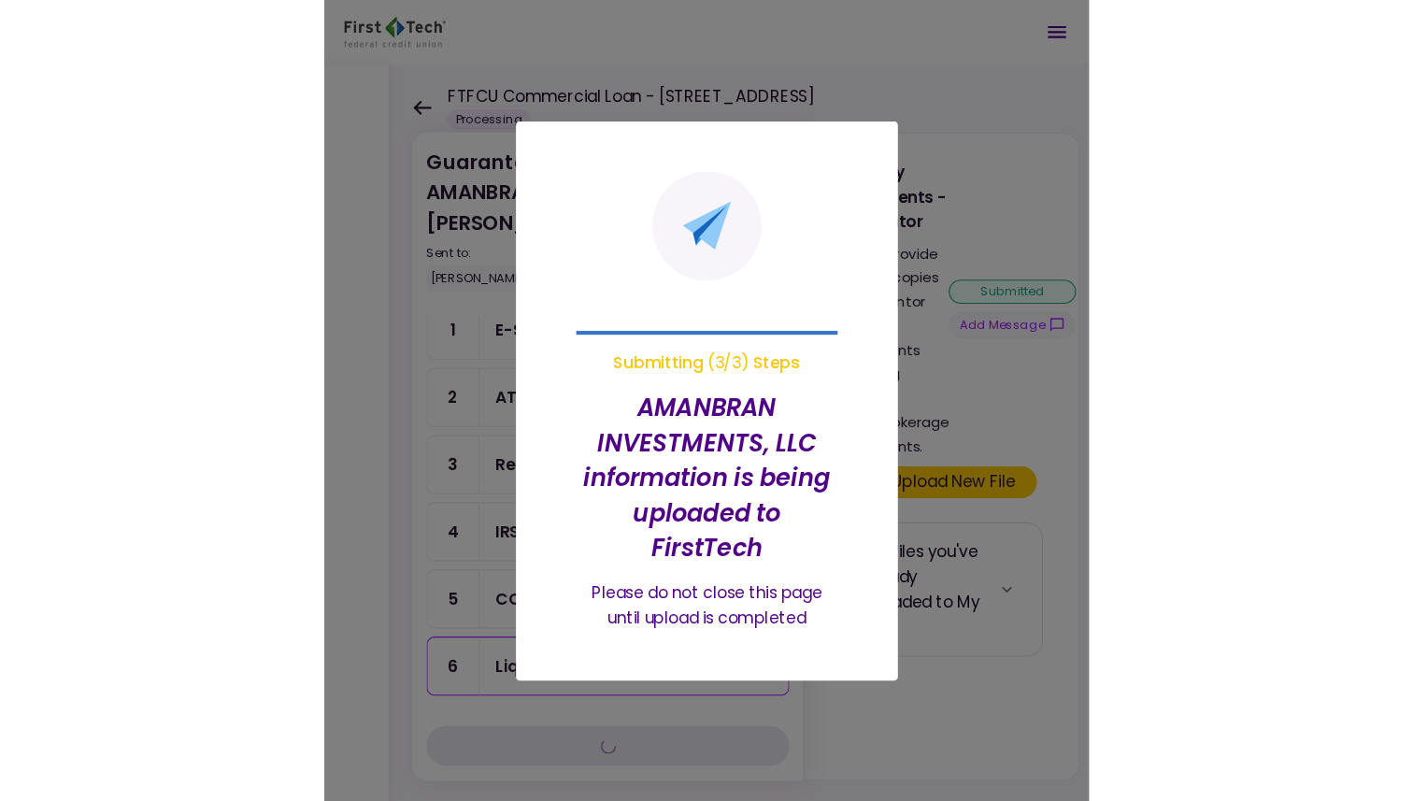
scroll to position [0, 0]
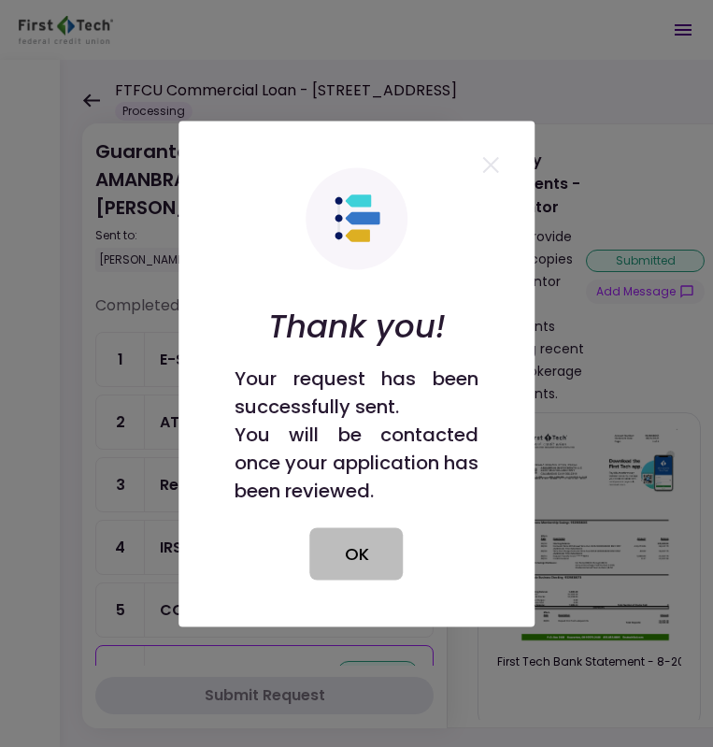
click at [368, 567] on button "OK" at bounding box center [356, 553] width 93 height 52
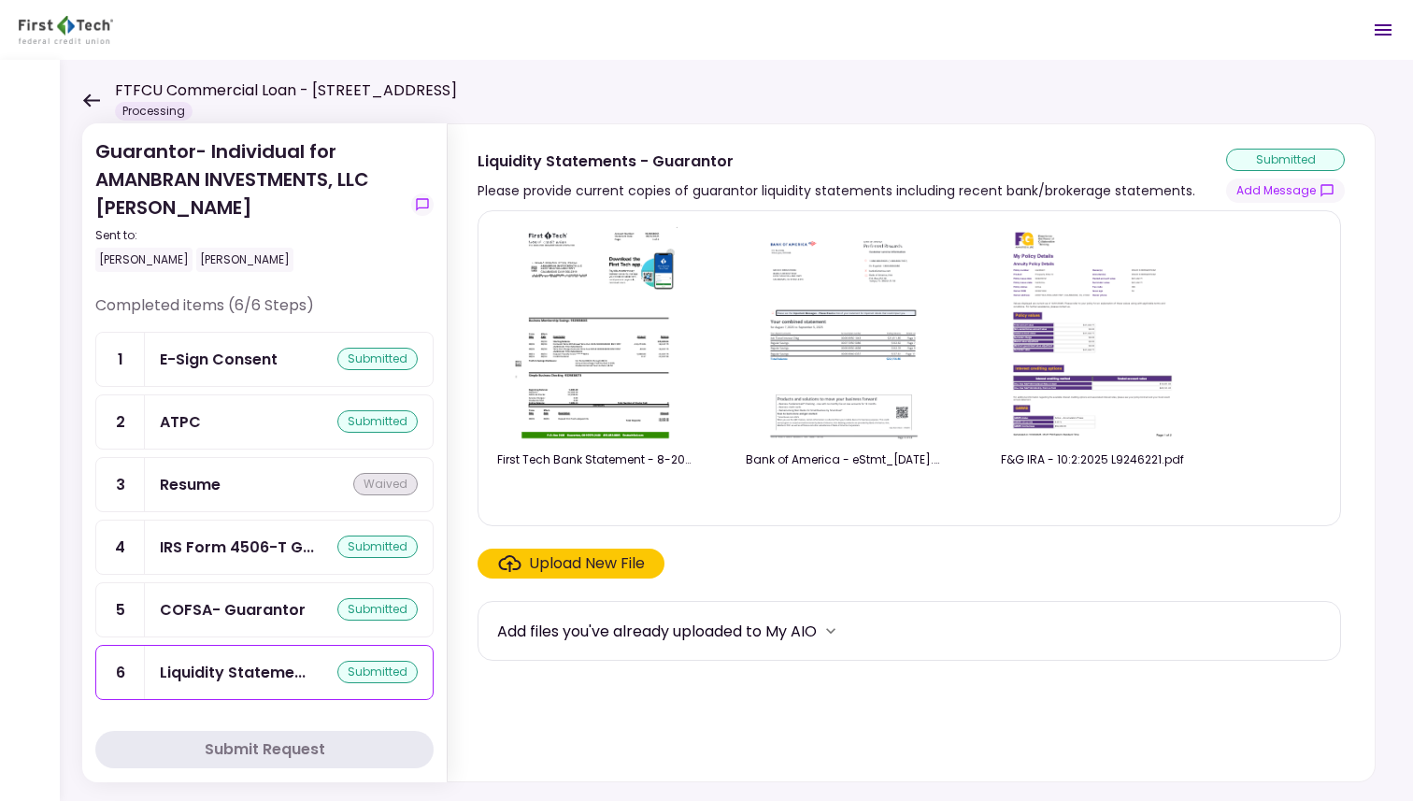
click at [92, 97] on icon at bounding box center [91, 100] width 18 height 14
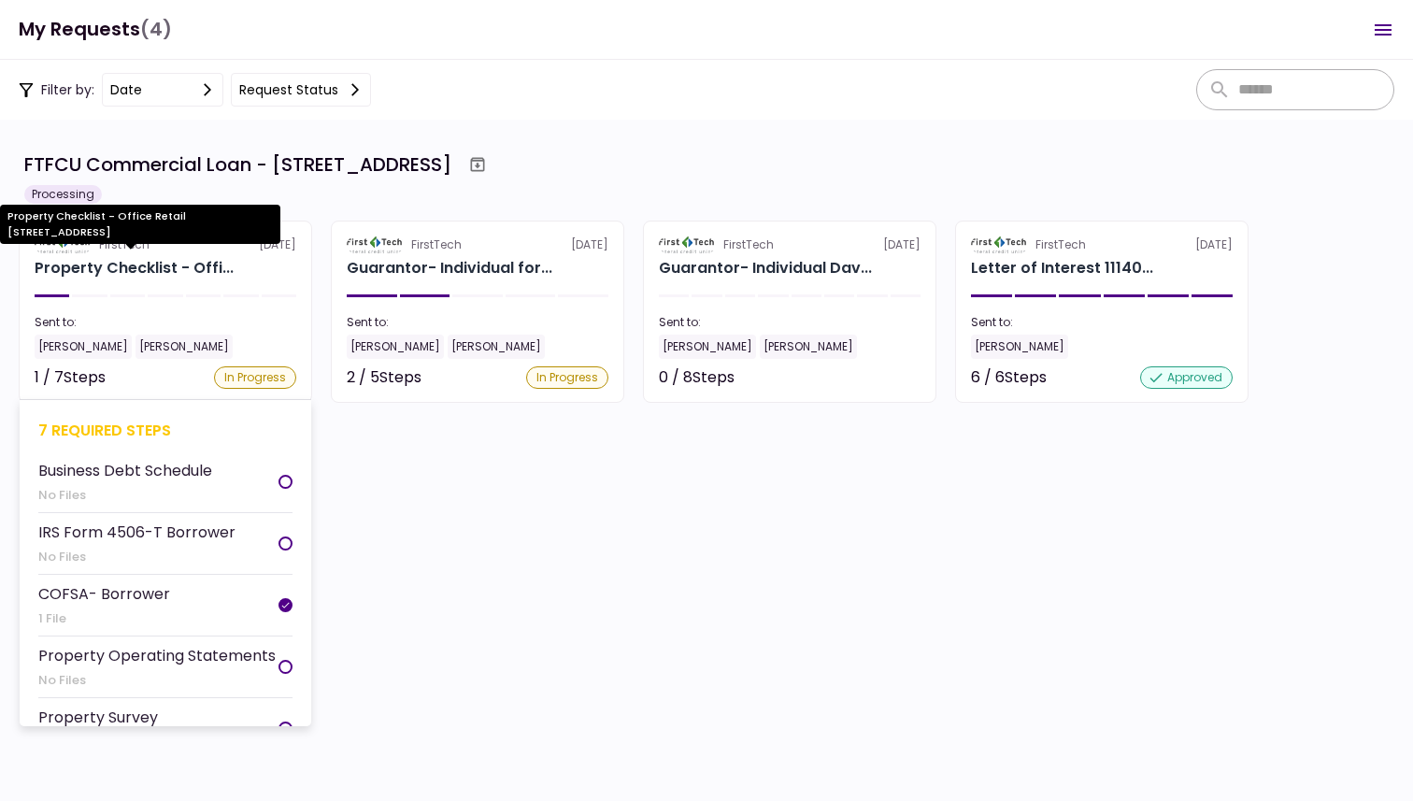
click at [150, 264] on div "Property Checklist - Offi..." at bounding box center [134, 268] width 199 height 22
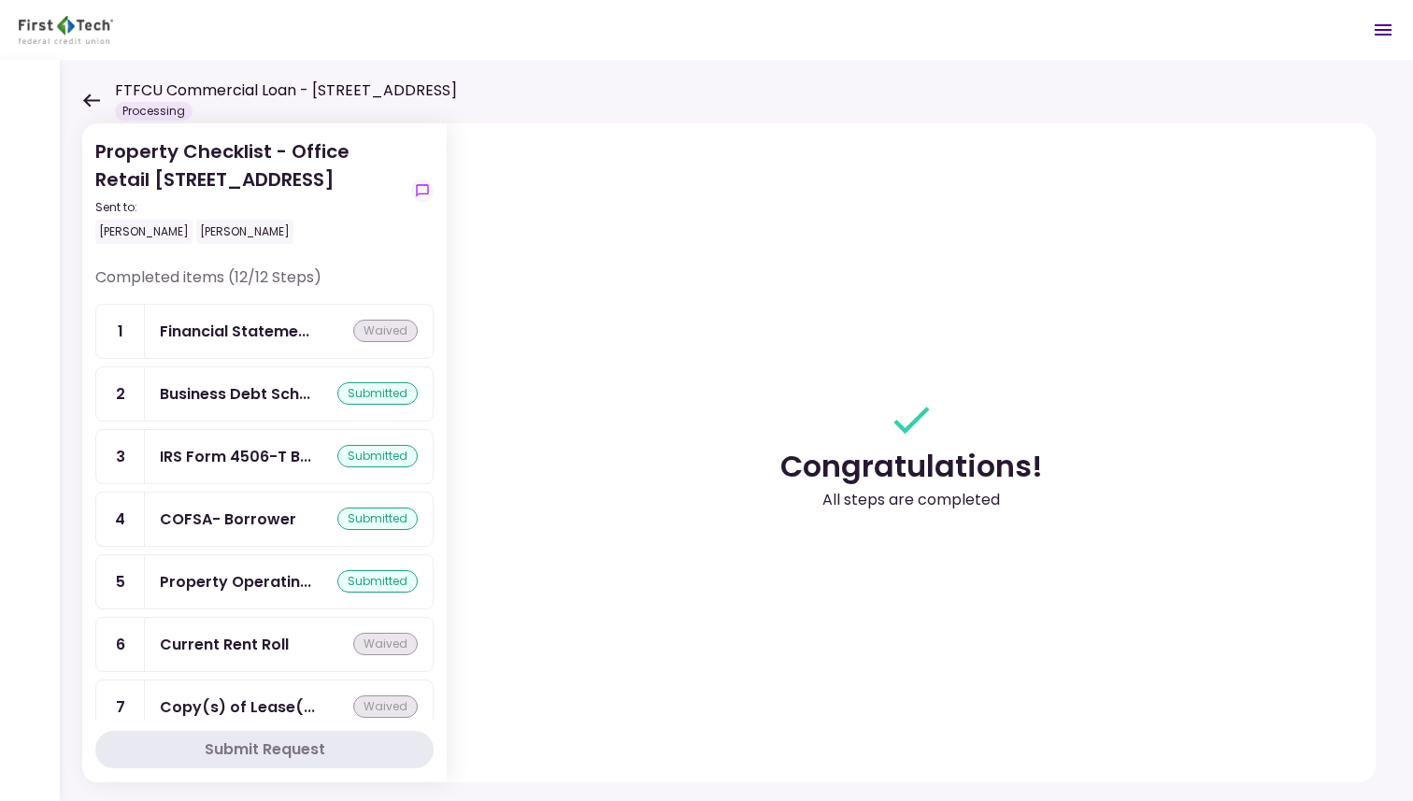
click at [93, 103] on icon at bounding box center [91, 100] width 18 height 14
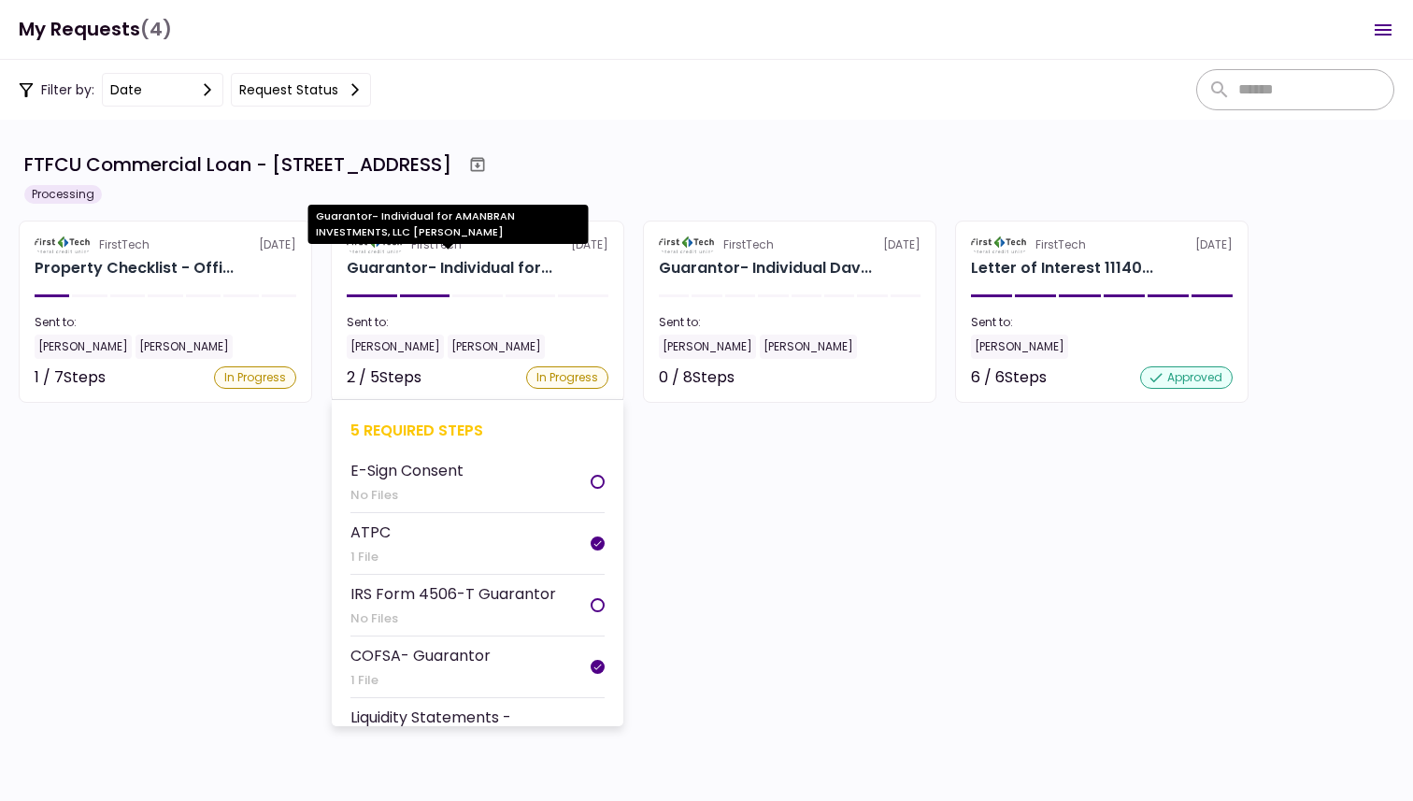
click at [456, 272] on div "Guarantor- Individual for..." at bounding box center [450, 268] width 206 height 22
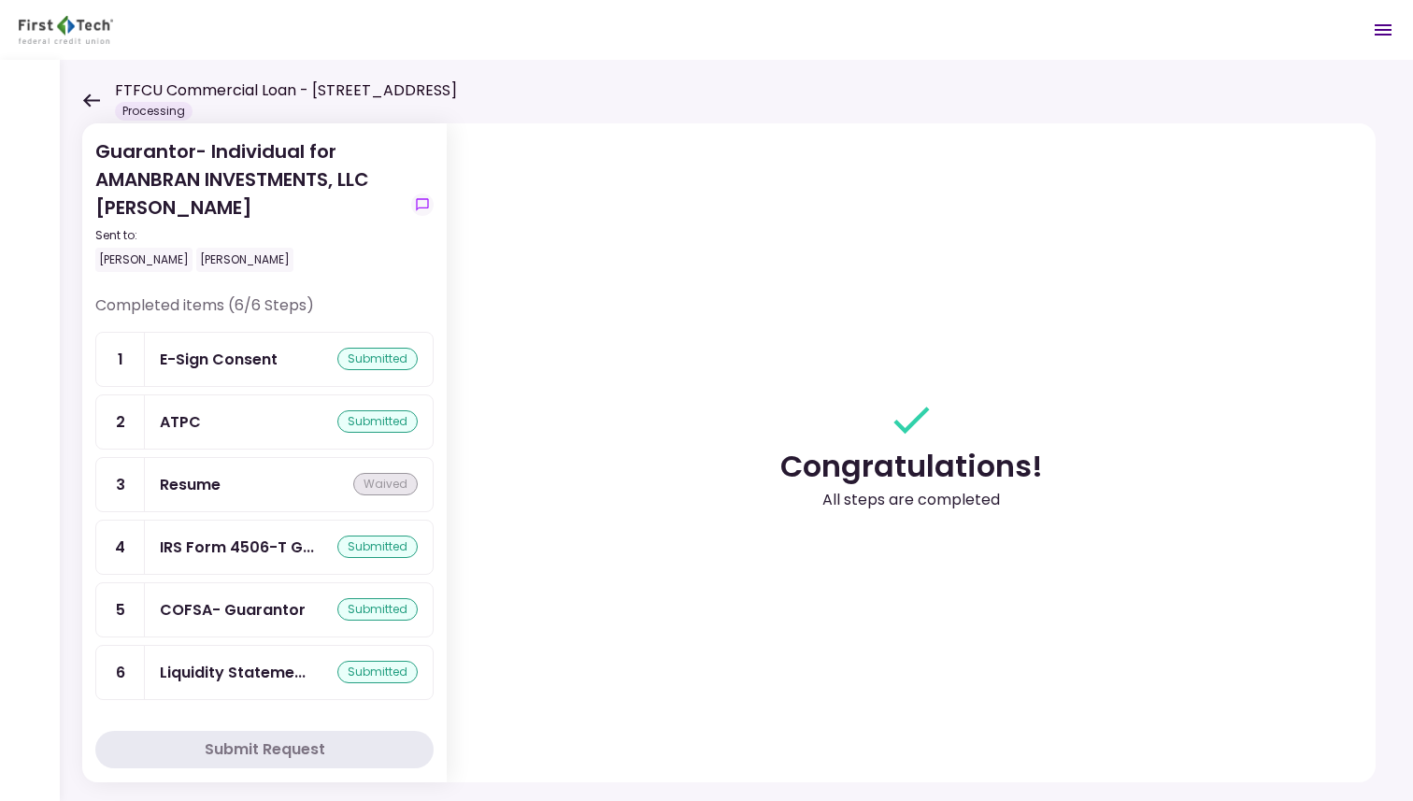
click at [93, 98] on icon at bounding box center [91, 100] width 18 height 14
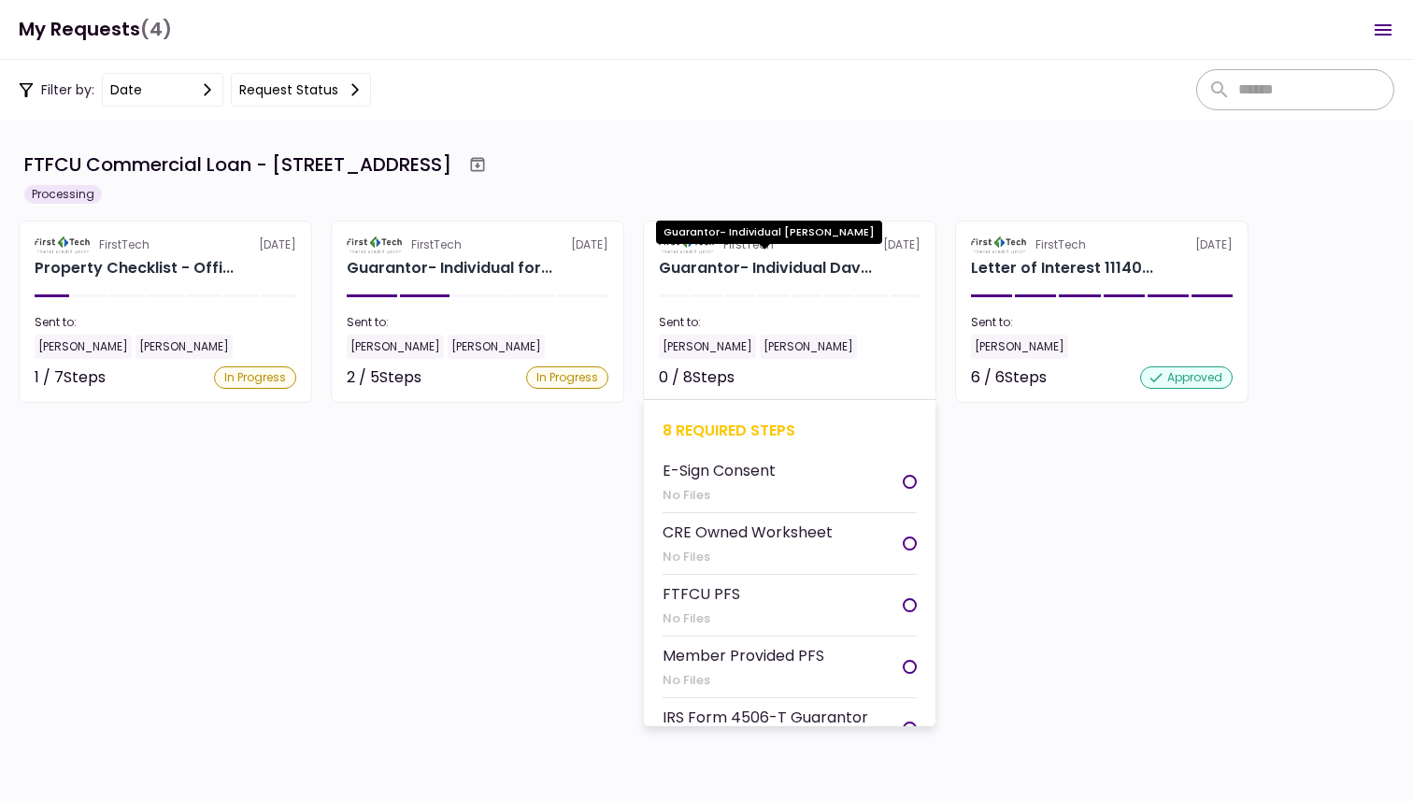
click at [703, 262] on div "Guarantor- Individual Dav..." at bounding box center [765, 268] width 213 height 22
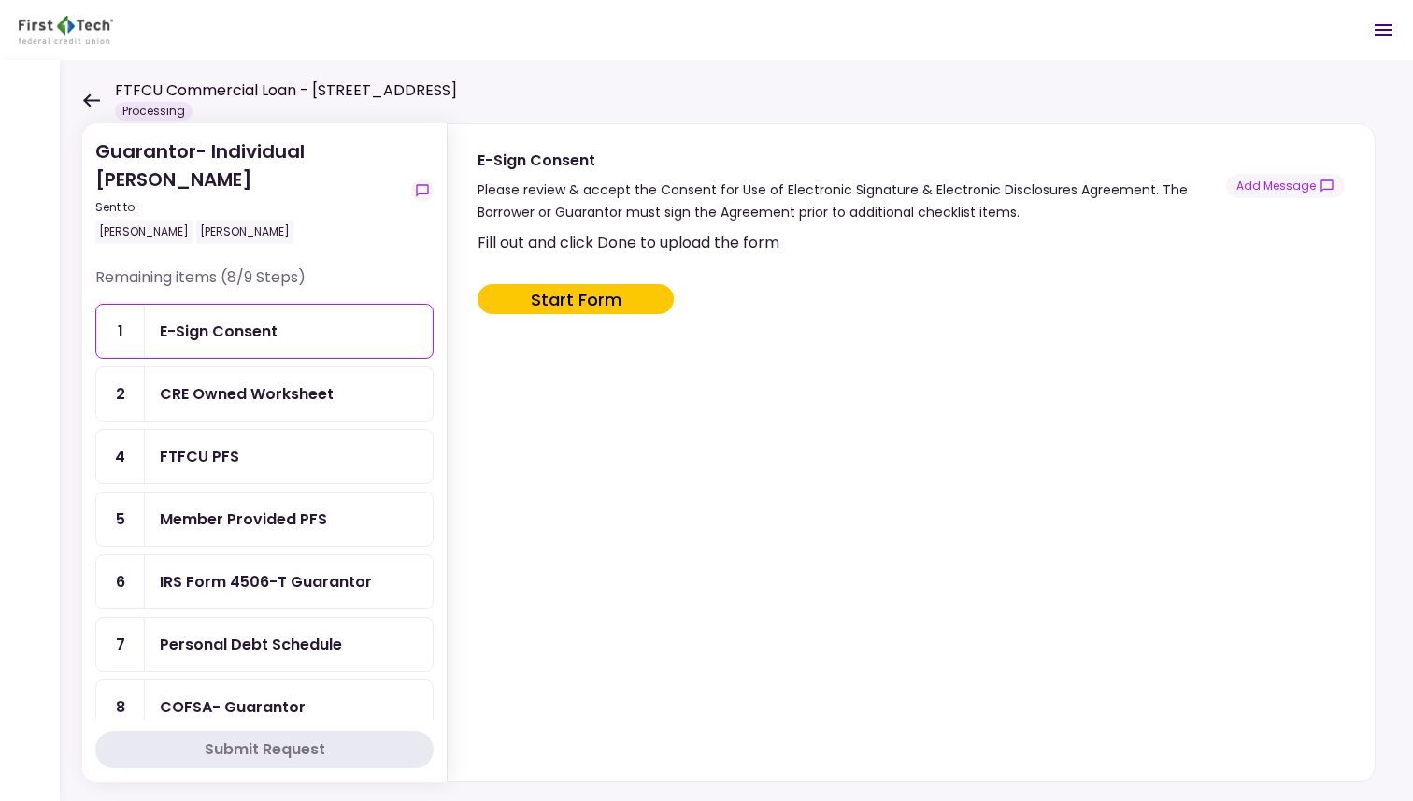
click at [240, 317] on div "E-Sign Consent" at bounding box center [289, 331] width 288 height 53
click at [594, 298] on button "Start Form" at bounding box center [576, 299] width 196 height 30
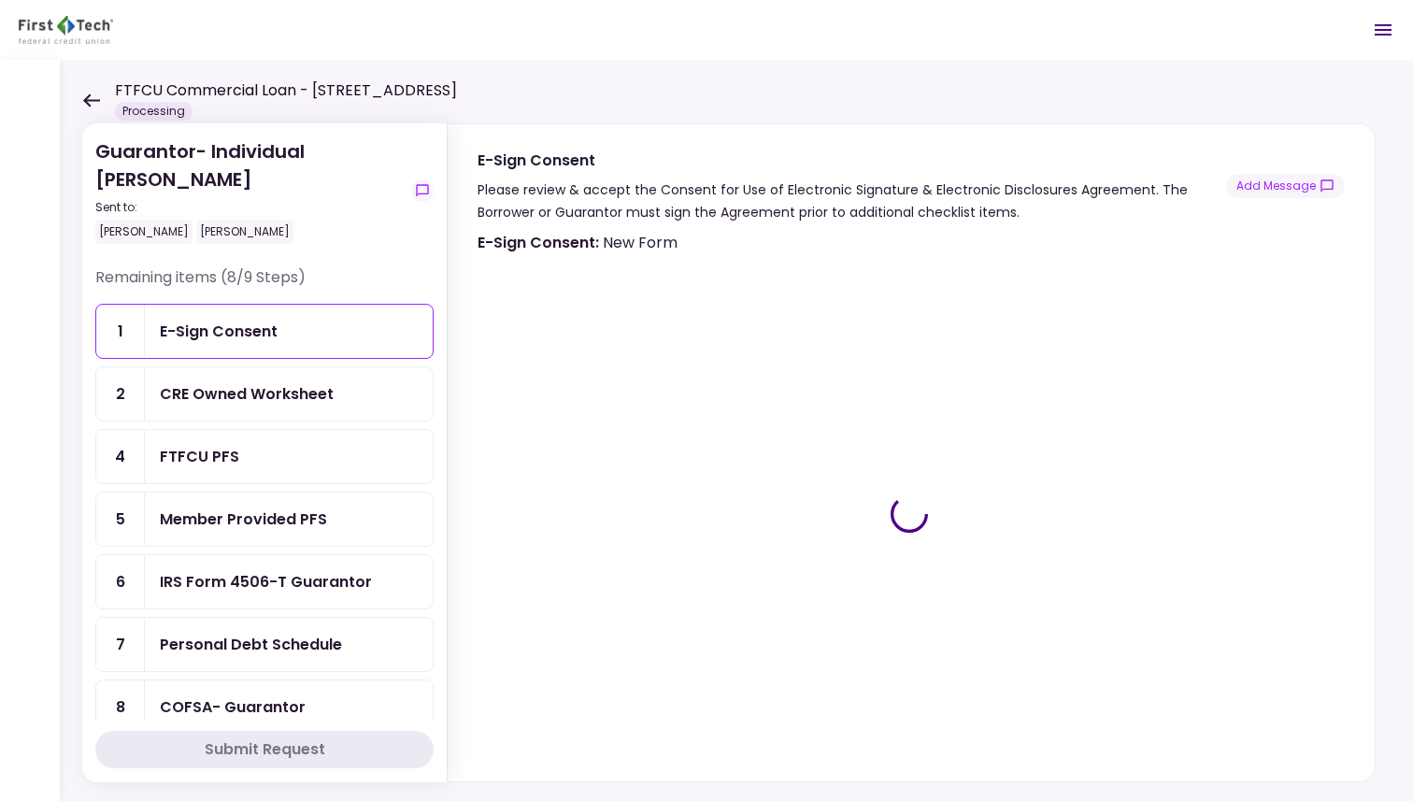
type input "***"
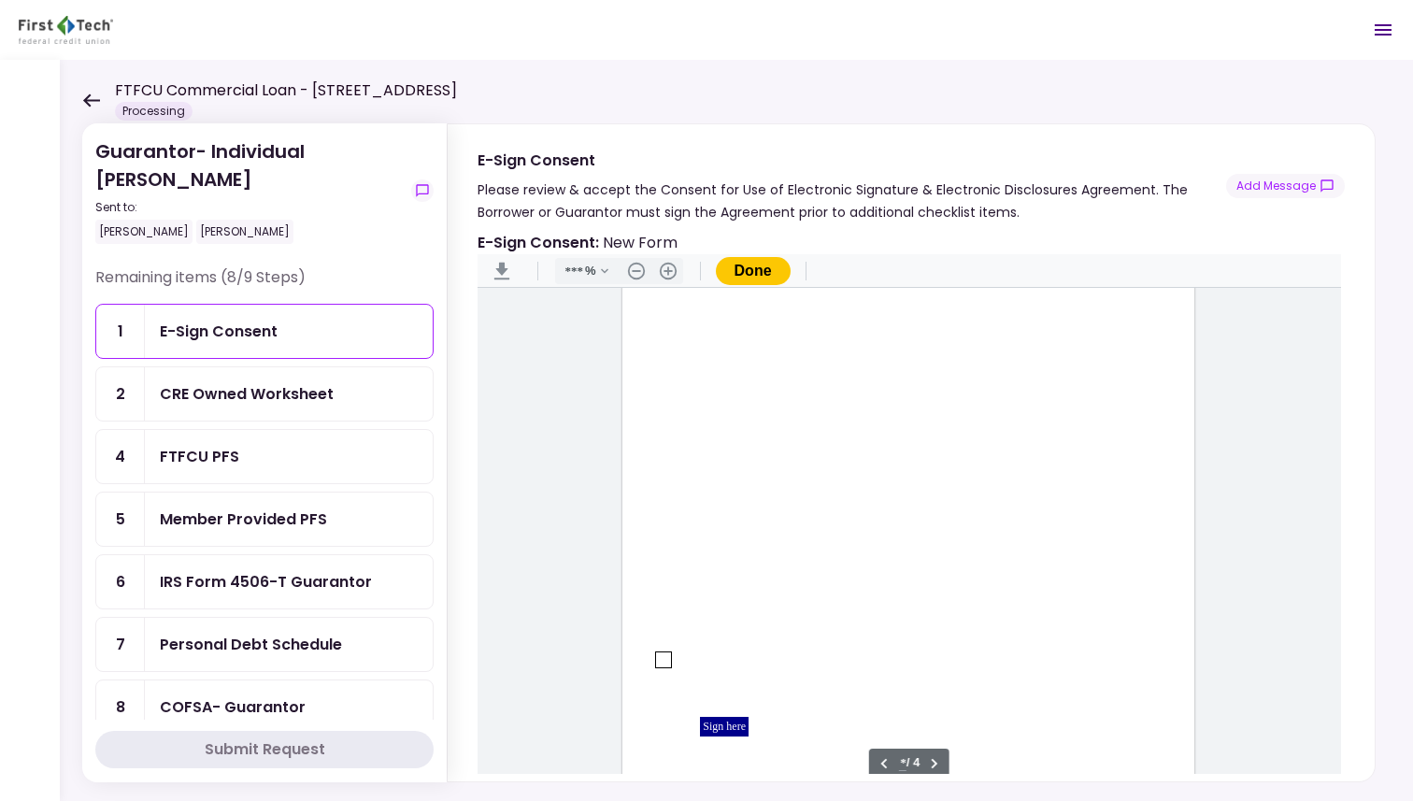
type input "*"
click at [656, 520] on div "Document Content" at bounding box center [663, 517] width 15 height 15
click at [709, 587] on div "Sign here" at bounding box center [724, 585] width 49 height 20
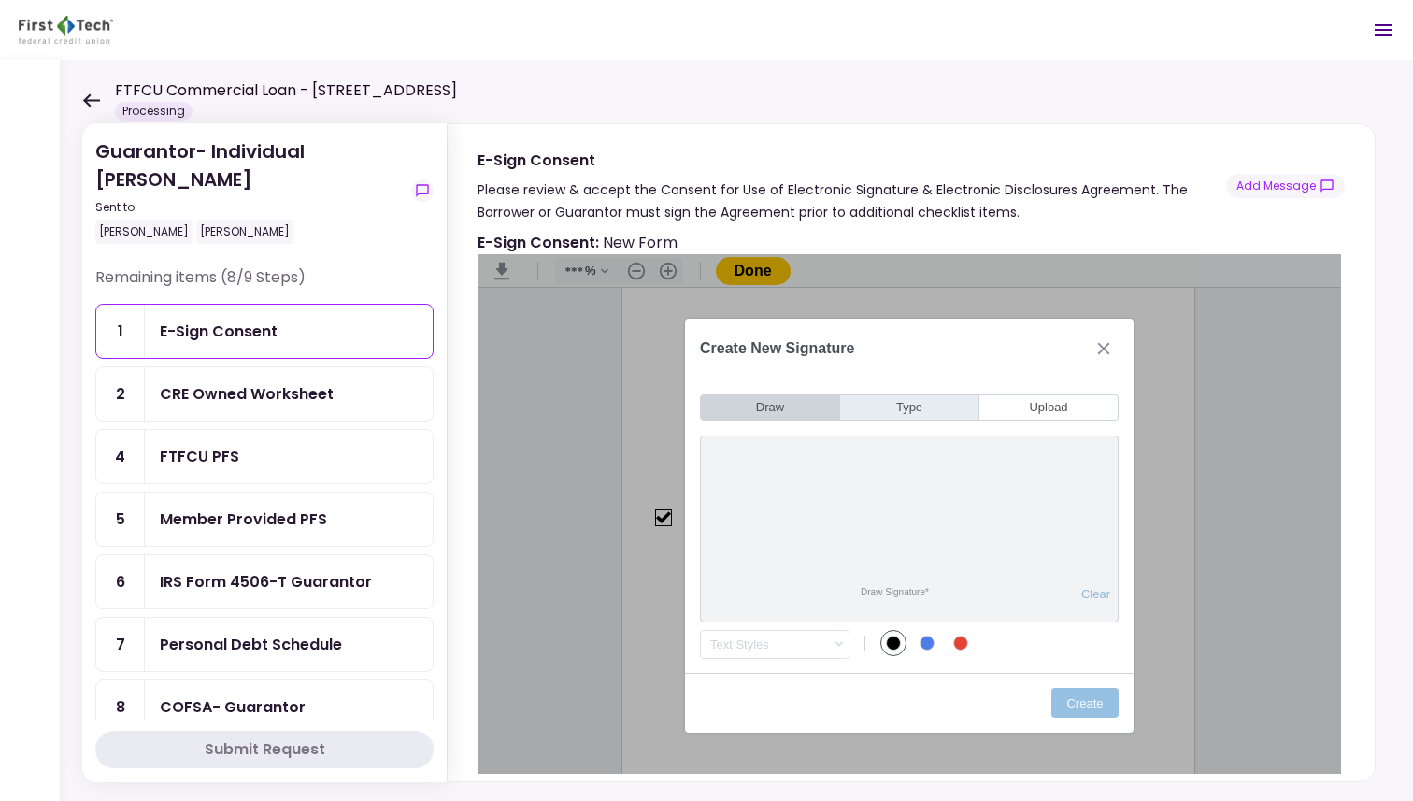
click at [712, 404] on button "Type" at bounding box center [909, 407] width 139 height 26
type input "*"
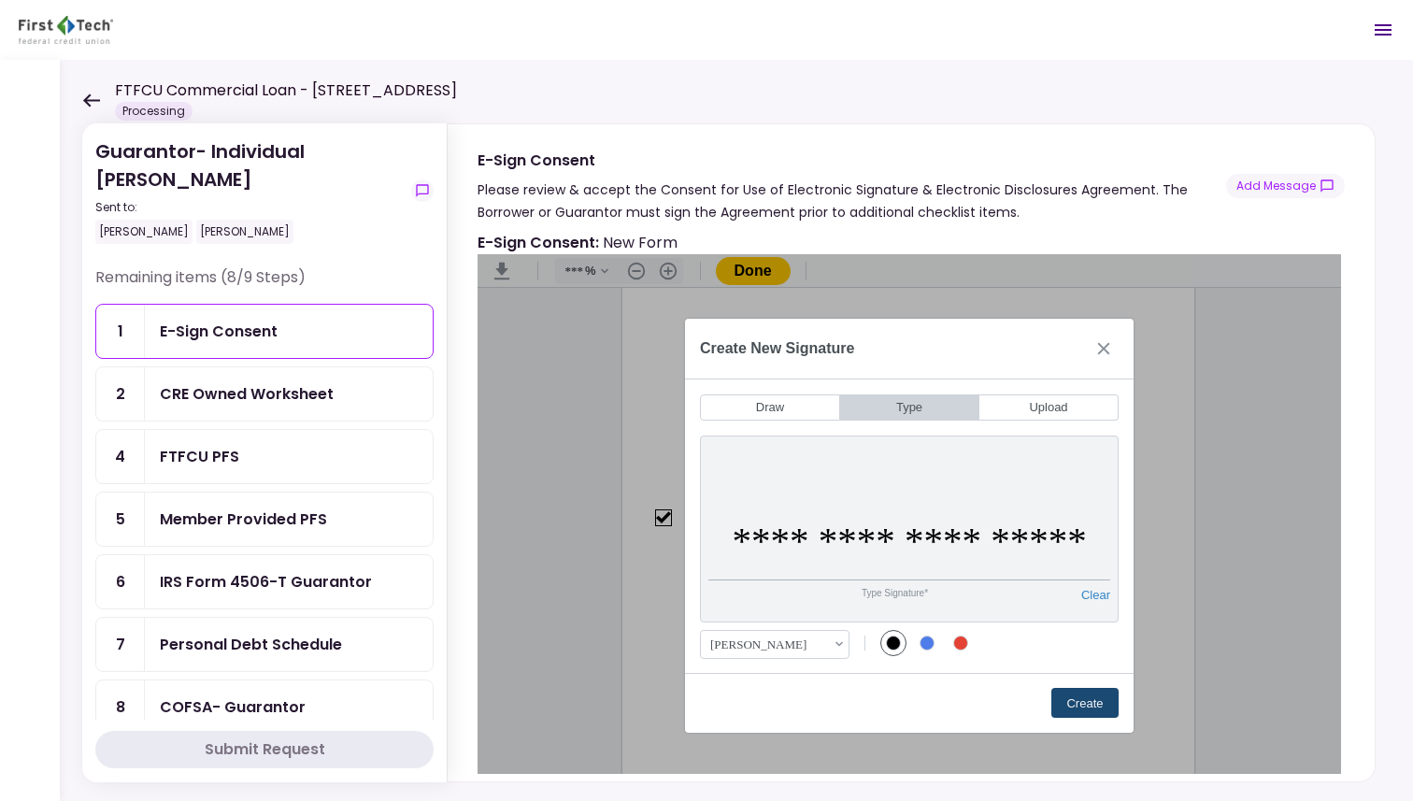
type input "**********"
click at [712, 706] on button "Create" at bounding box center [1084, 703] width 67 height 30
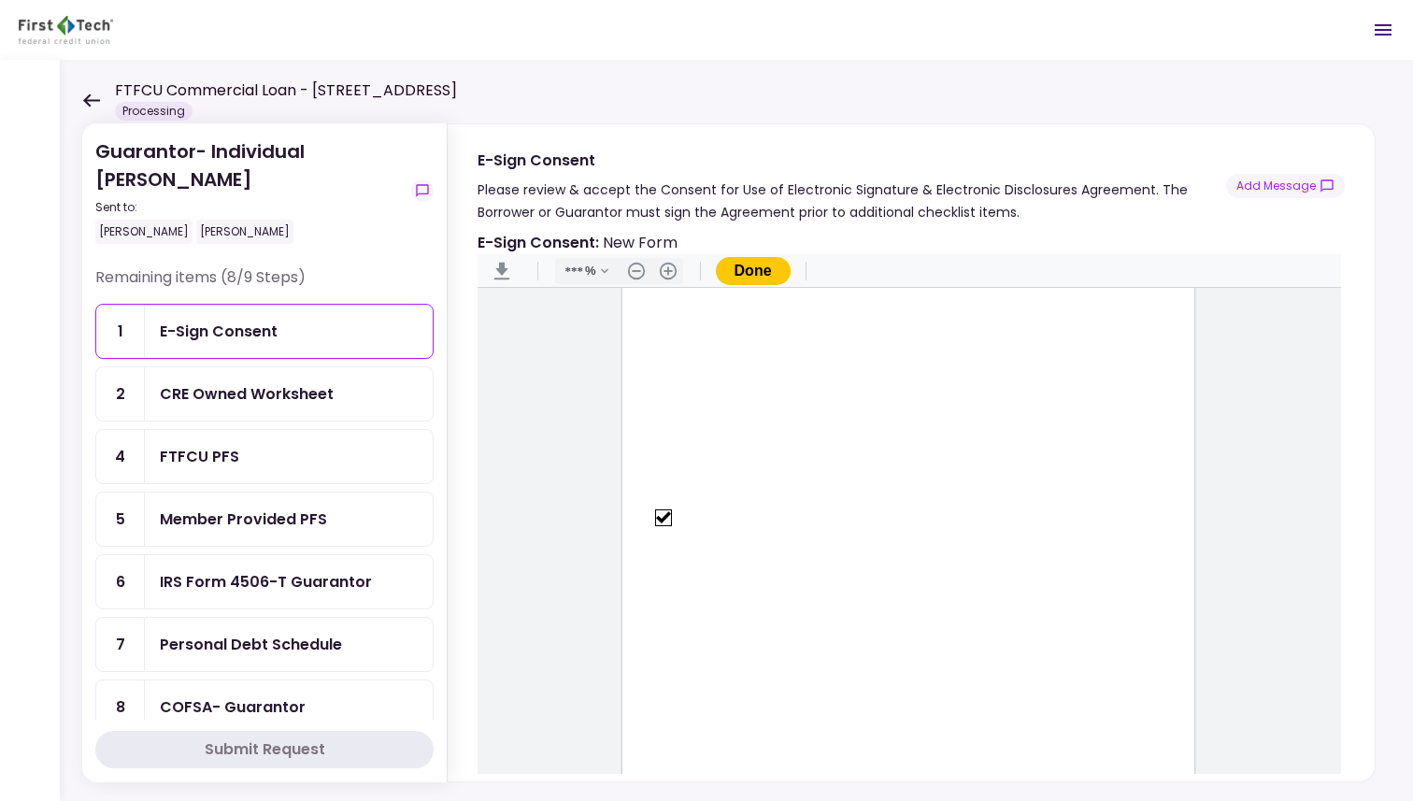
click at [712, 259] on button "Done" at bounding box center [753, 271] width 75 height 28
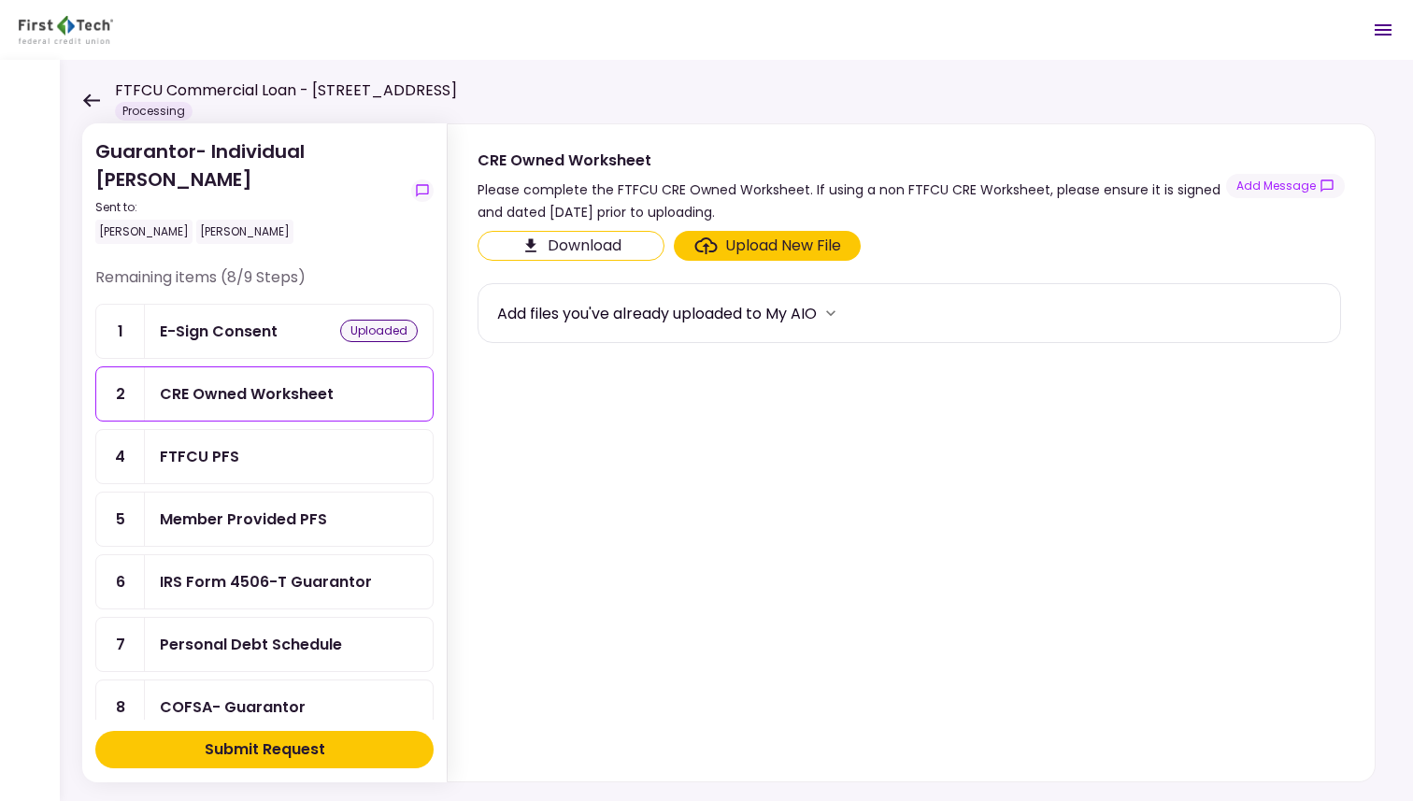
click at [257, 392] on div "CRE Owned Worksheet" at bounding box center [247, 393] width 174 height 23
click at [260, 396] on div "CRE Owned Worksheet" at bounding box center [247, 393] width 174 height 23
click at [208, 456] on div "FTFCU PFS" at bounding box center [199, 456] width 79 height 23
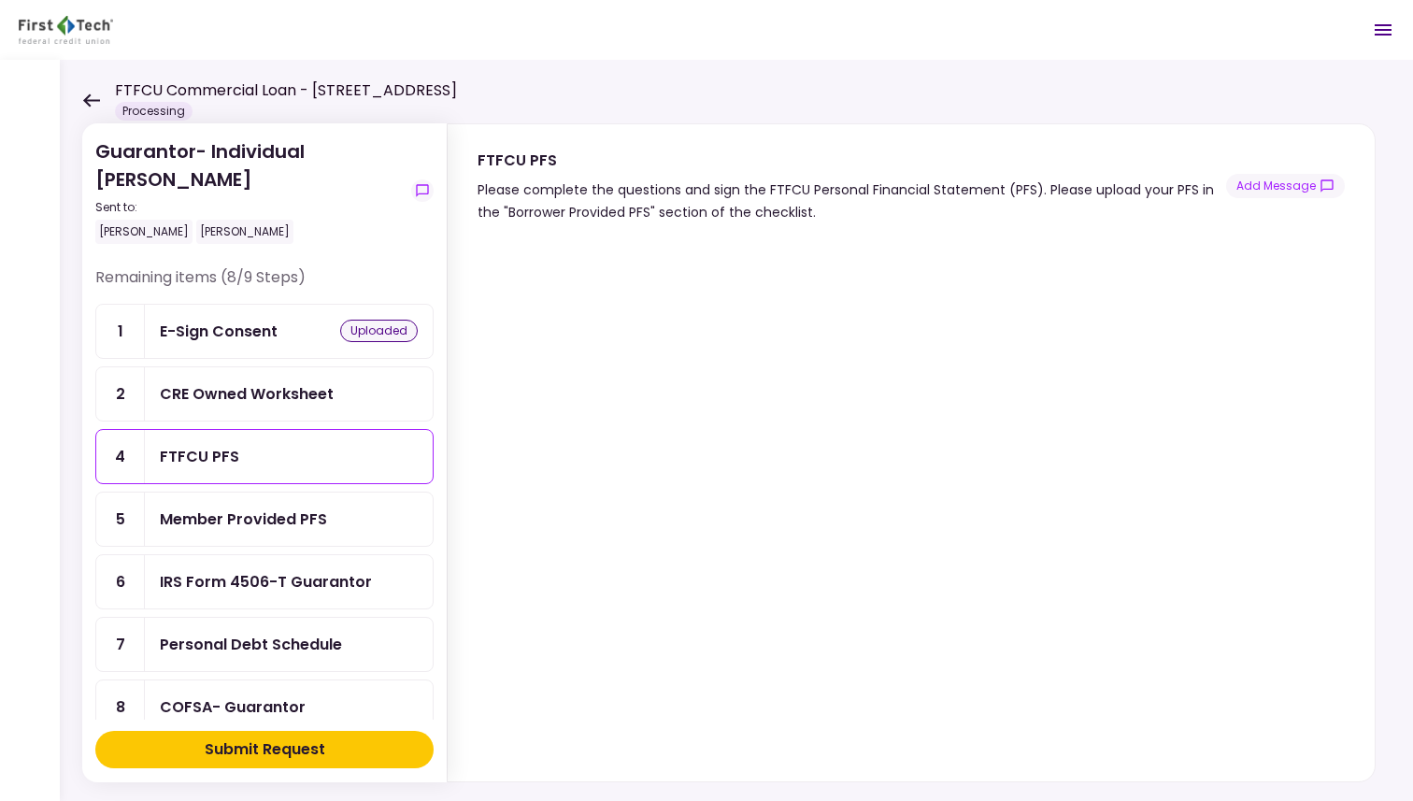
scroll to position [22, 0]
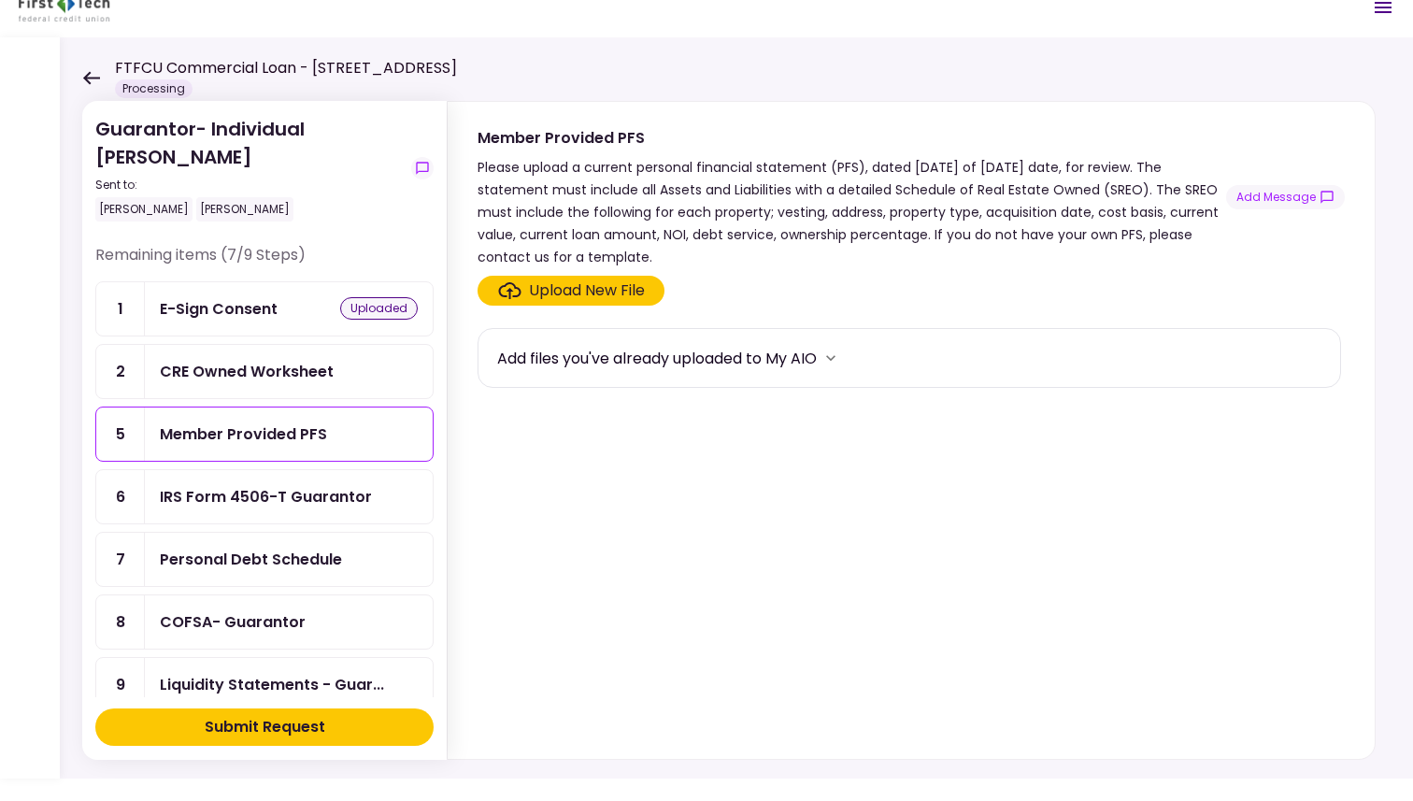
click at [265, 369] on div "CRE Owned Worksheet" at bounding box center [247, 371] width 174 height 23
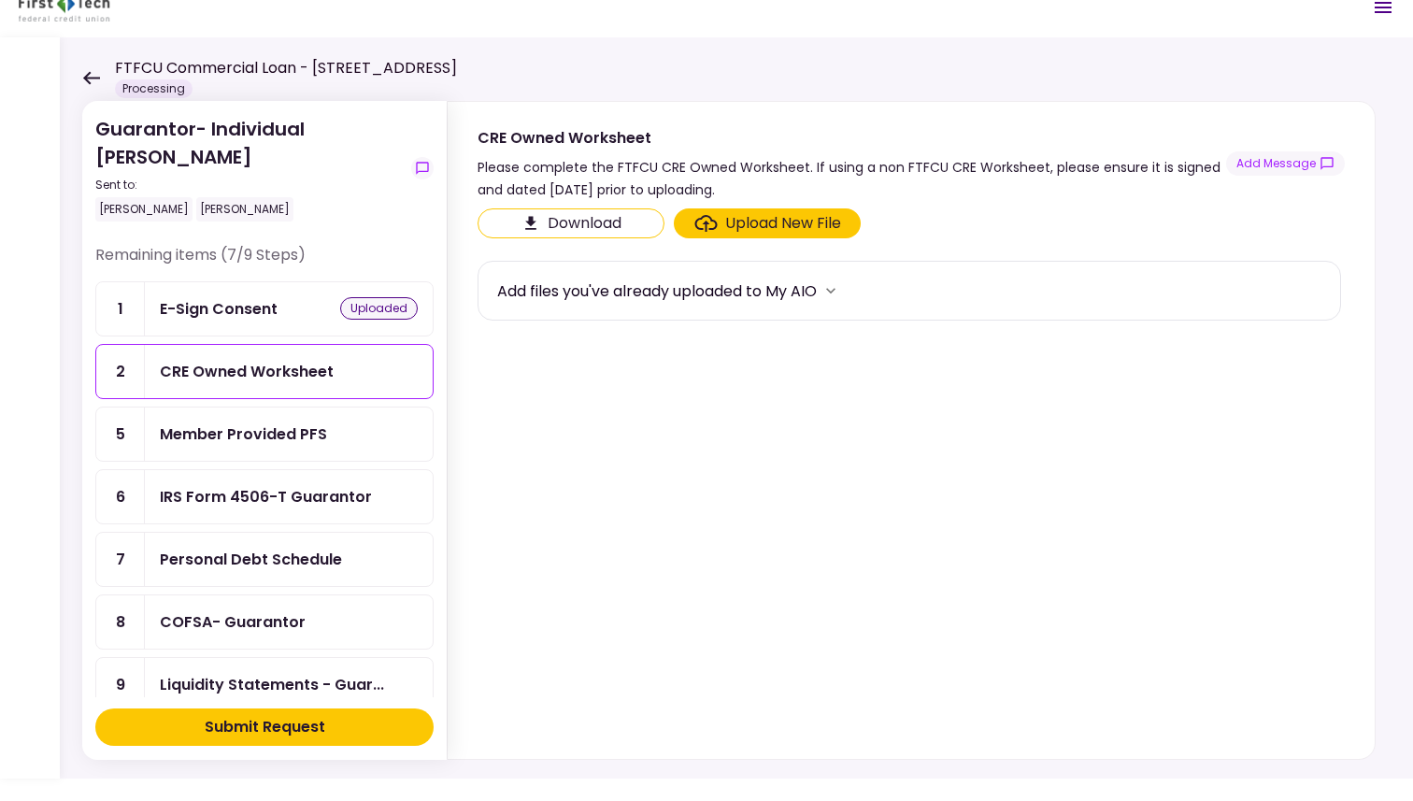
click at [579, 223] on button "Download" at bounding box center [571, 223] width 187 height 30
click at [712, 222] on div "Upload New File" at bounding box center [783, 223] width 116 height 22
click at [0, 0] on input "Upload New File" at bounding box center [0, 0] width 0 height 0
click at [230, 378] on div "CRE Owned Worksheet" at bounding box center [247, 371] width 174 height 23
drag, startPoint x: 230, startPoint y: 378, endPoint x: 230, endPoint y: 131, distance: 246.7
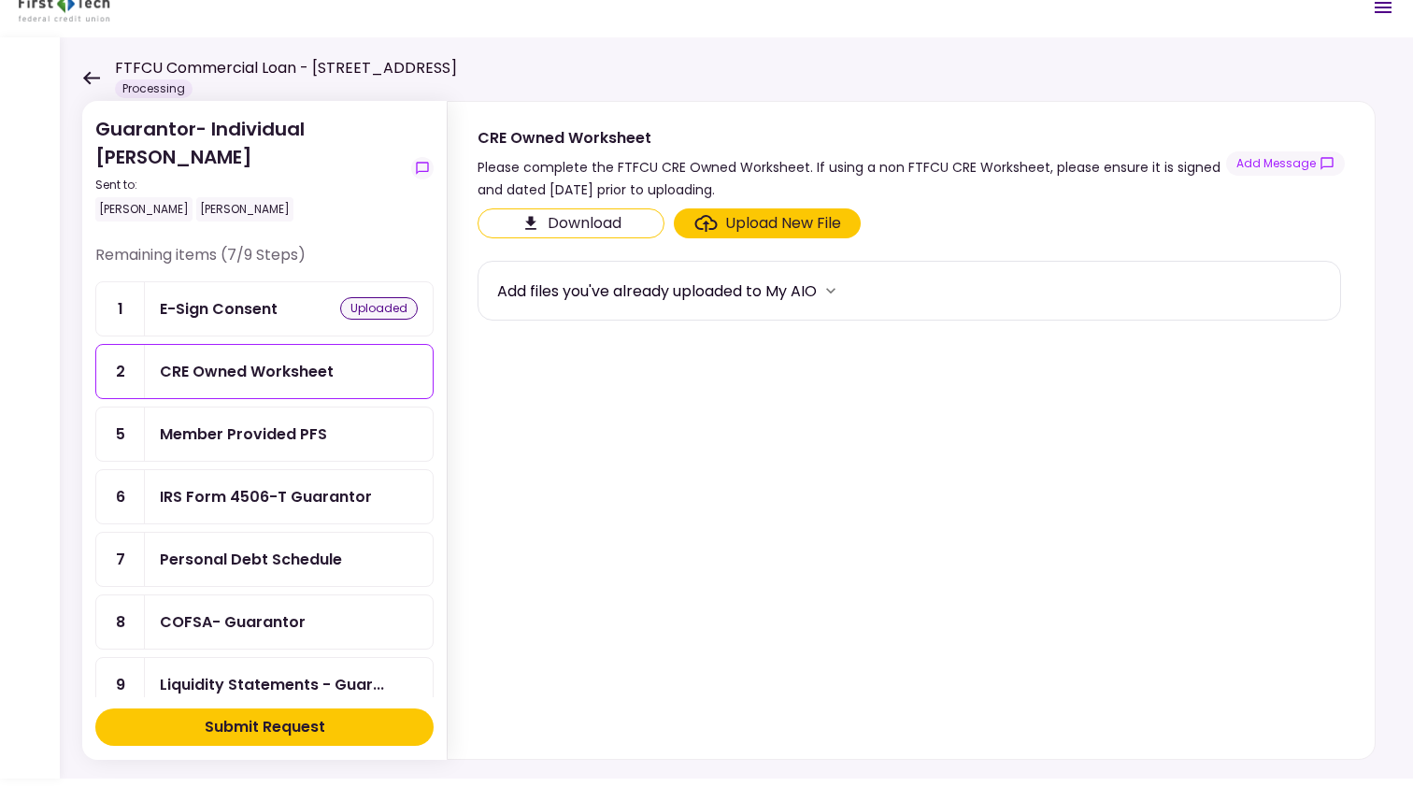
click at [311, 377] on div "CRE Owned Worksheet" at bounding box center [247, 371] width 174 height 23
click at [712, 221] on div "Upload New File" at bounding box center [783, 223] width 116 height 22
click at [0, 0] on input "Upload New File" at bounding box center [0, 0] width 0 height 0
click at [712, 218] on div "Upload New File" at bounding box center [783, 223] width 116 height 22
click at [0, 0] on input "Upload New File" at bounding box center [0, 0] width 0 height 0
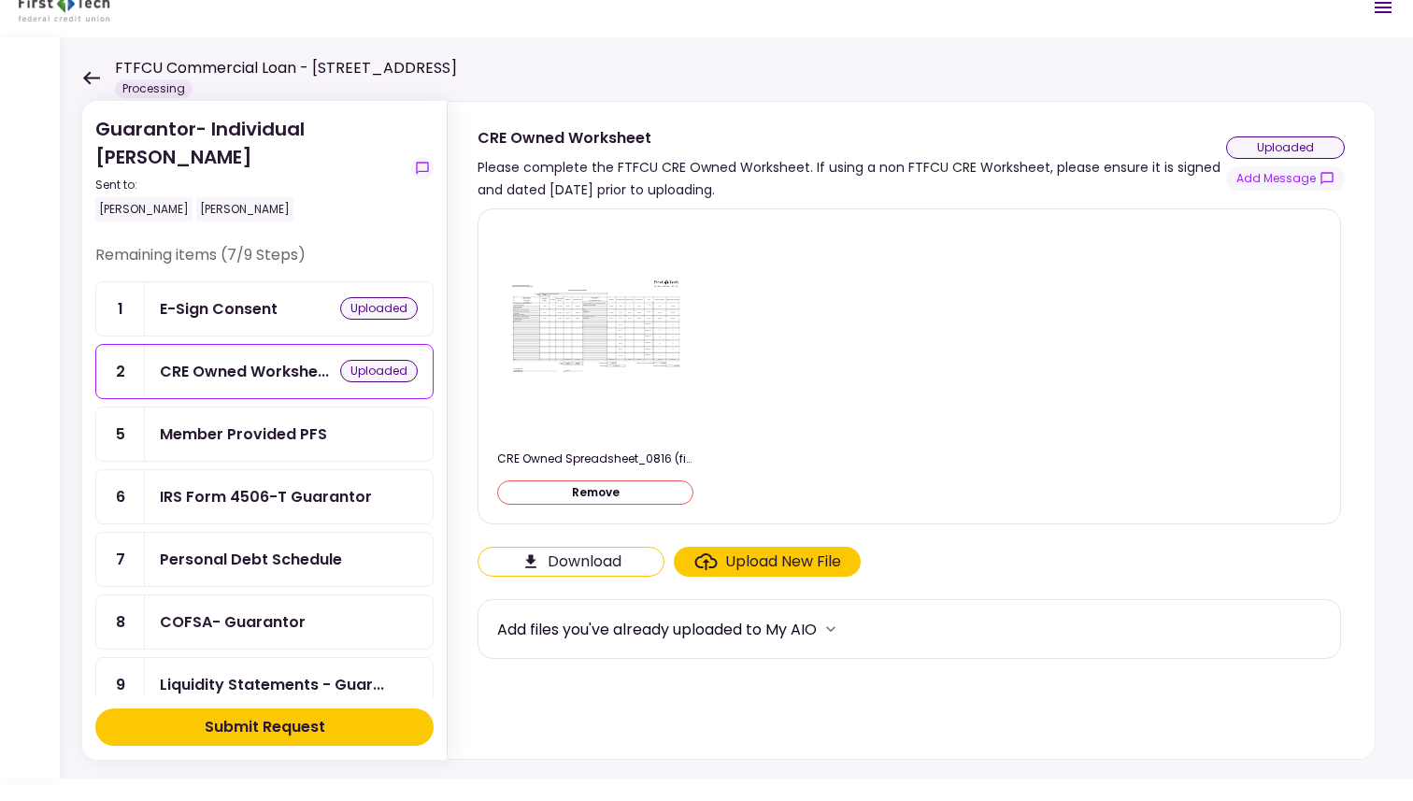
click at [236, 431] on div "Member Provided PFS" at bounding box center [243, 433] width 167 height 23
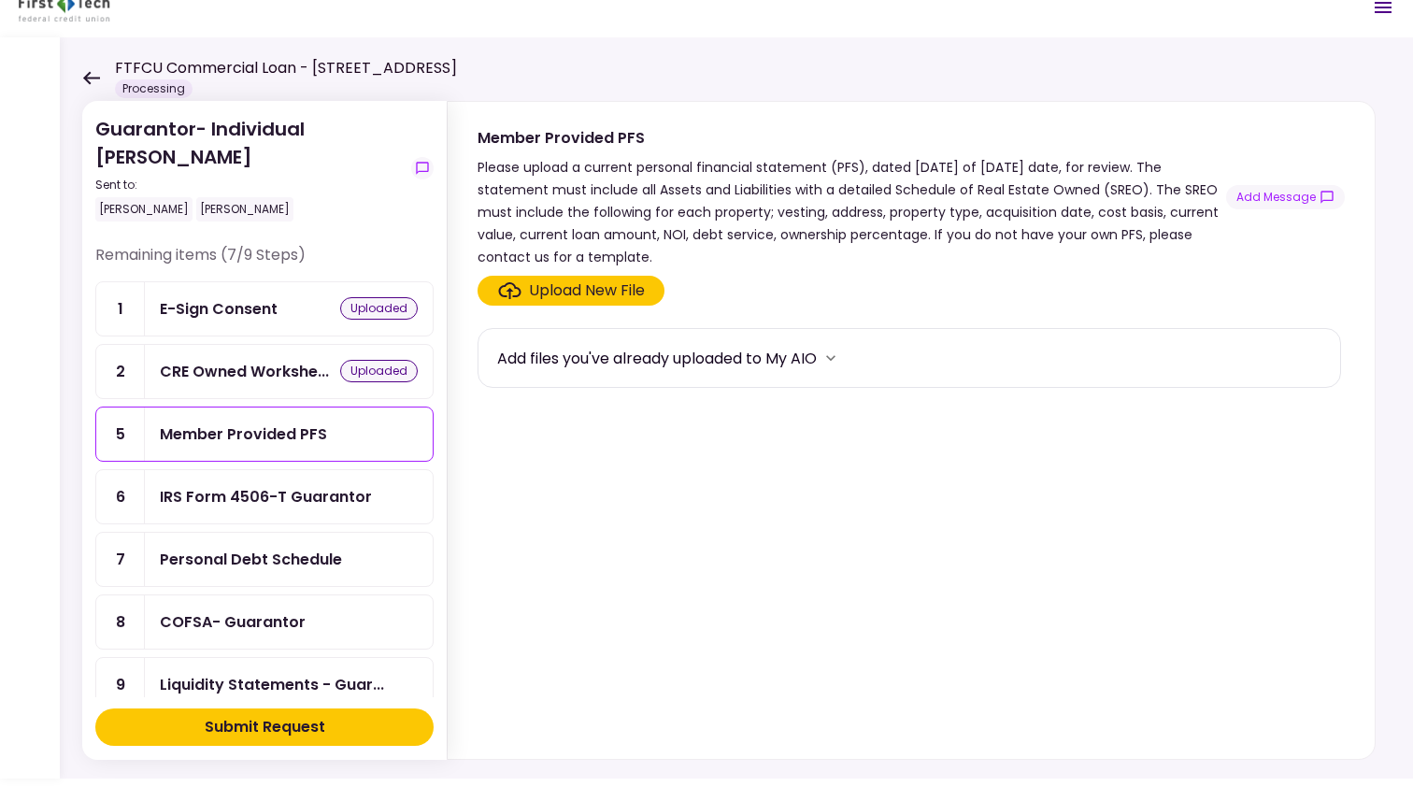
click at [230, 499] on div "IRS Form 4506-T Guarantor" at bounding box center [266, 496] width 212 height 23
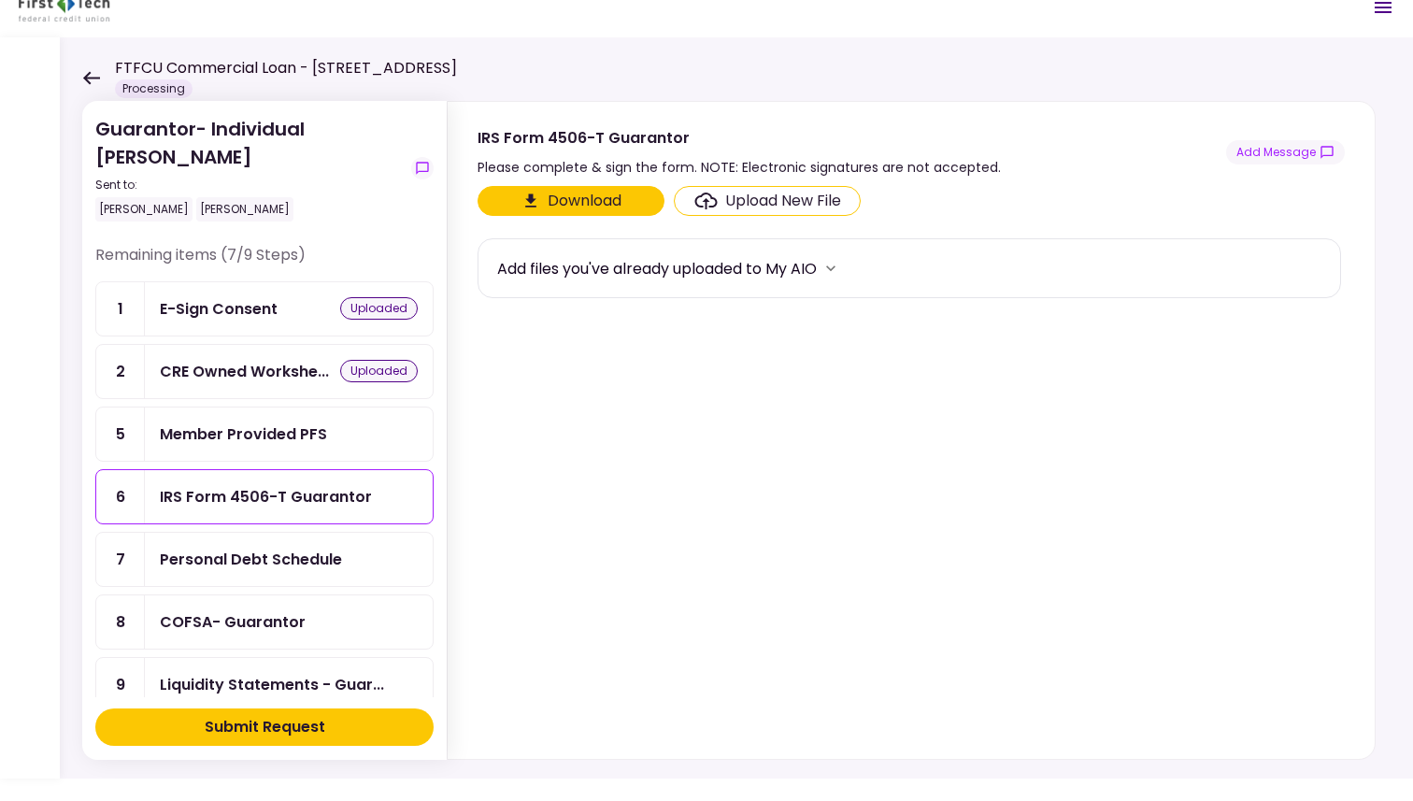
click at [300, 488] on div "IRS Form 4506-T Guarantor" at bounding box center [266, 496] width 212 height 23
click at [712, 204] on div "Upload New File" at bounding box center [783, 201] width 116 height 22
click at [0, 0] on input "Upload New File" at bounding box center [0, 0] width 0 height 0
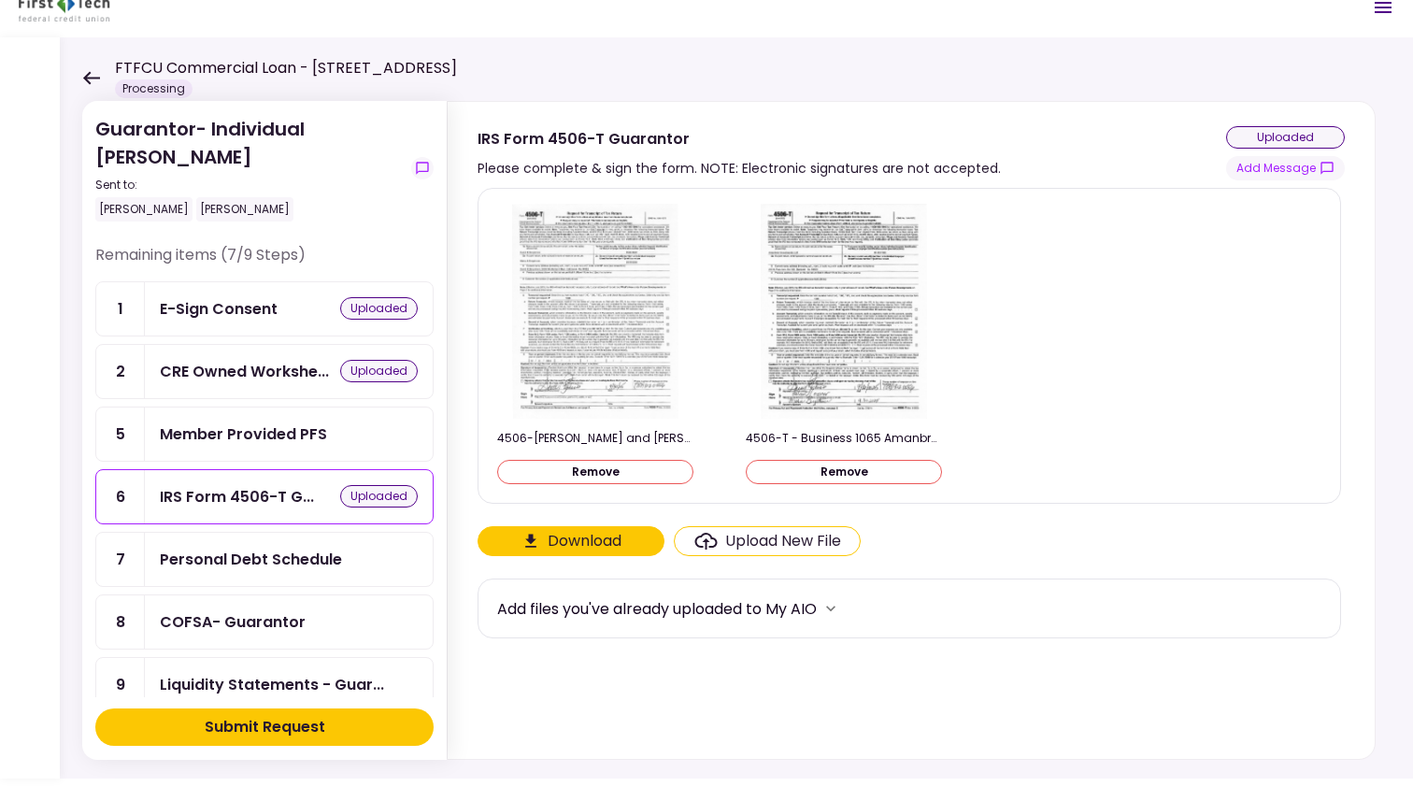
click at [294, 556] on div "Personal Debt Schedule" at bounding box center [251, 559] width 182 height 23
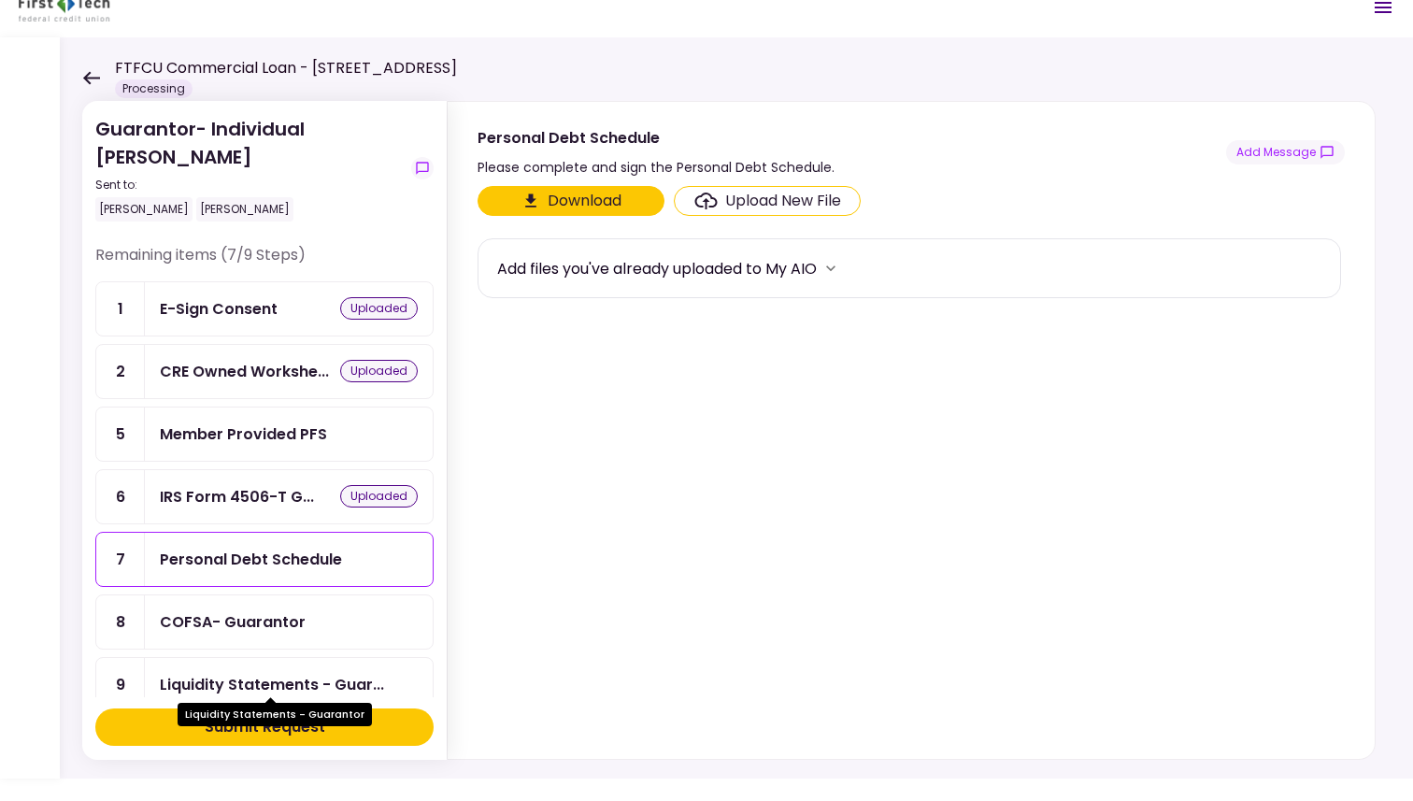
click at [250, 679] on div "Liquidity Statements - Guar..." at bounding box center [272, 684] width 224 height 23
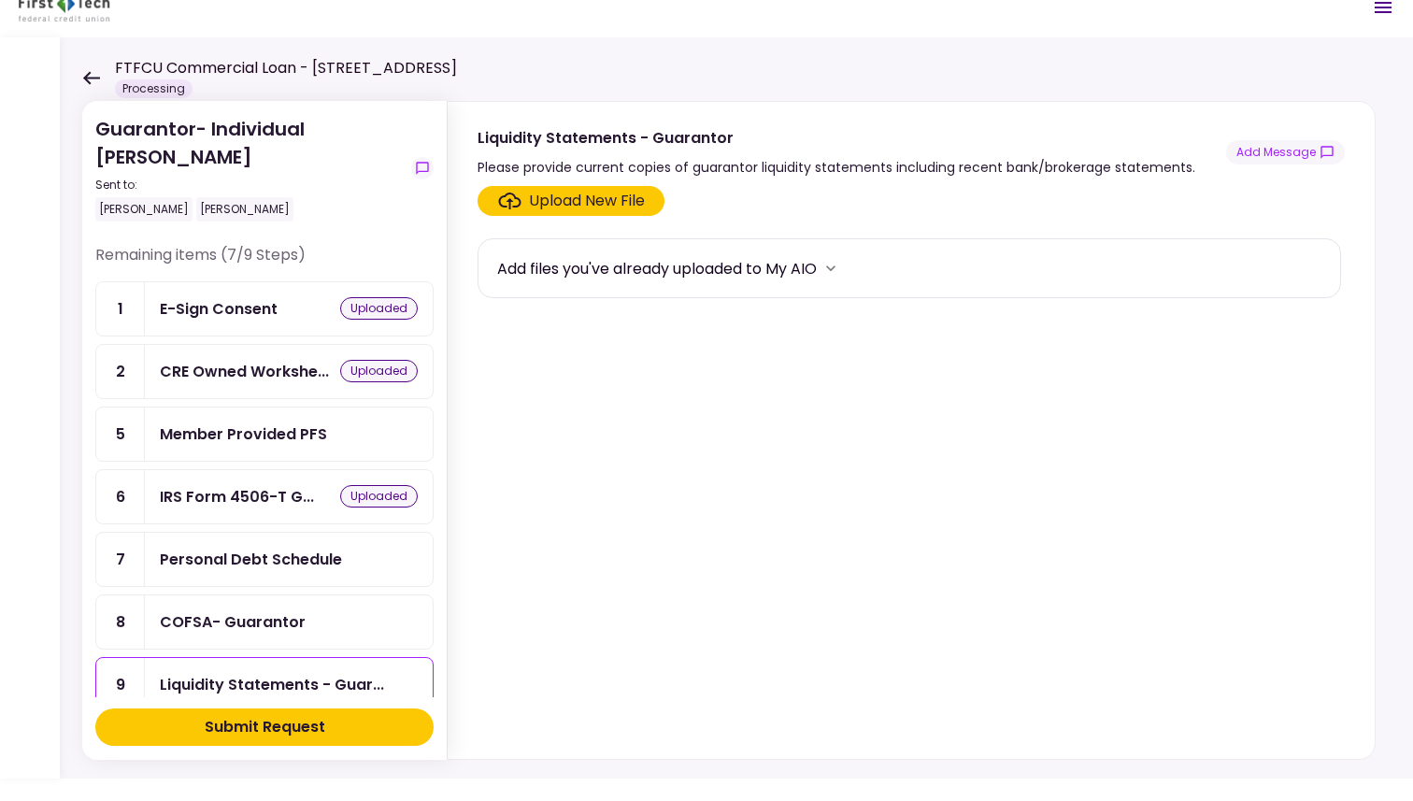
click at [569, 200] on div "Upload New File" at bounding box center [587, 201] width 116 height 22
click at [0, 0] on input "Upload New File" at bounding box center [0, 0] width 0 height 0
click at [572, 195] on div "Upload New File" at bounding box center [587, 201] width 116 height 22
click at [0, 0] on input "Upload New File" at bounding box center [0, 0] width 0 height 0
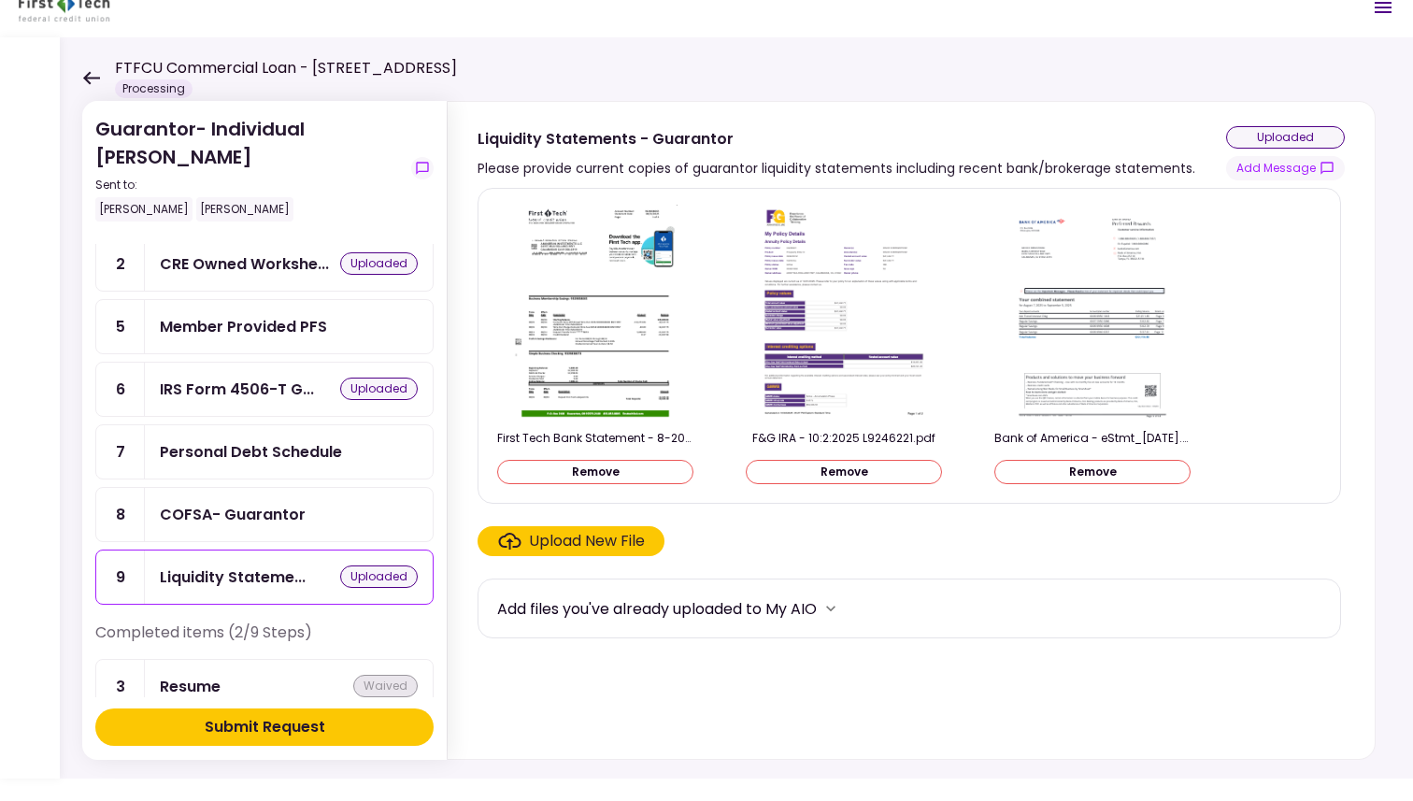
scroll to position [80, 0]
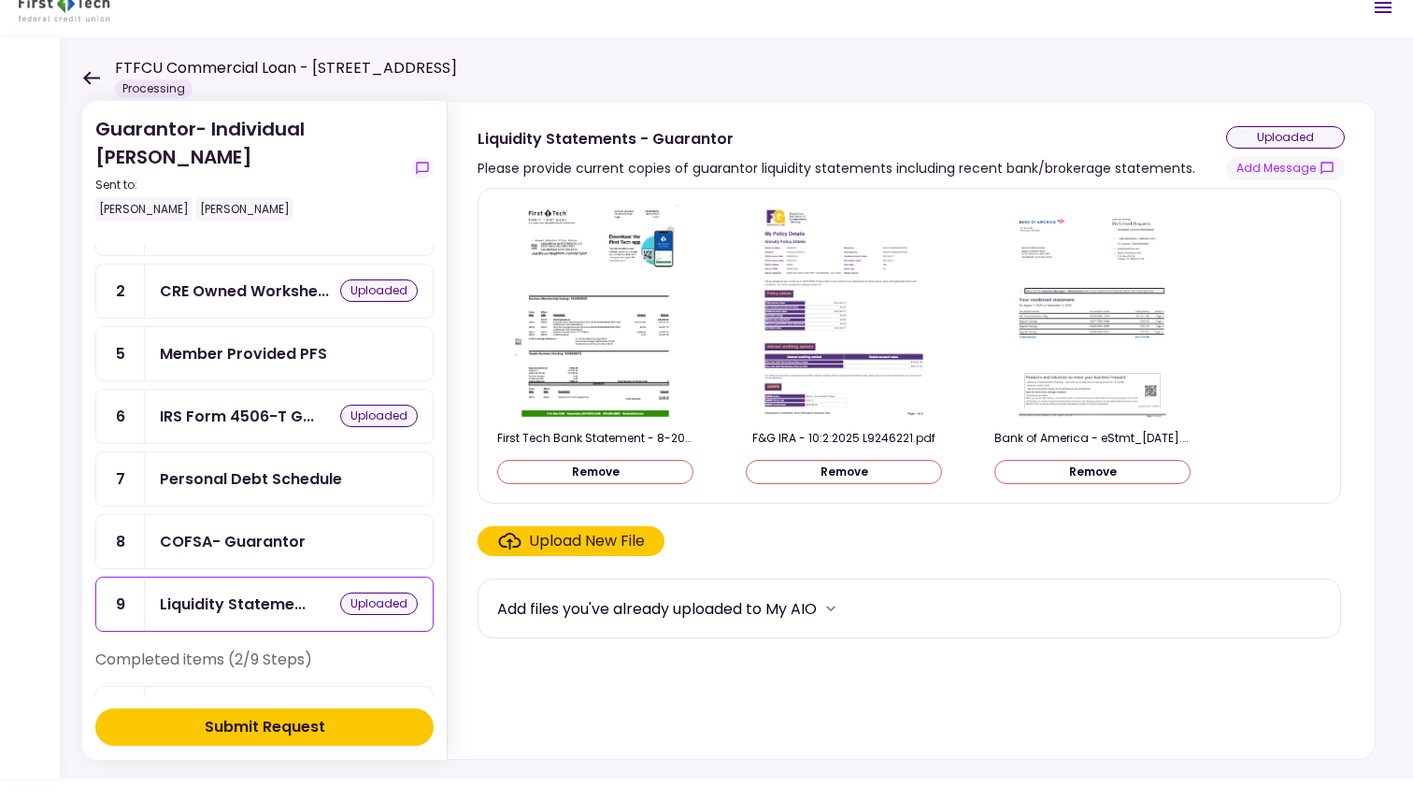
click at [199, 530] on div "COFSA- Guarantor" at bounding box center [233, 541] width 146 height 23
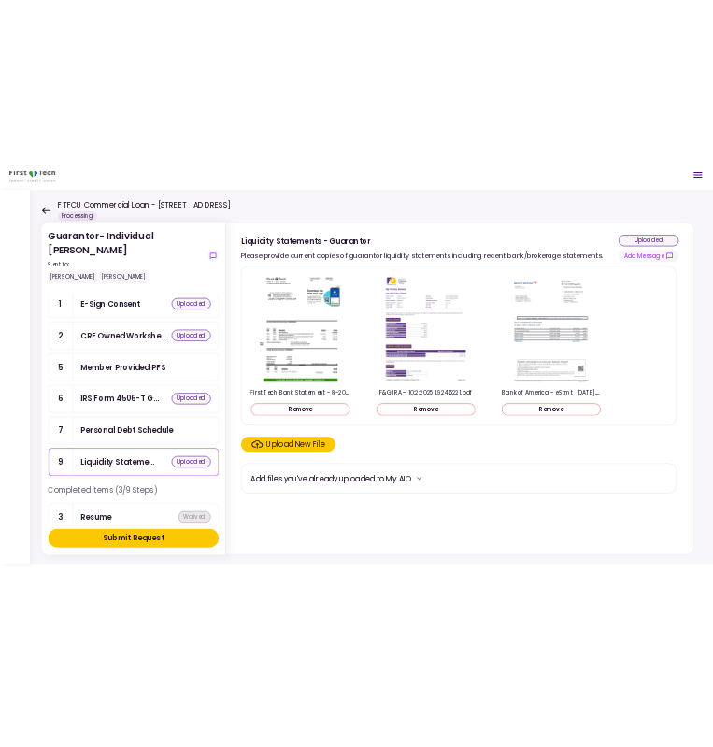
scroll to position [51, 0]
